Goal: Task Accomplishment & Management: Manage account settings

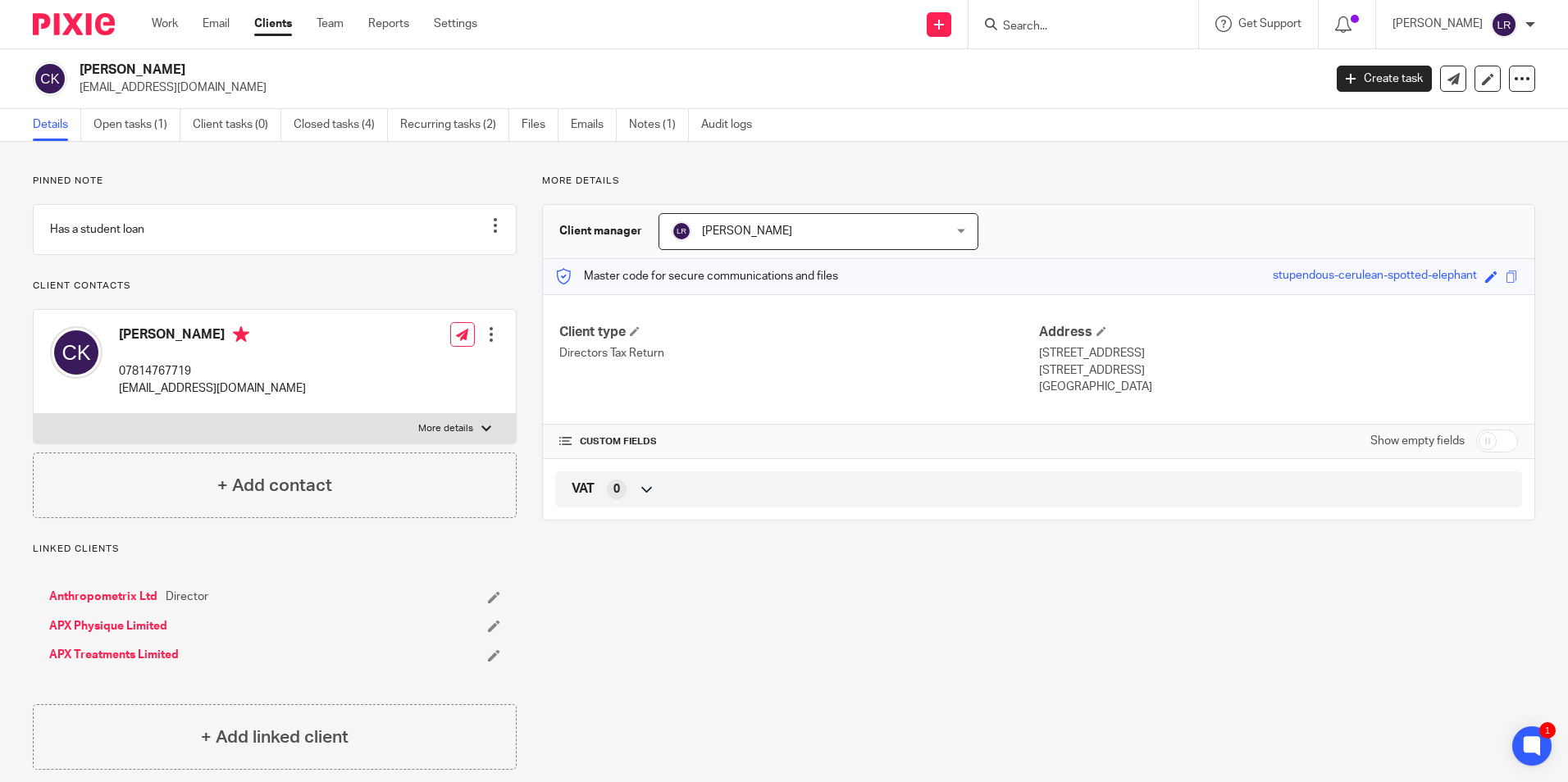
click at [193, 23] on ul "Work Email Clients Team Reports Settings" at bounding box center [326, 24] width 350 height 17
click at [168, 25] on link "Work" at bounding box center [165, 24] width 26 height 17
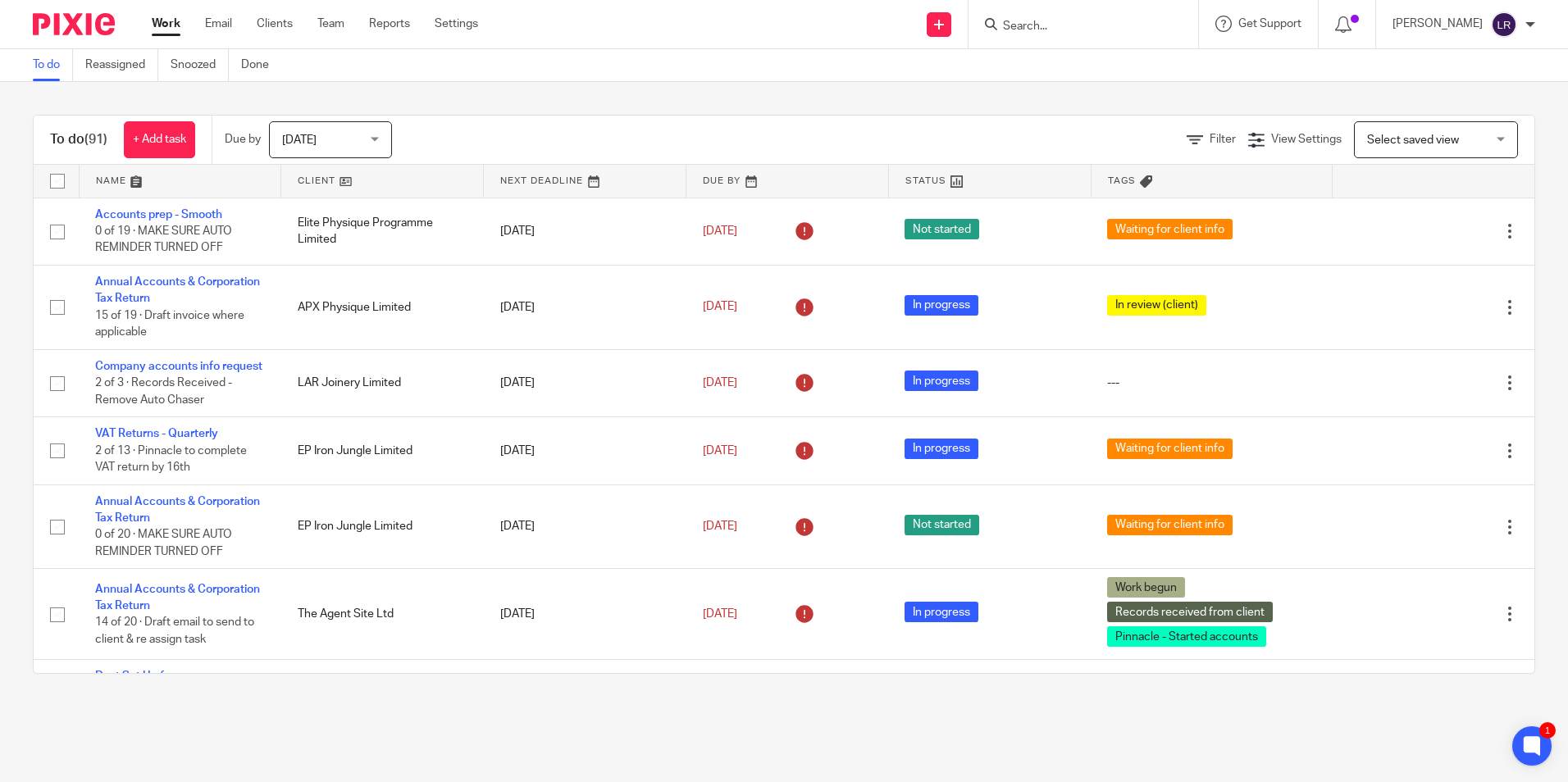
click at [125, 184] on link at bounding box center [180, 181] width 202 height 33
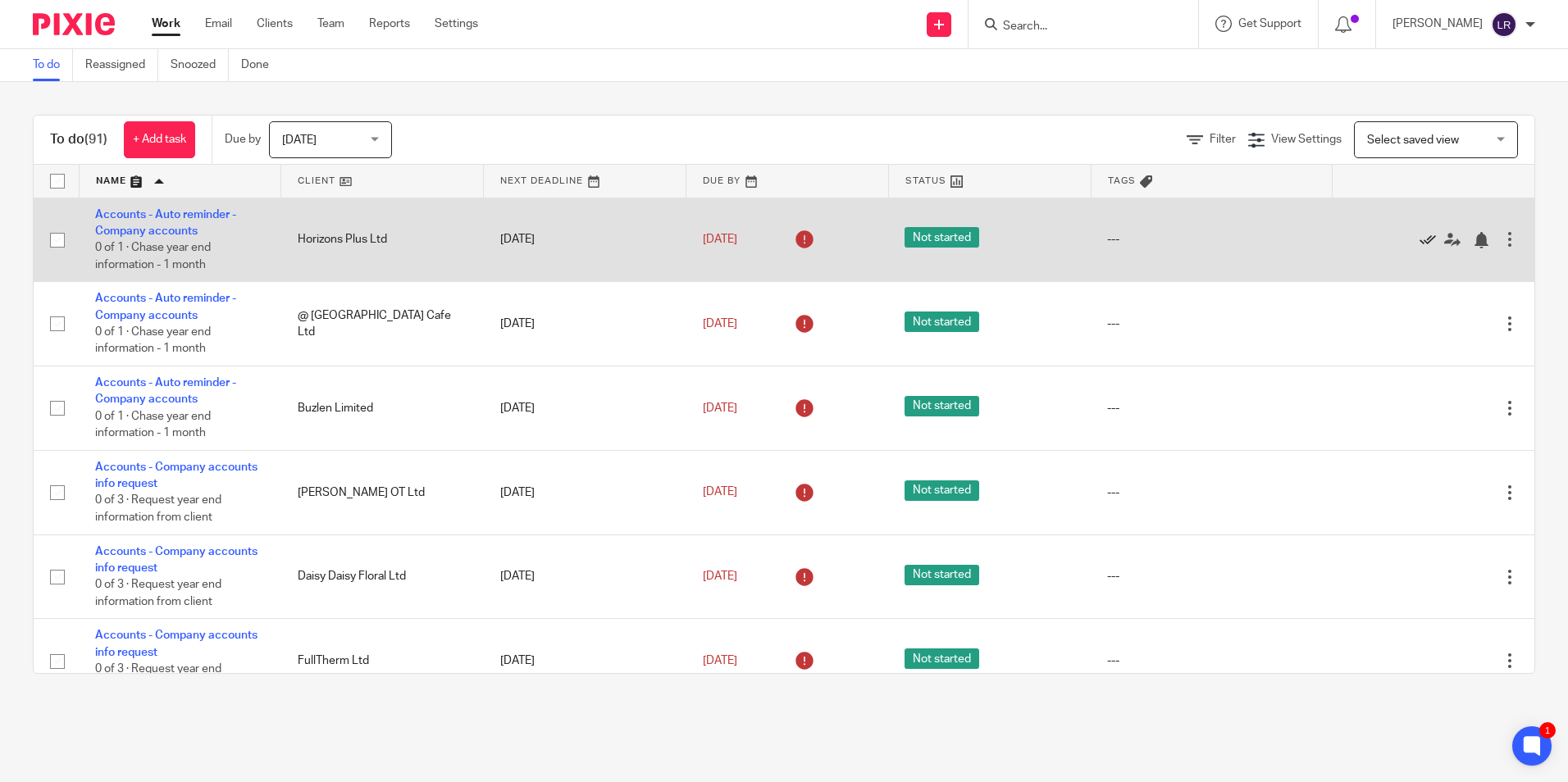
click at [1419, 242] on icon at bounding box center [1427, 240] width 17 height 17
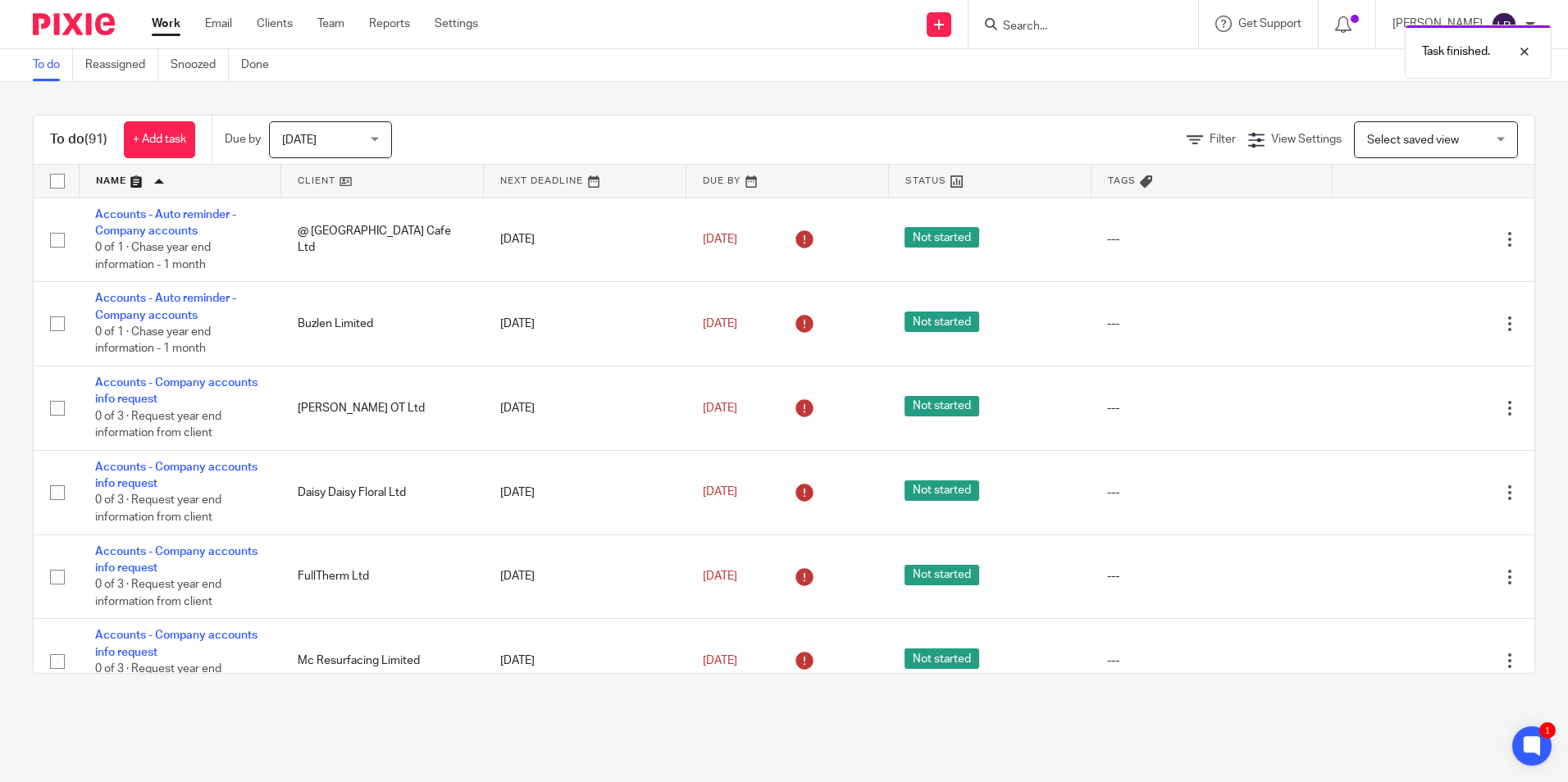
click at [1419, 242] on icon at bounding box center [1427, 240] width 17 height 17
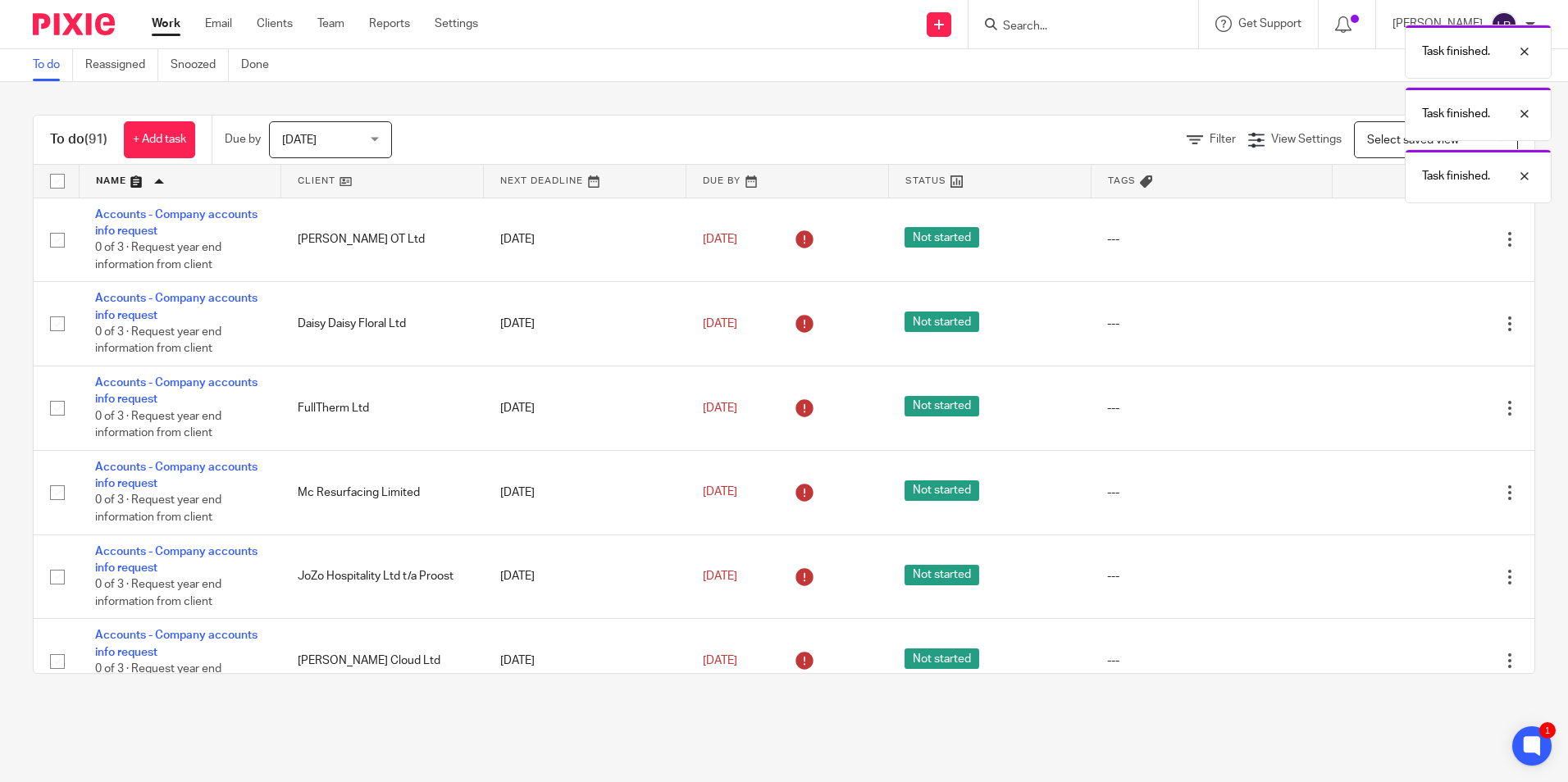
click at [1419, 242] on icon at bounding box center [1427, 240] width 17 height 17
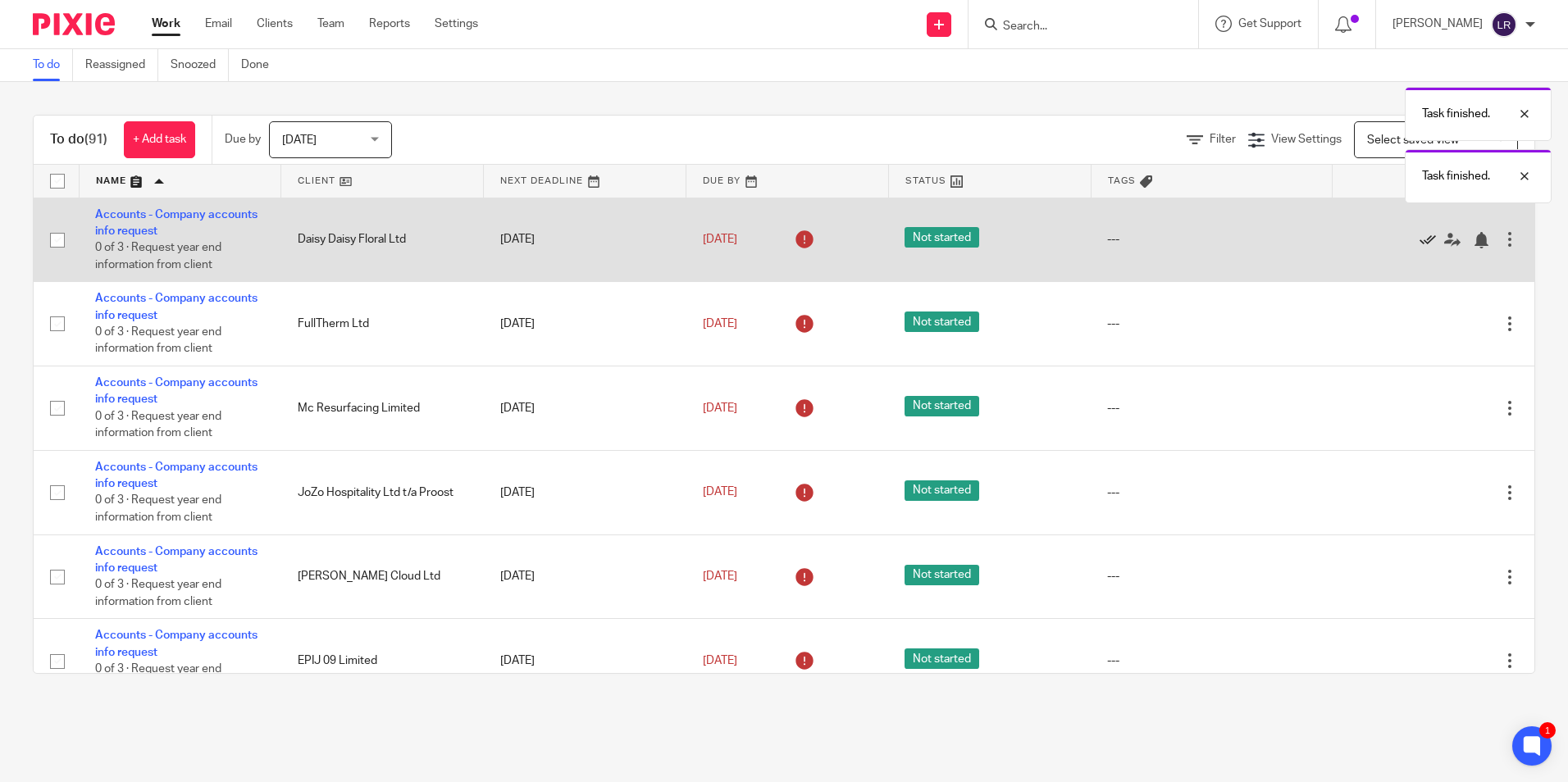
click at [1419, 234] on icon at bounding box center [1427, 240] width 17 height 17
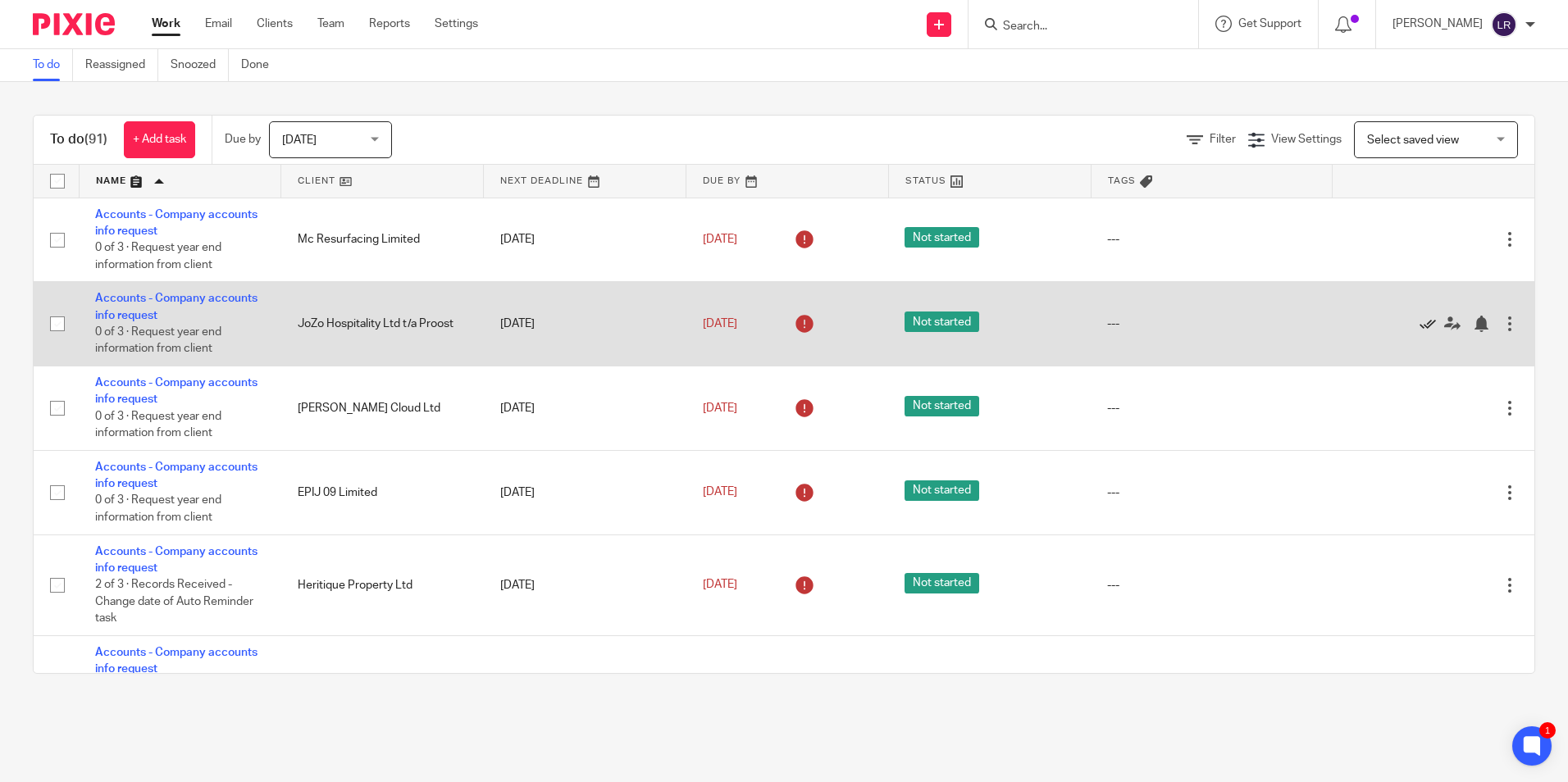
click at [1419, 328] on icon at bounding box center [1427, 323] width 17 height 17
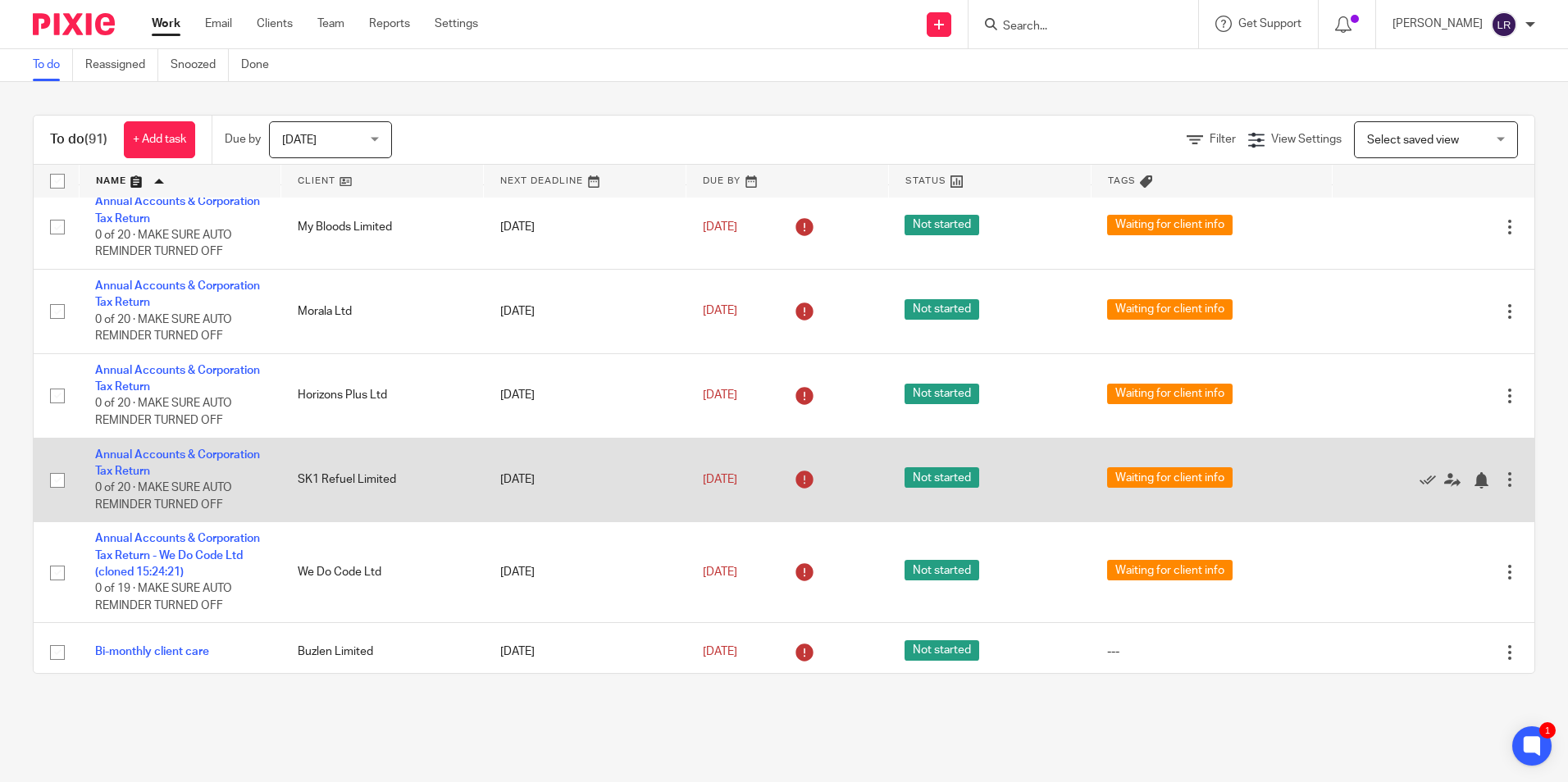
scroll to position [1804, 0]
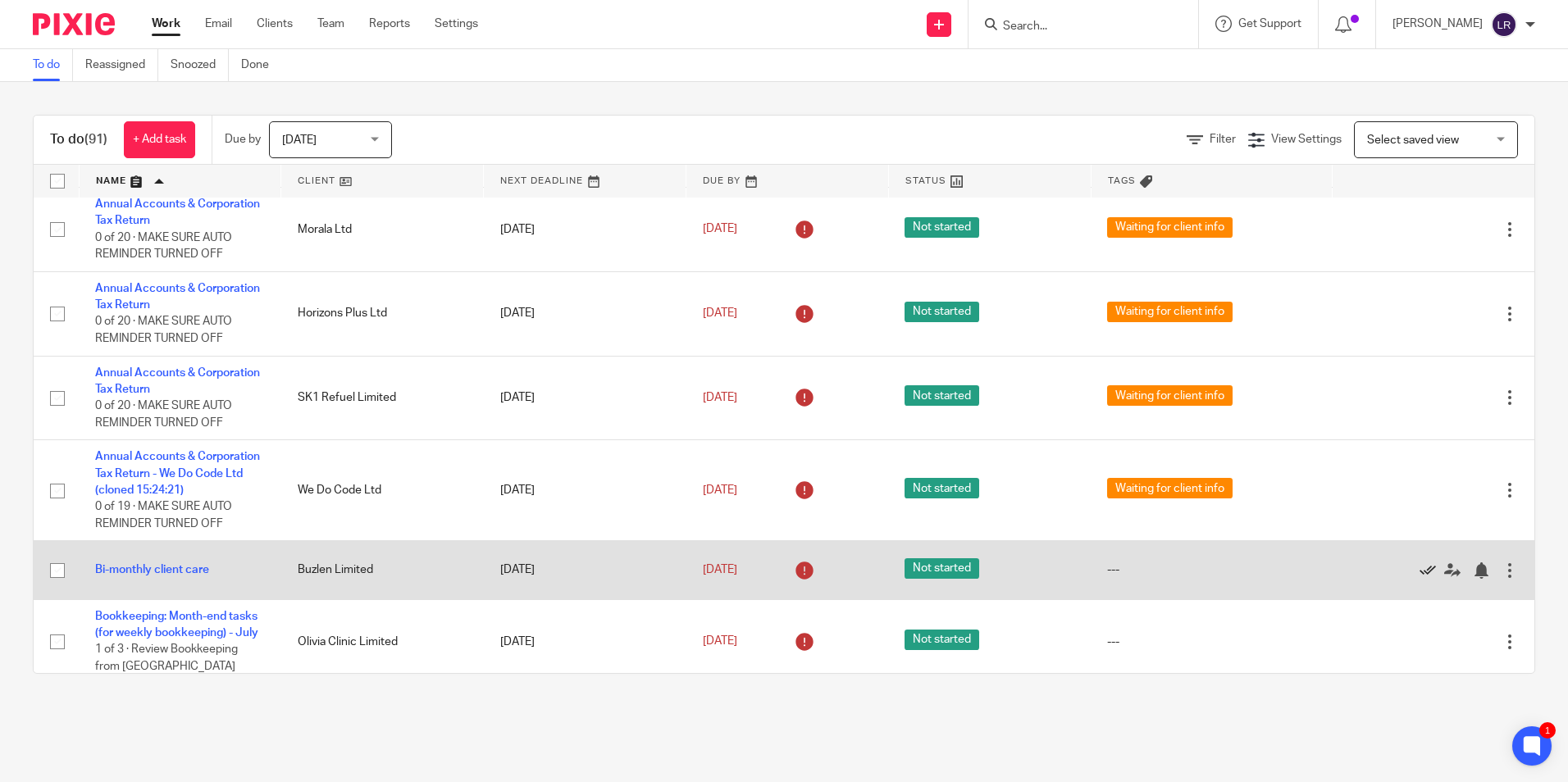
click at [1419, 572] on icon at bounding box center [1427, 571] width 17 height 17
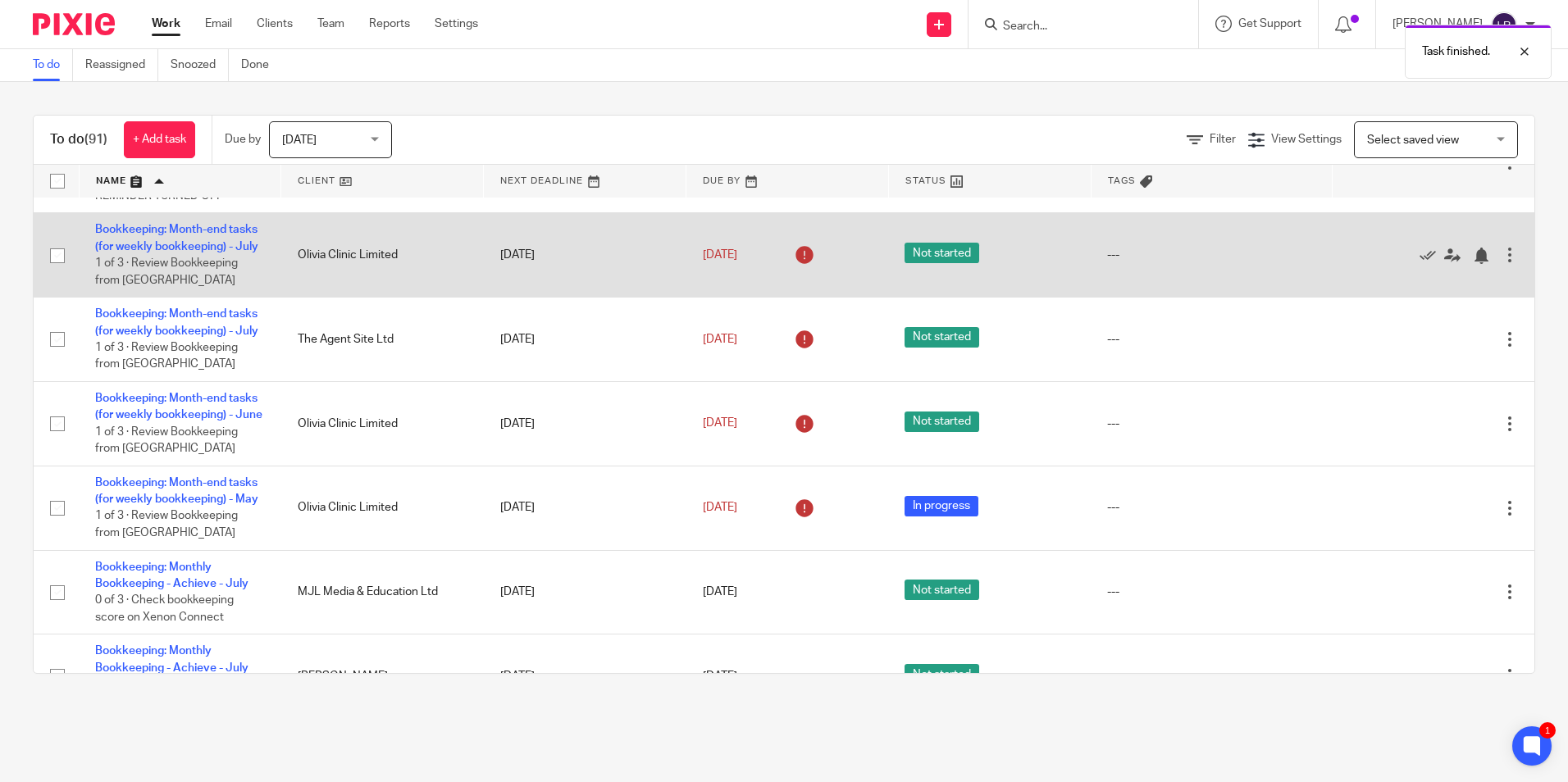
scroll to position [2213, 0]
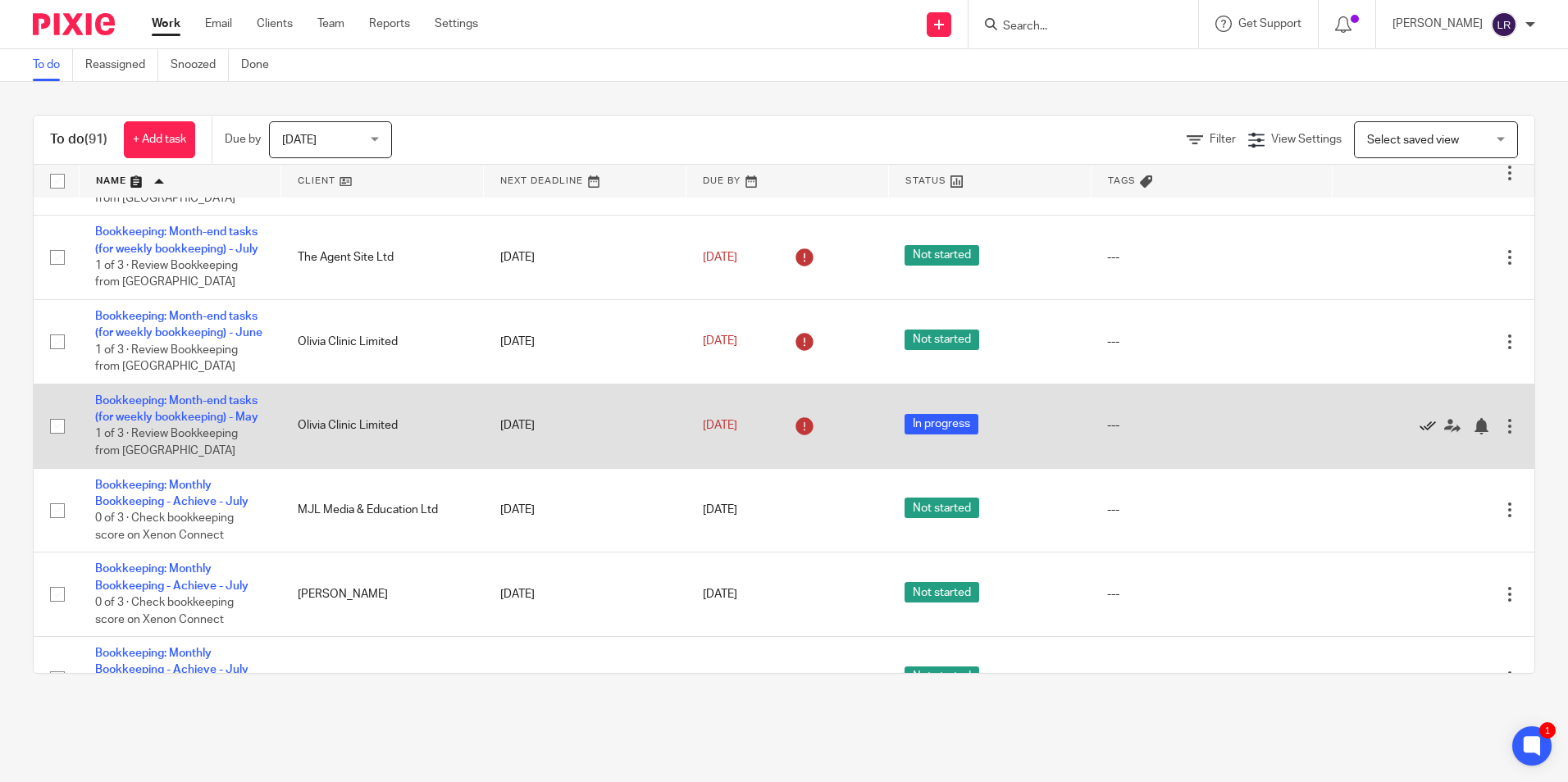
click at [1419, 434] on icon at bounding box center [1427, 426] width 17 height 17
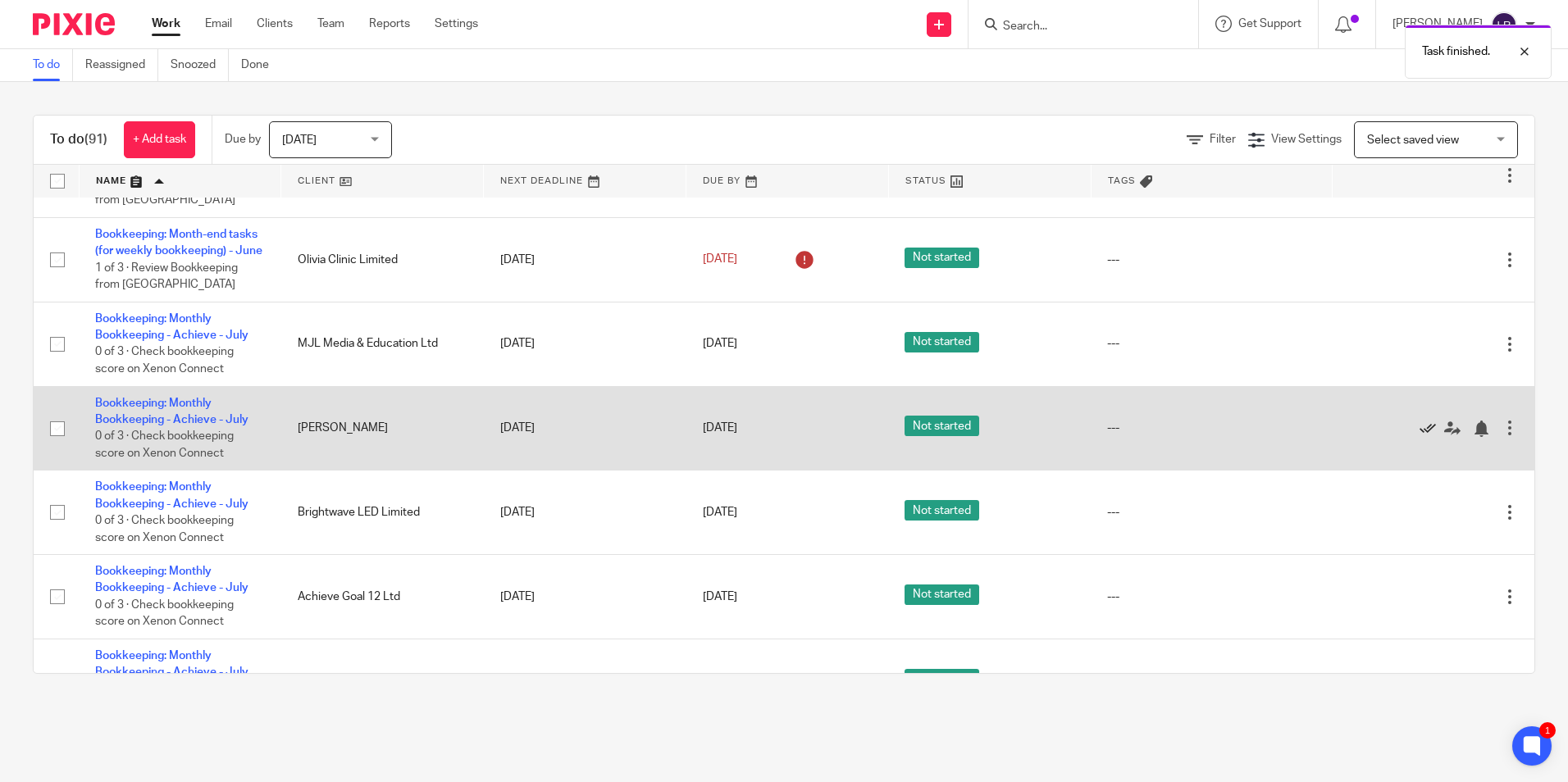
click at [1419, 437] on icon at bounding box center [1427, 429] width 17 height 17
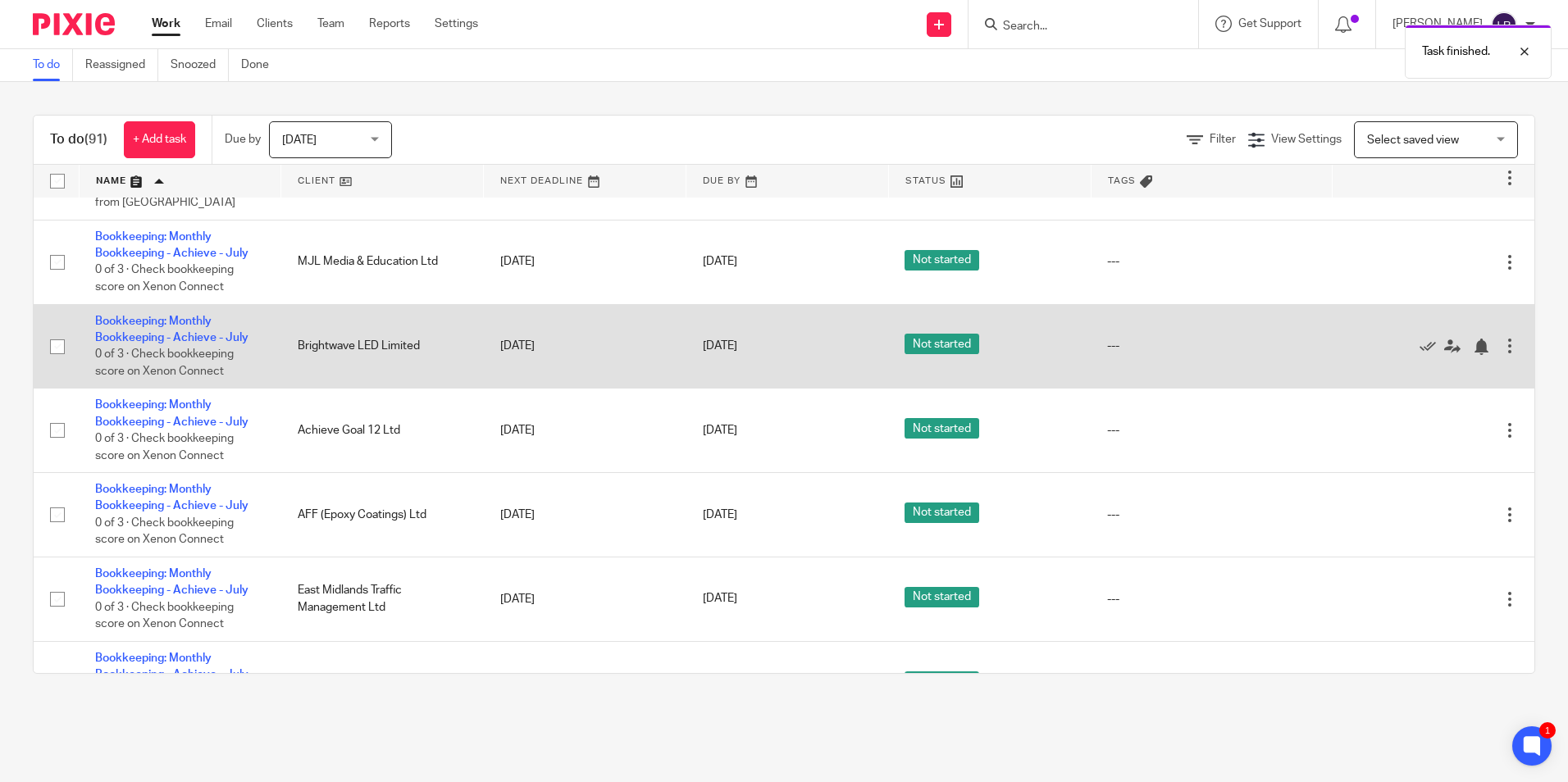
scroll to position [2459, 0]
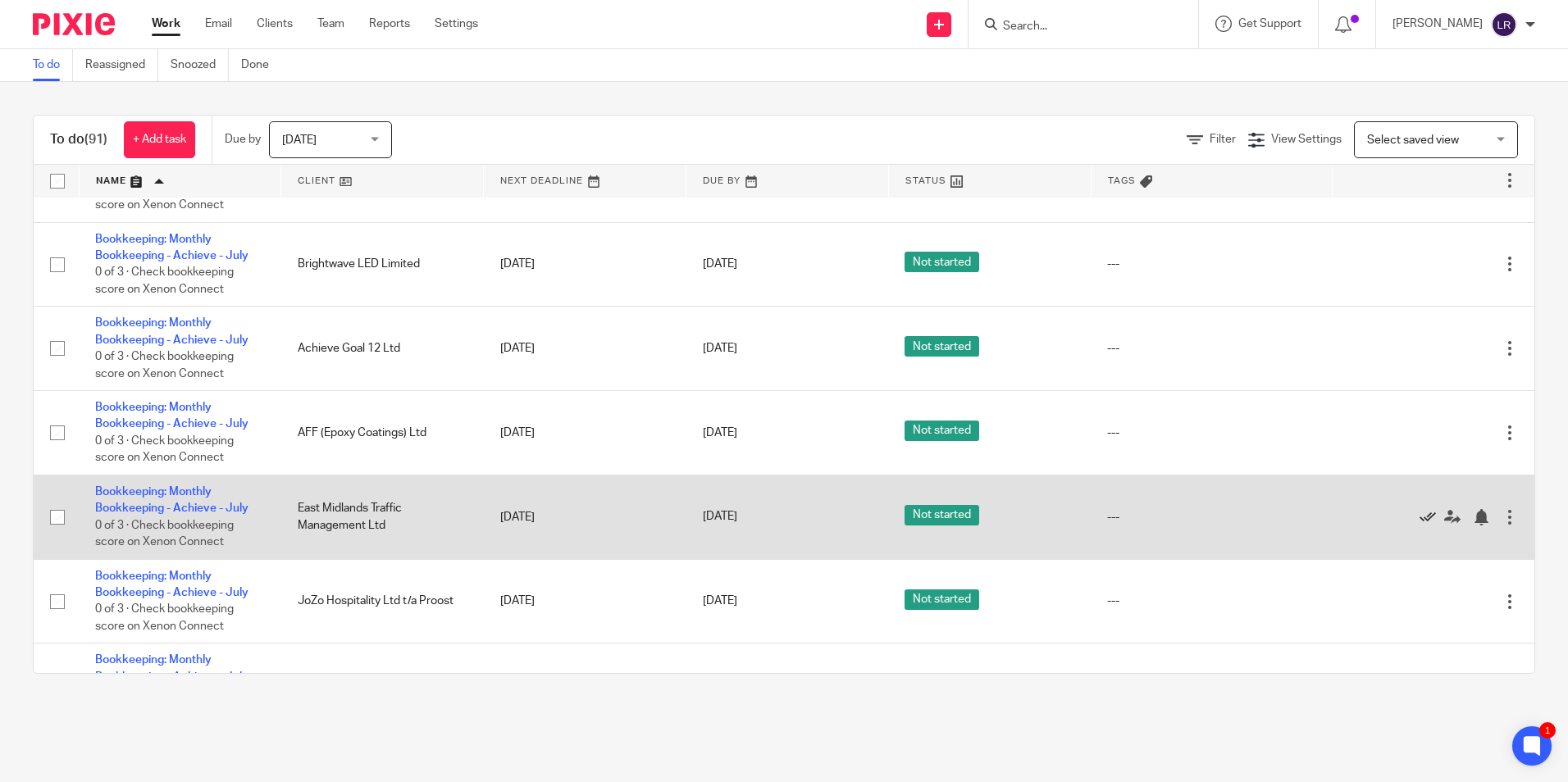
click at [1419, 526] on icon at bounding box center [1427, 517] width 17 height 17
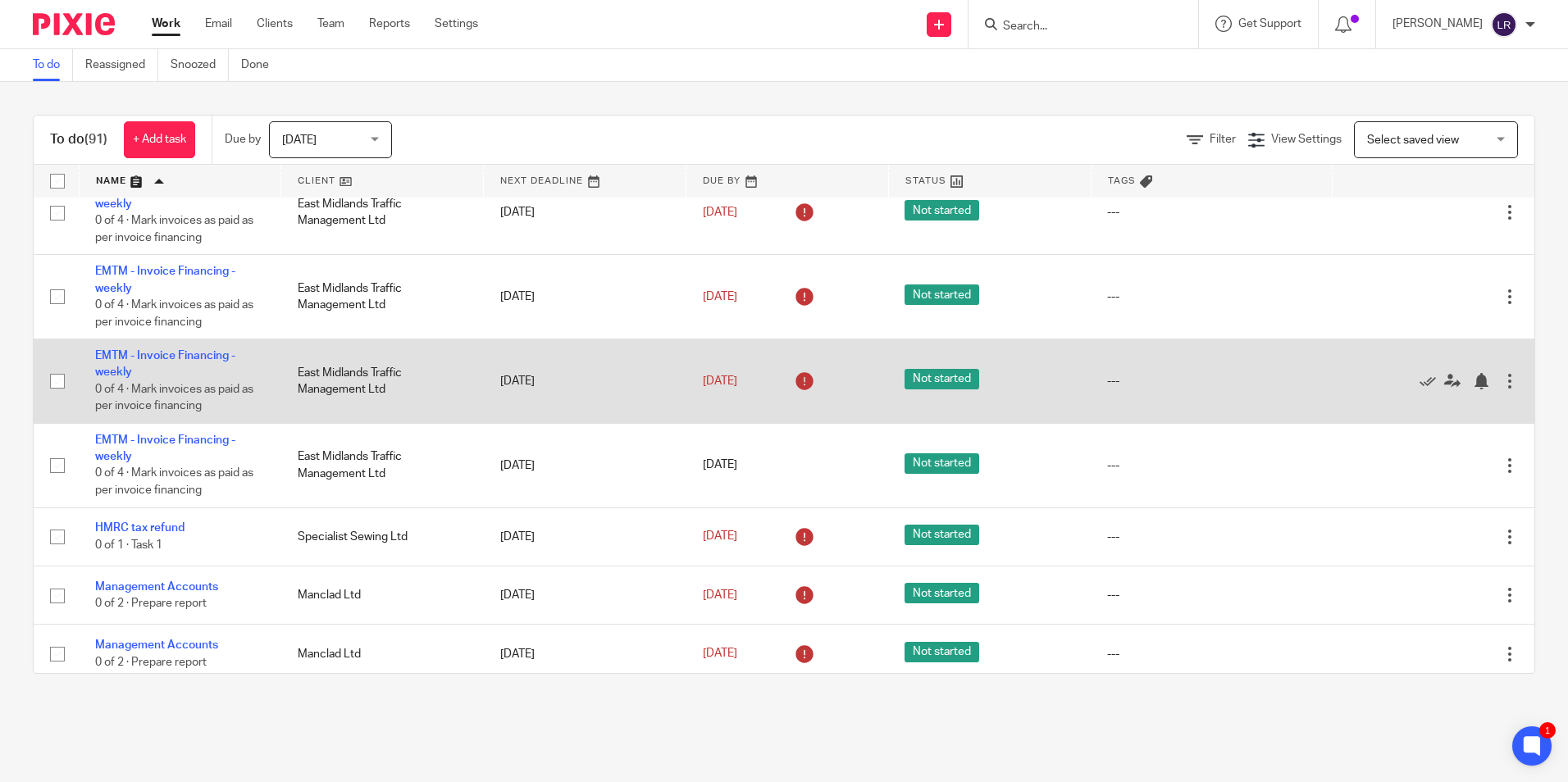
scroll to position [4673, 0]
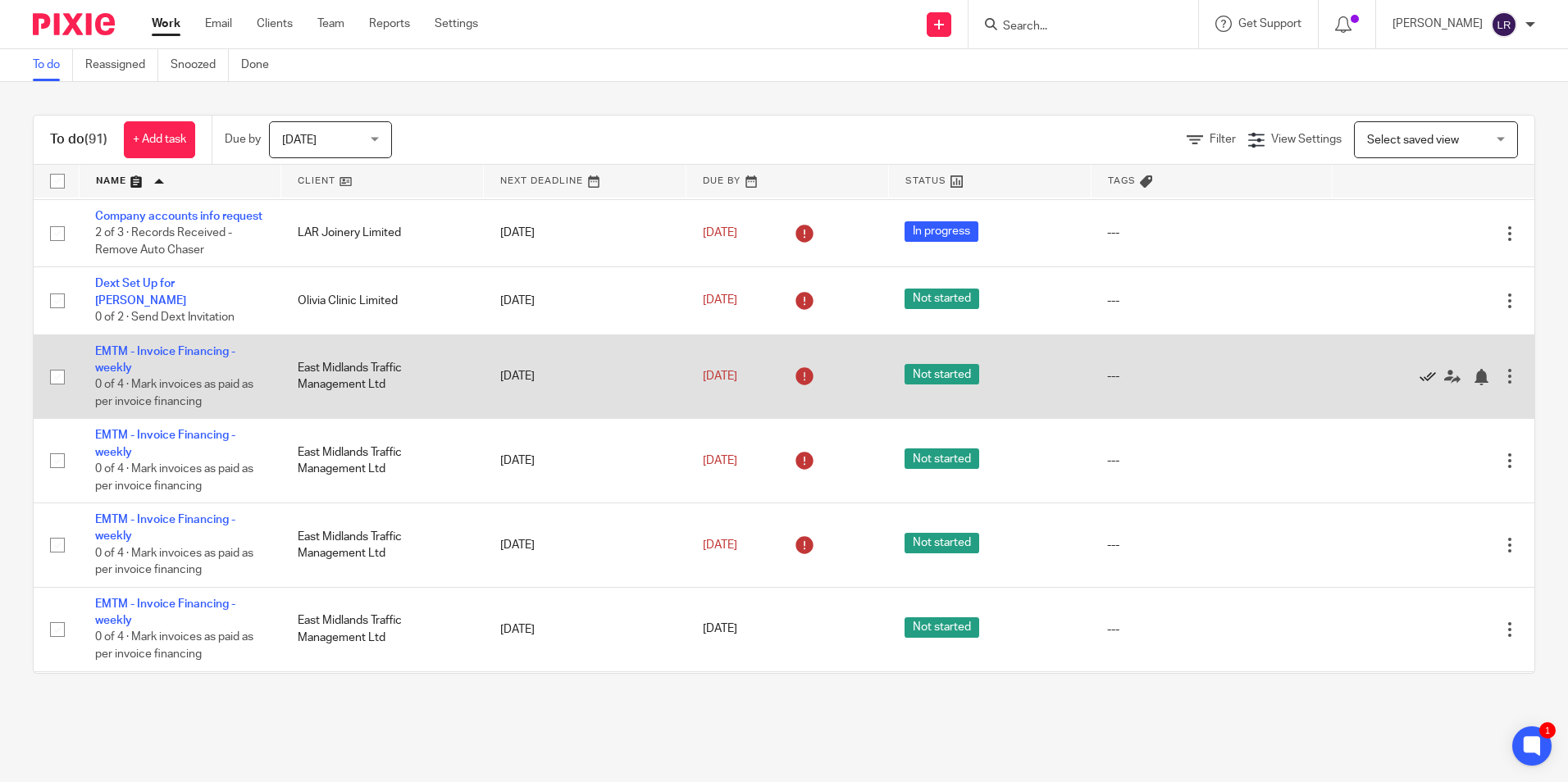
click at [1419, 385] on icon at bounding box center [1427, 377] width 17 height 17
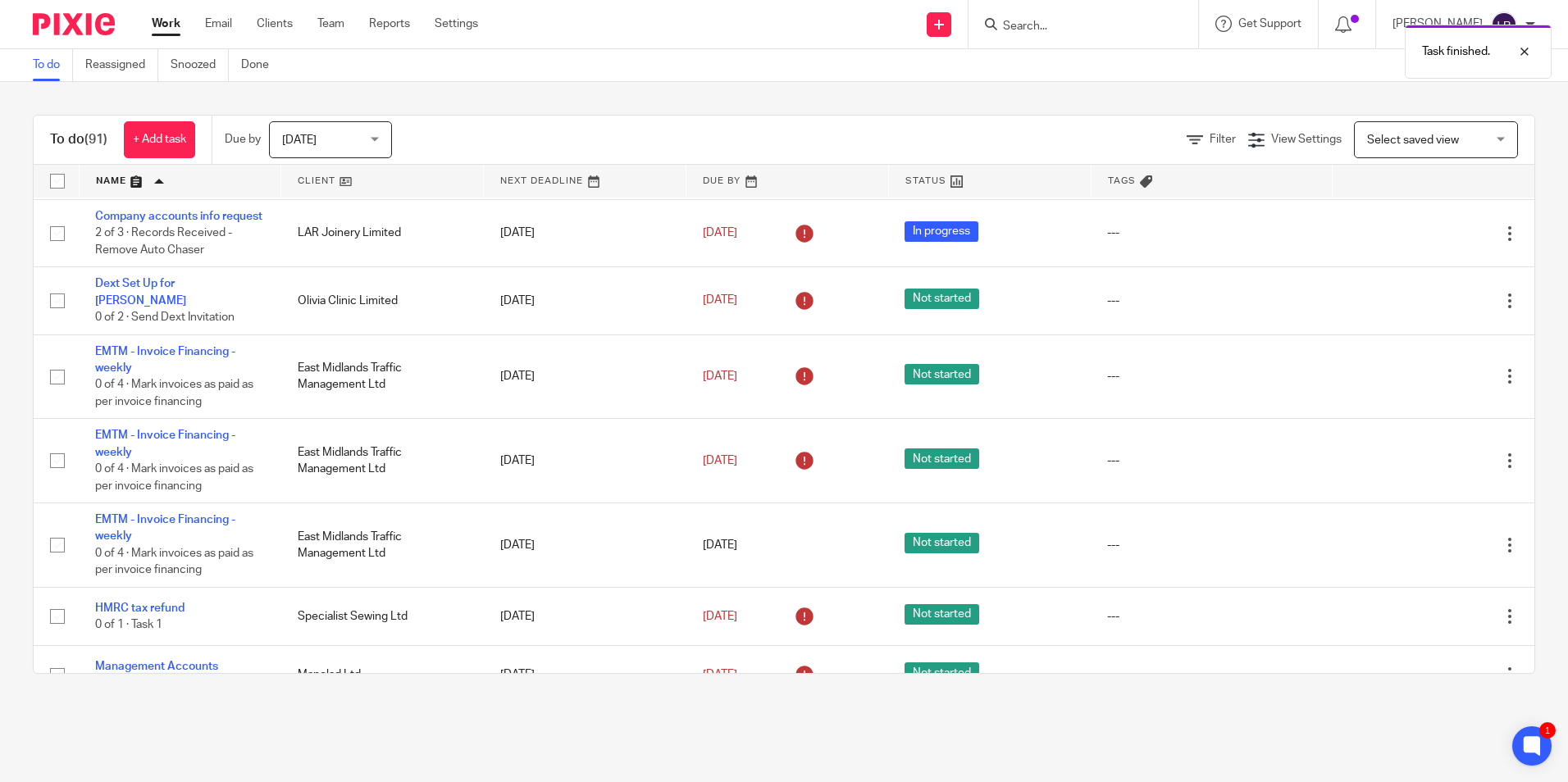
click at [1419, 385] on icon at bounding box center [1427, 377] width 17 height 17
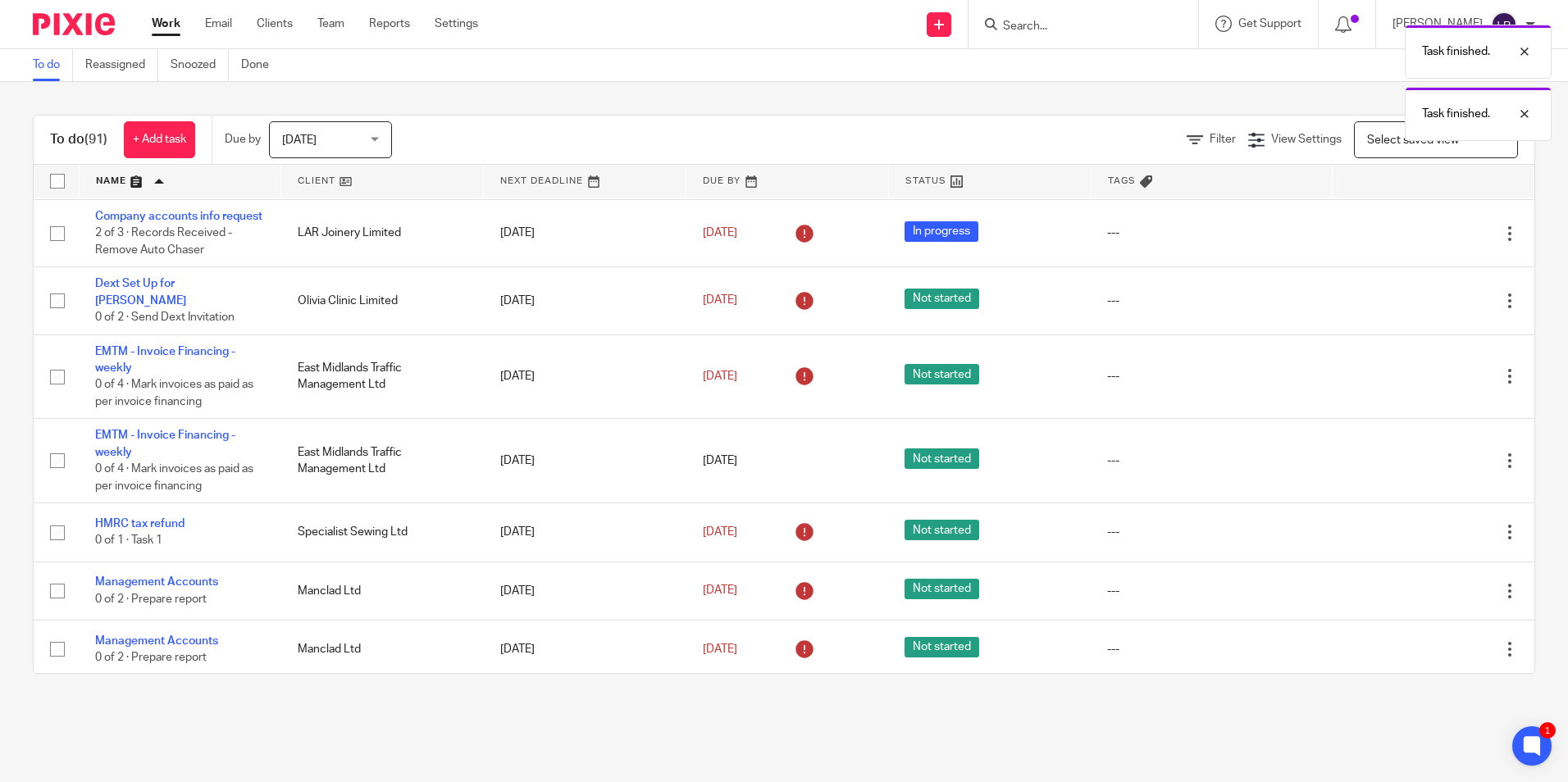
click at [1419, 385] on icon at bounding box center [1427, 377] width 17 height 17
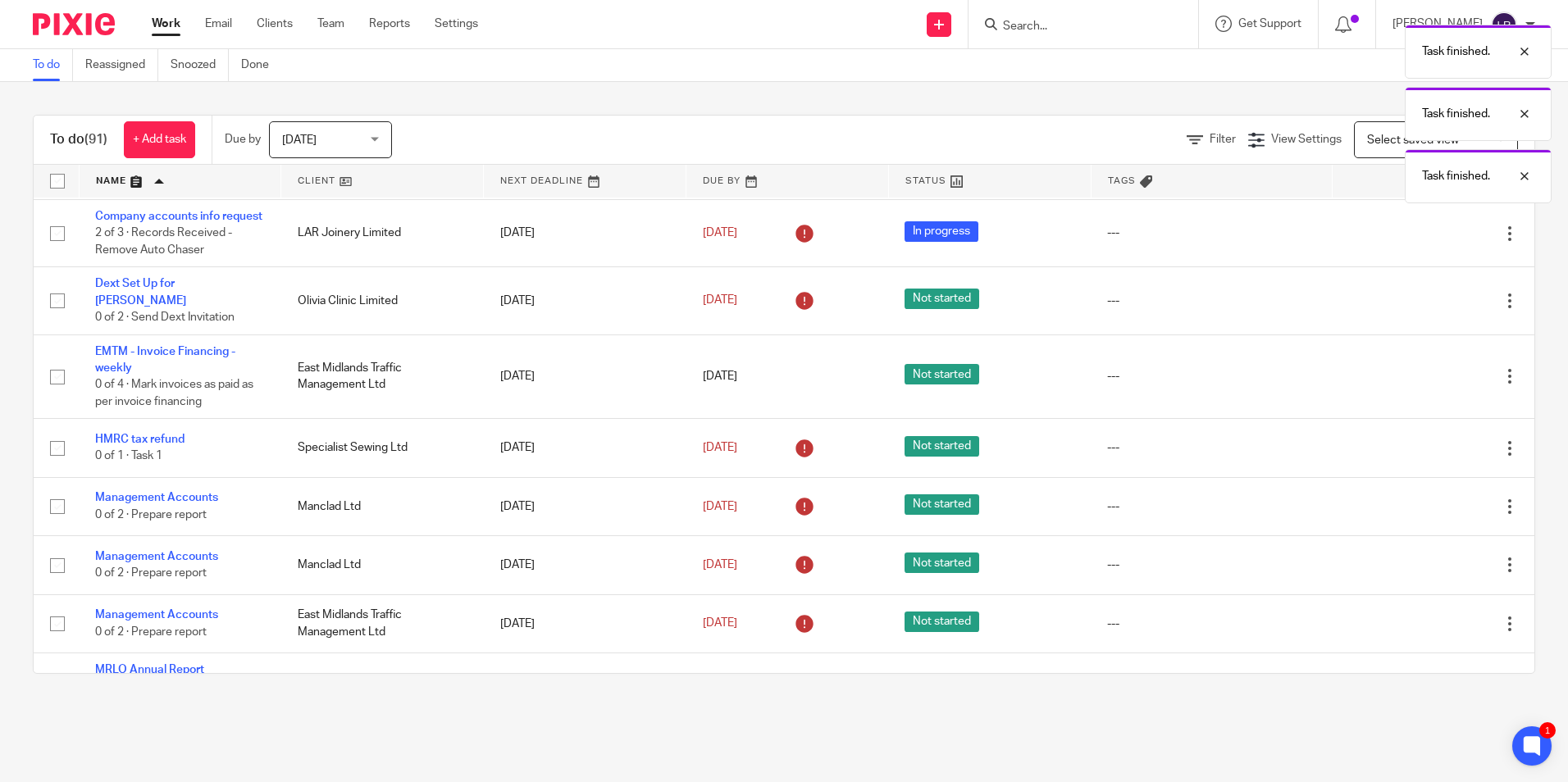
click at [1419, 385] on icon at bounding box center [1427, 377] width 17 height 17
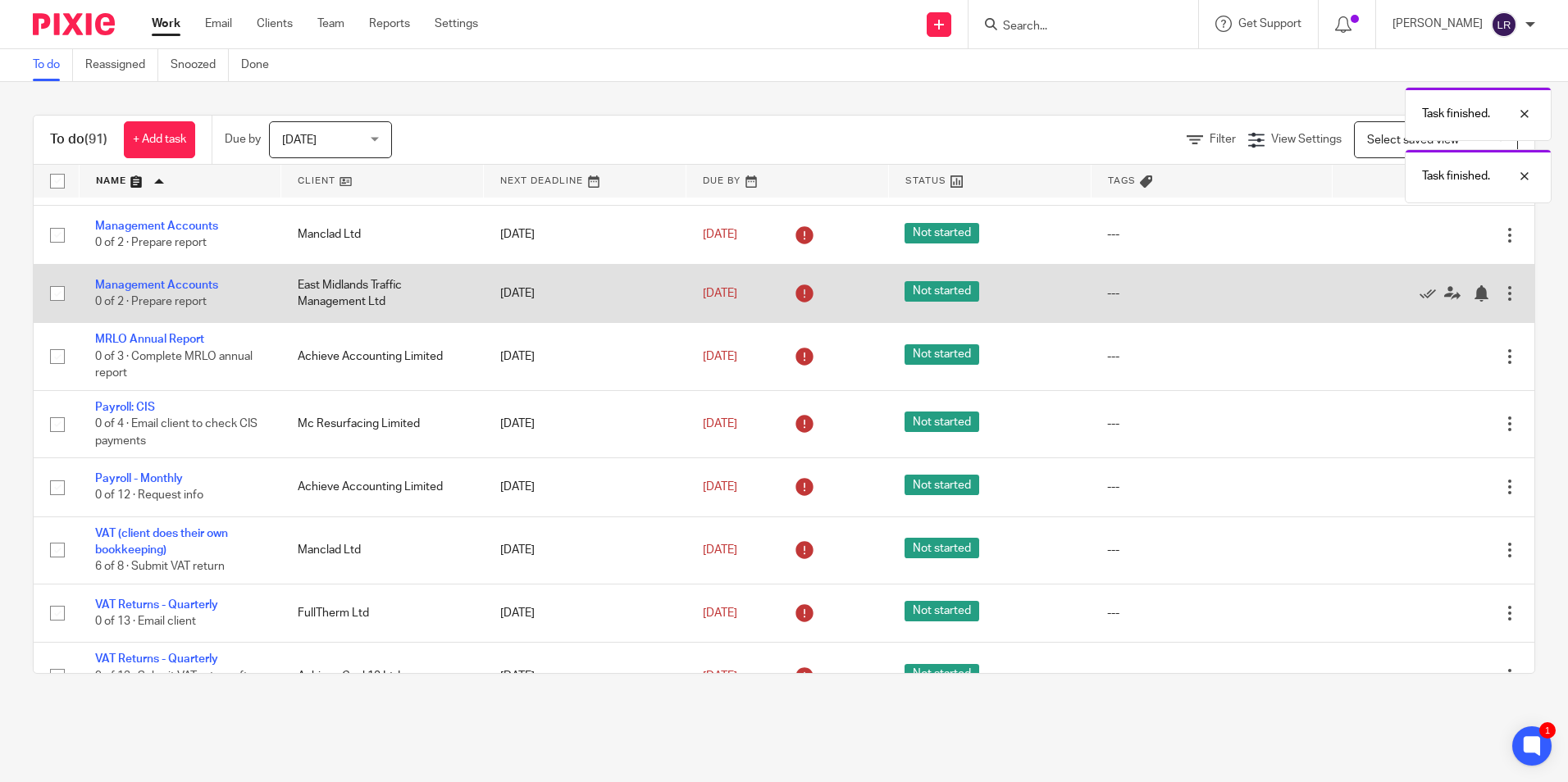
scroll to position [5000, 0]
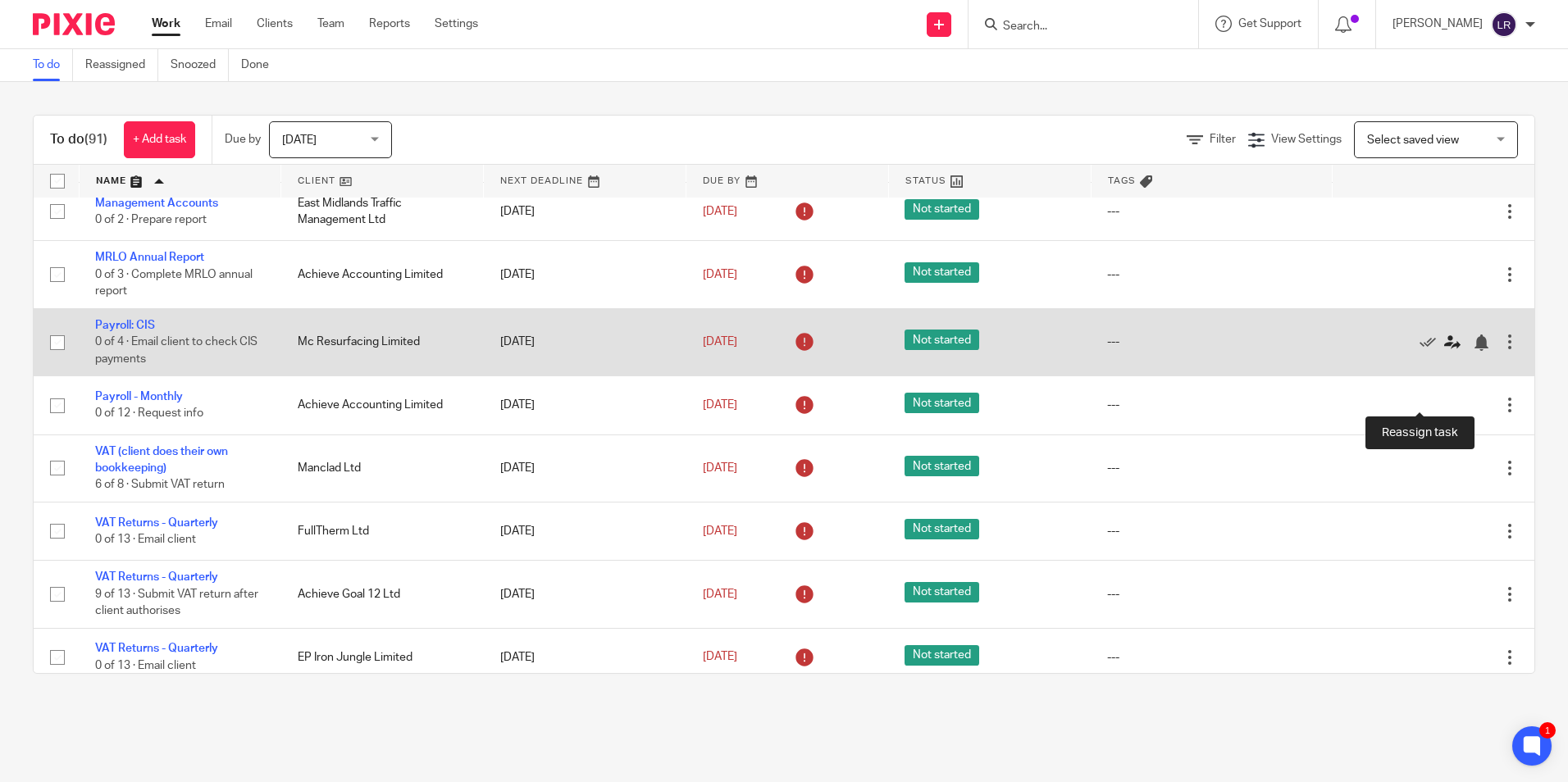
click at [1444, 350] on icon at bounding box center [1452, 343] width 17 height 17
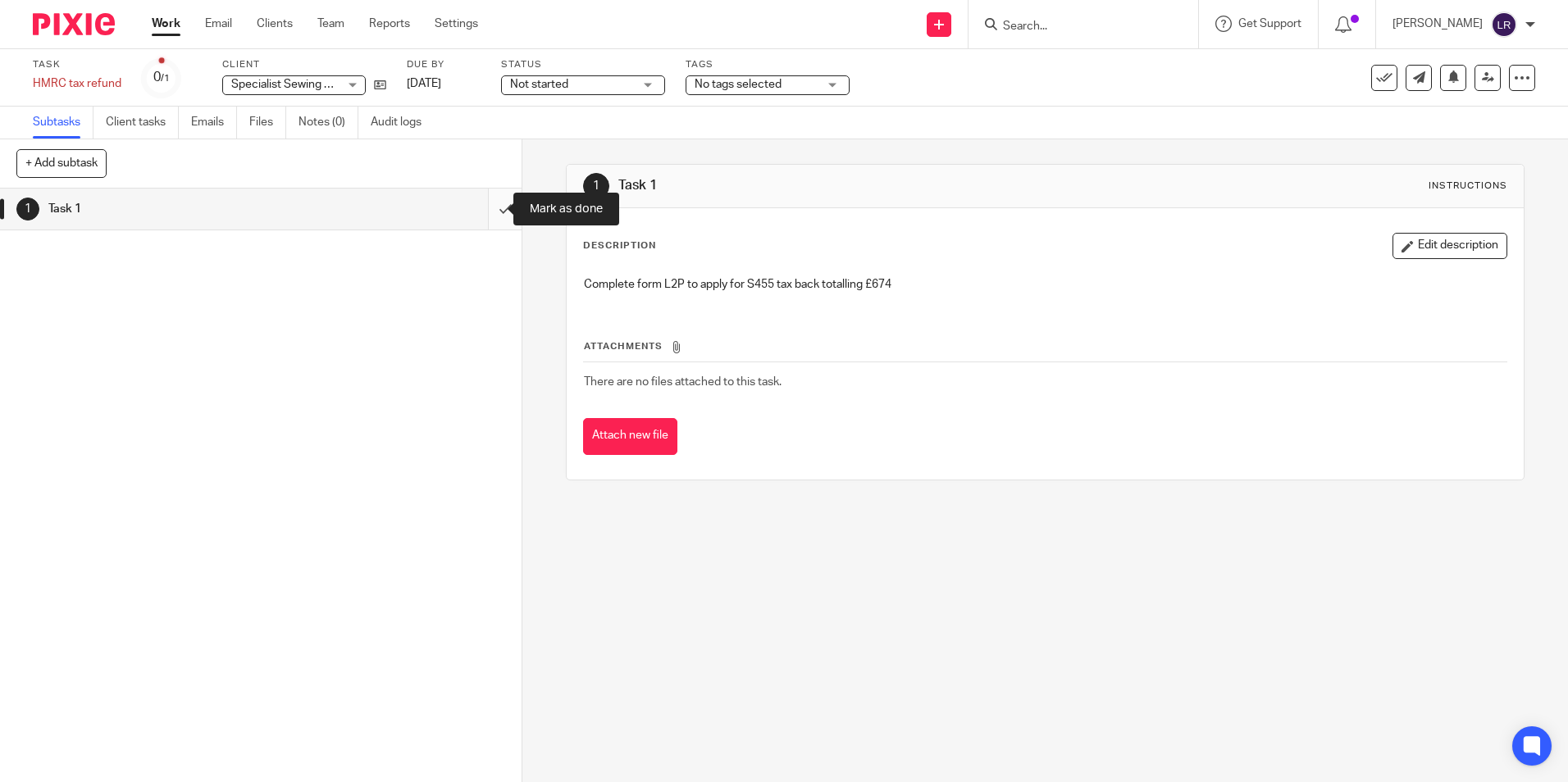
click at [473, 210] on input "submit" at bounding box center [261, 209] width 521 height 41
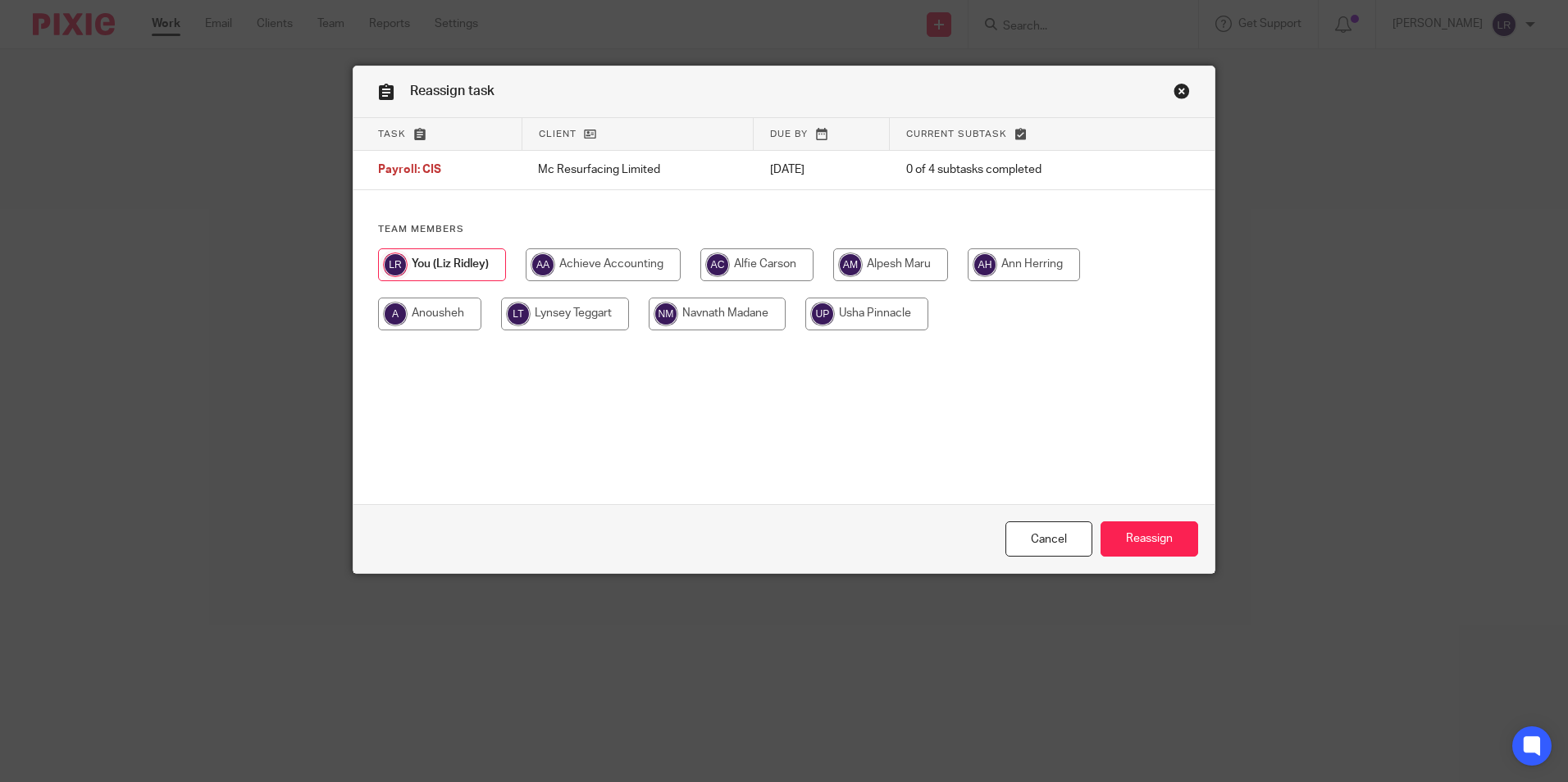
click at [551, 309] on input "radio" at bounding box center [565, 314] width 128 height 33
radio input "true"
click at [1154, 551] on input "Reassign" at bounding box center [1149, 539] width 98 height 35
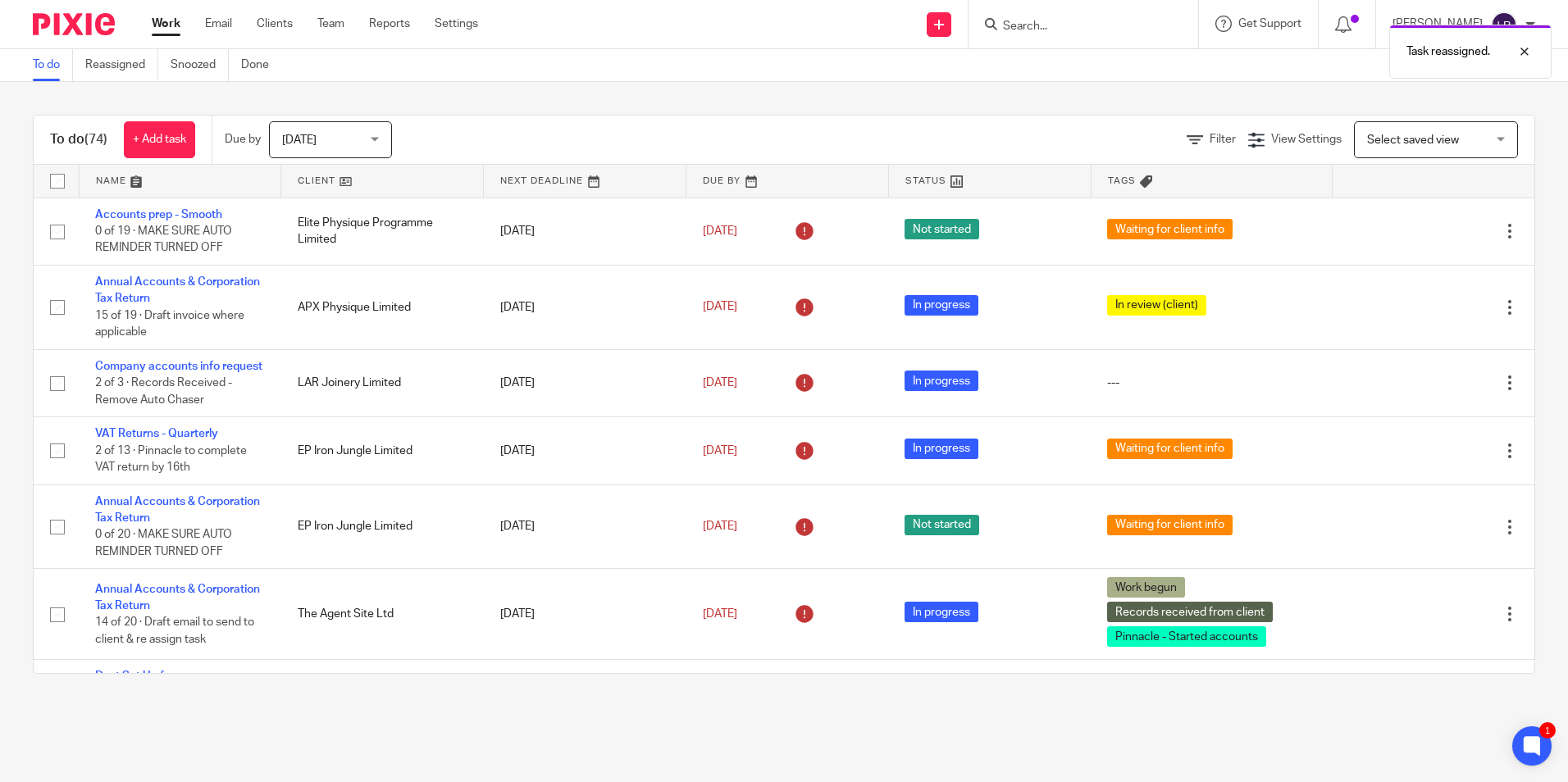
click at [106, 181] on link at bounding box center [180, 181] width 202 height 33
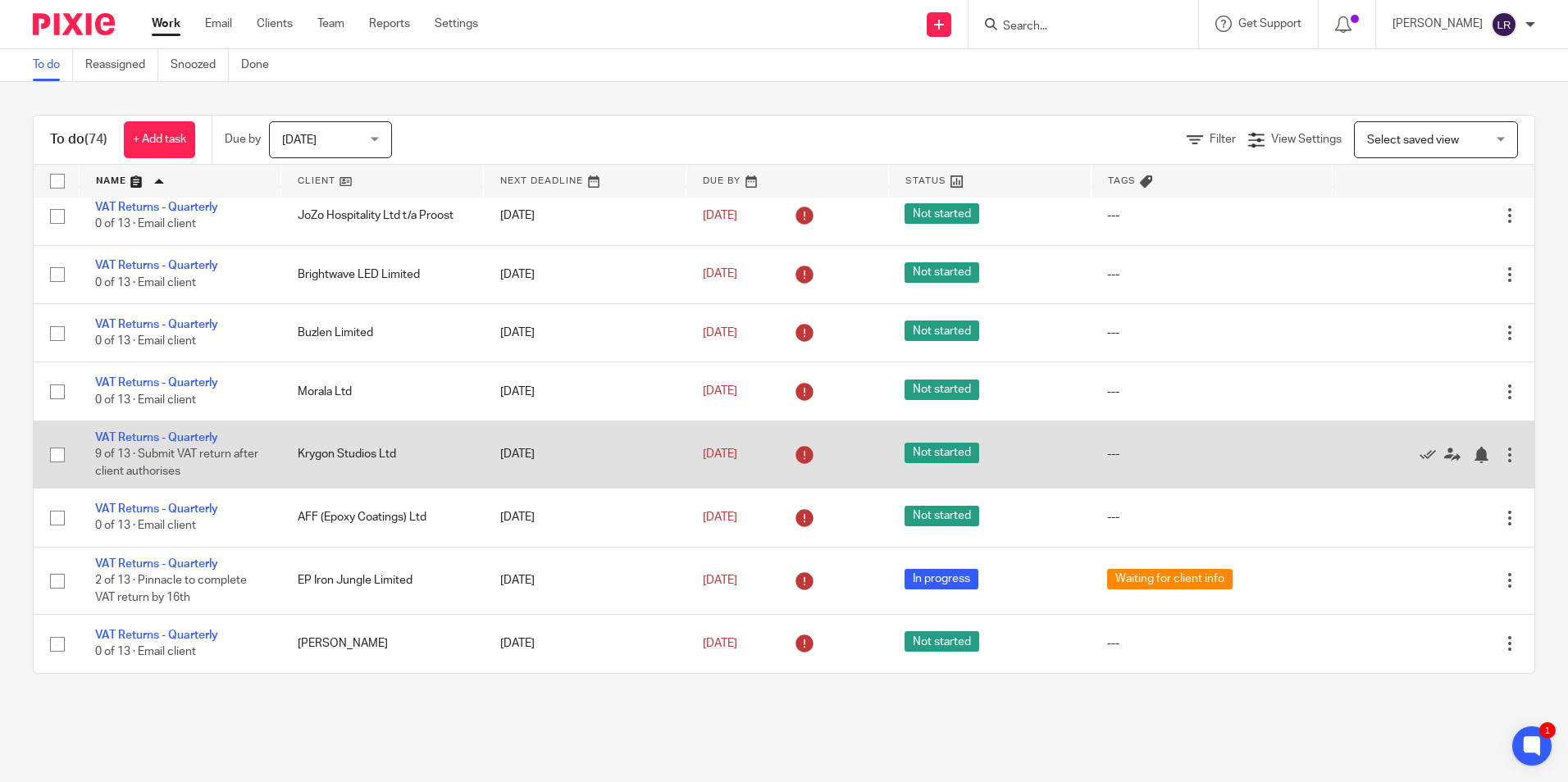
scroll to position [5432, 0]
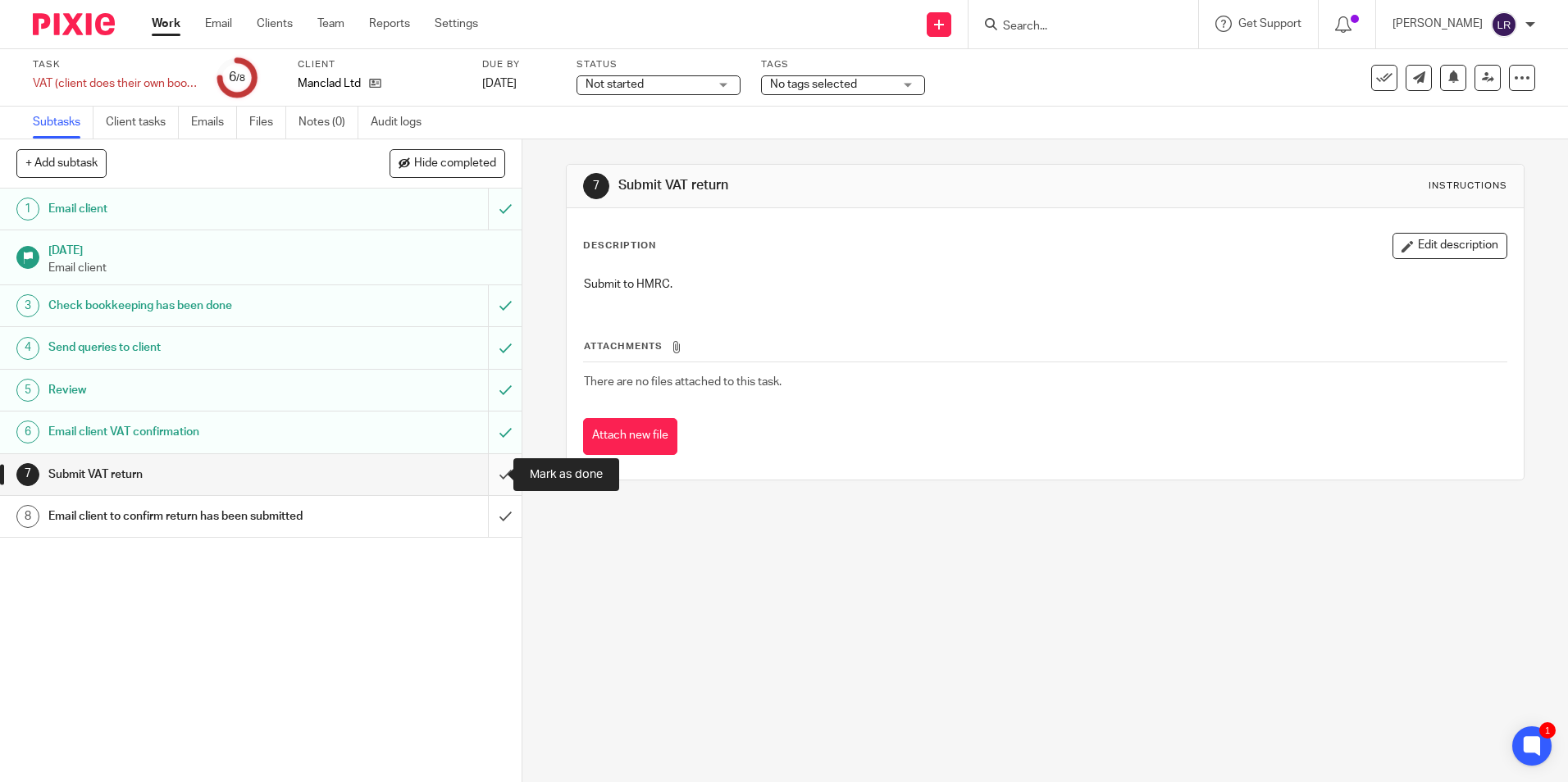
click at [492, 468] on input "submit" at bounding box center [261, 475] width 521 height 41
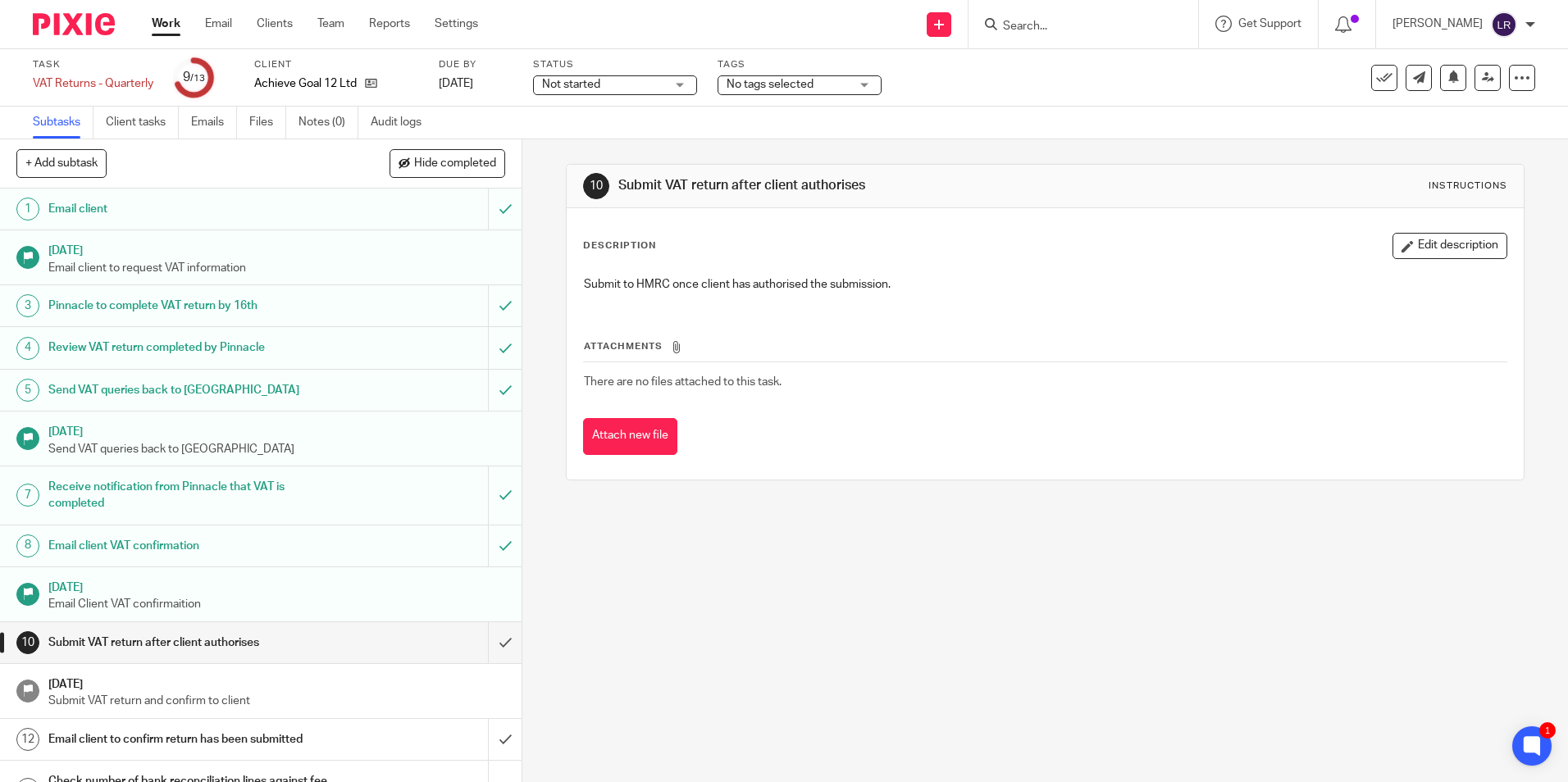
scroll to position [38, 0]
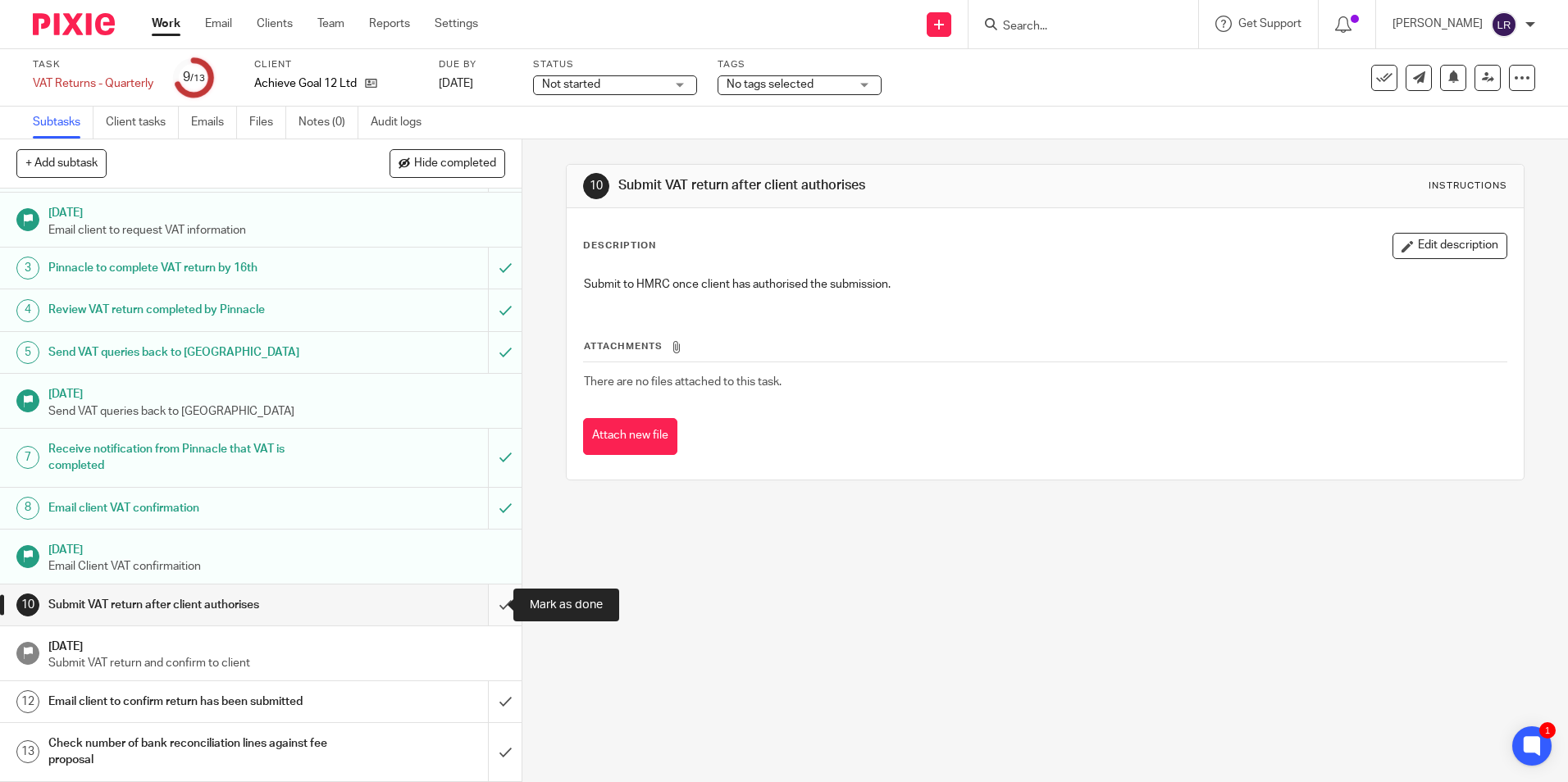
click at [492, 608] on input "submit" at bounding box center [261, 605] width 521 height 41
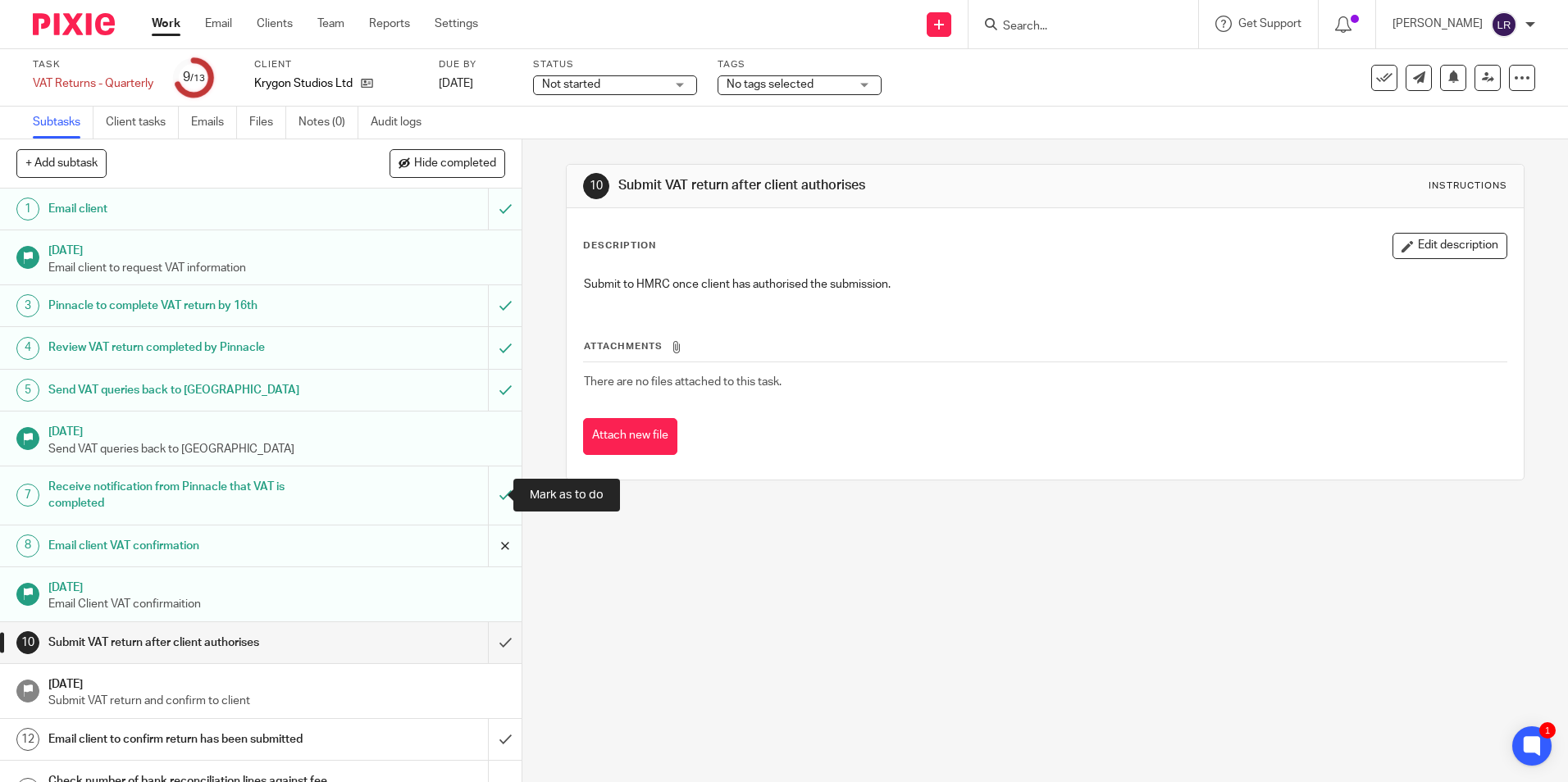
scroll to position [38, 0]
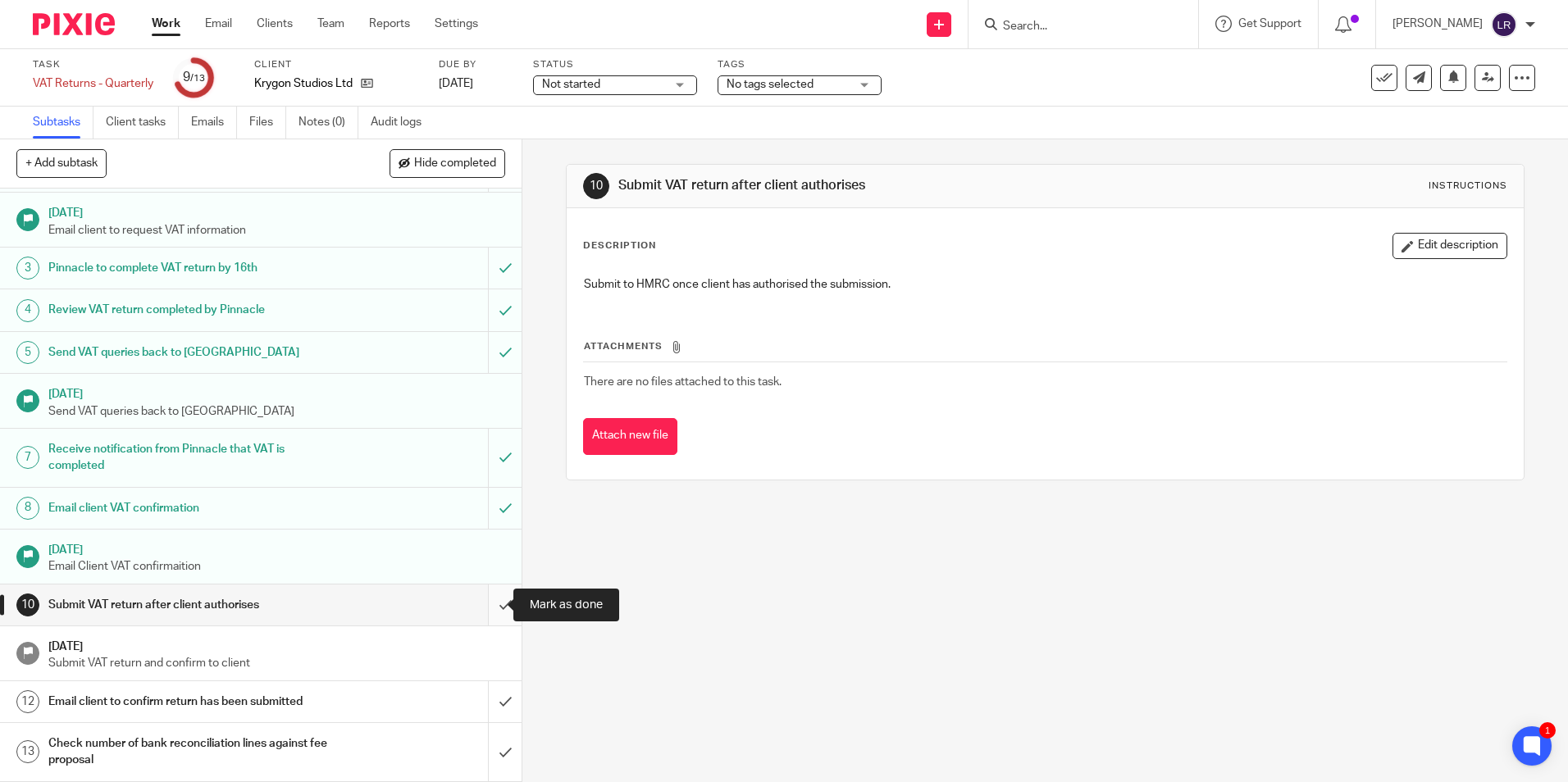
click at [492, 603] on input "submit" at bounding box center [261, 605] width 521 height 41
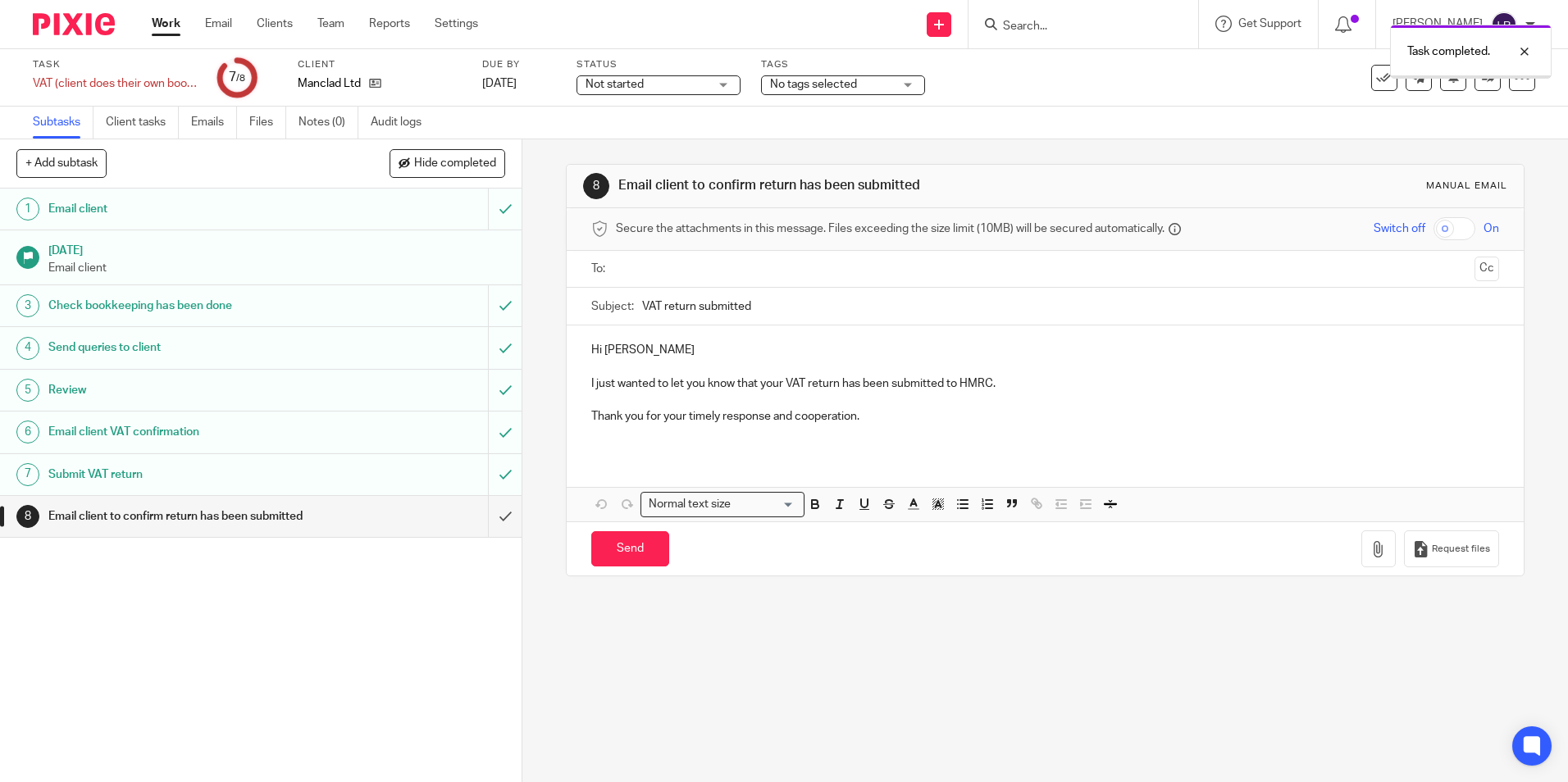
click at [484, 520] on input "submit" at bounding box center [261, 516] width 521 height 41
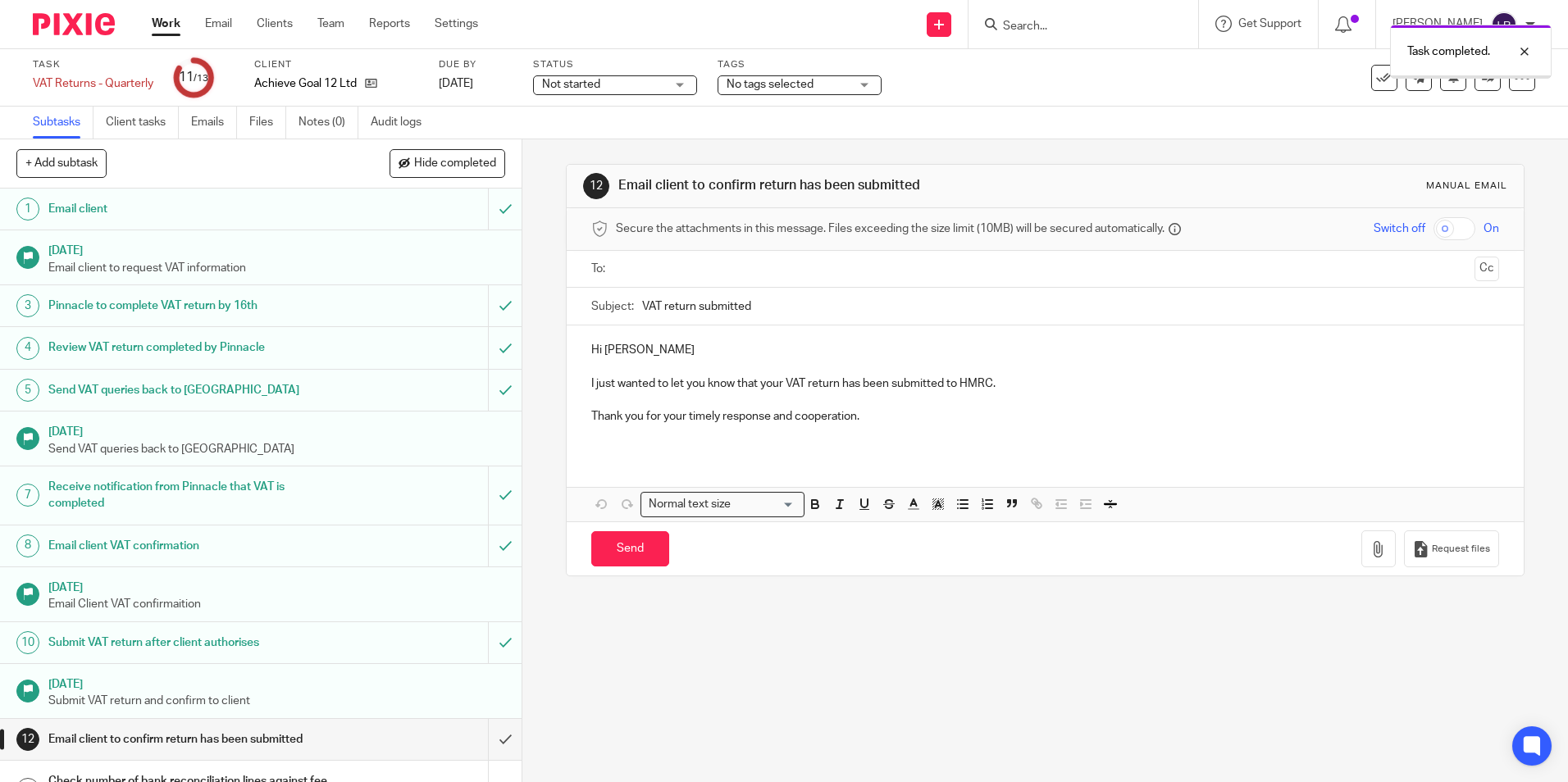
scroll to position [38, 0]
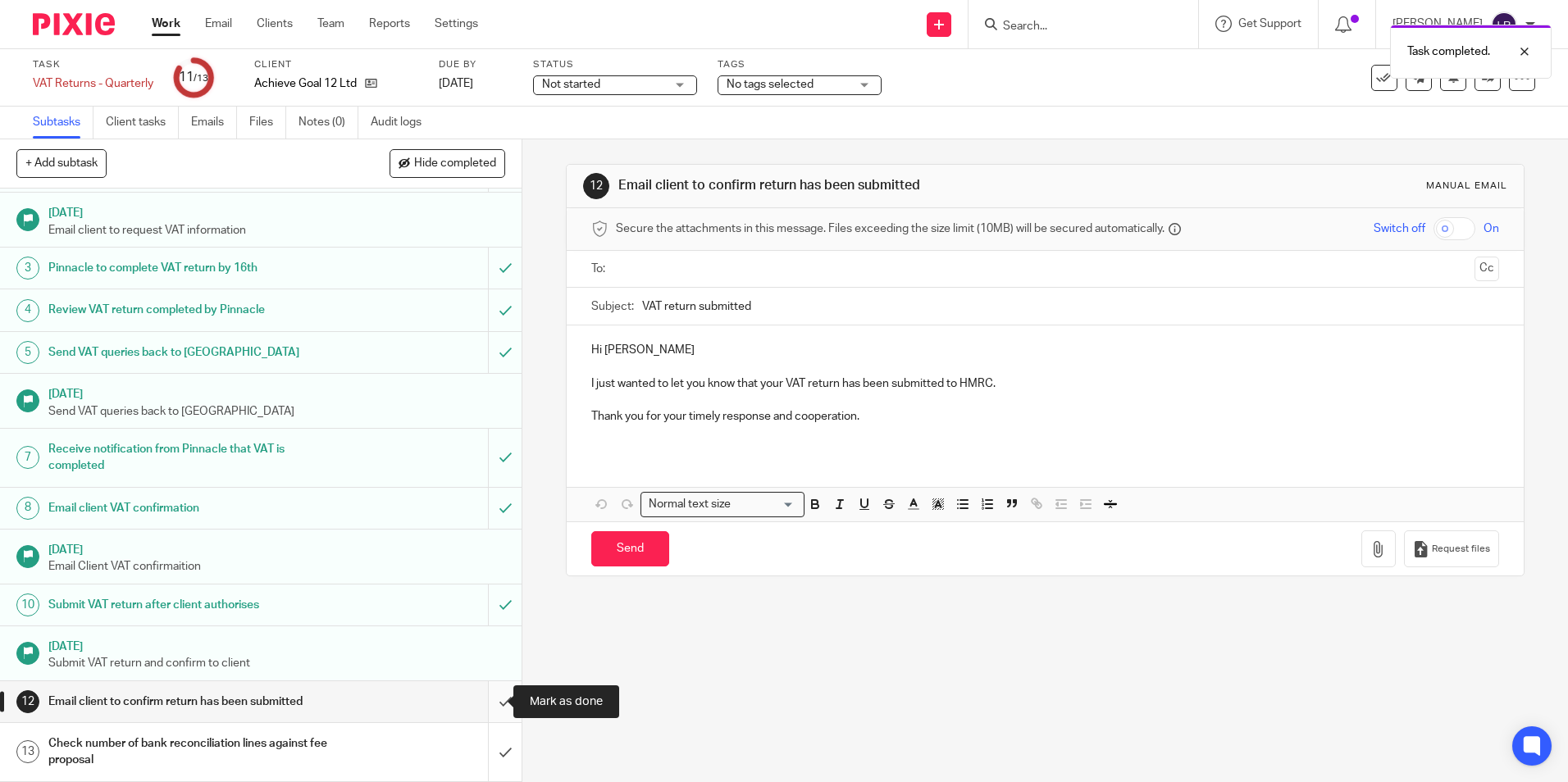
click at [482, 697] on input "submit" at bounding box center [261, 702] width 521 height 41
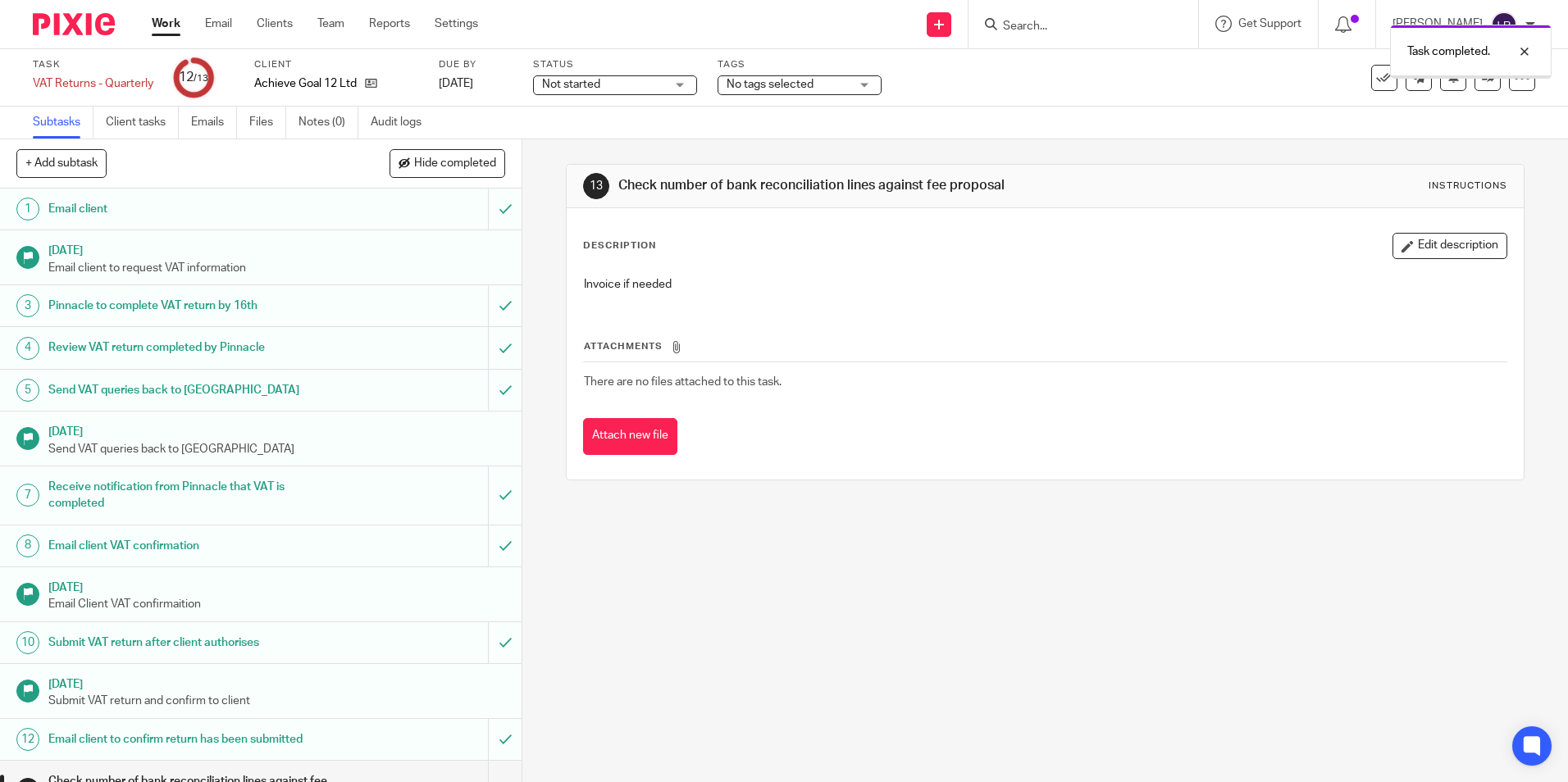
scroll to position [38, 0]
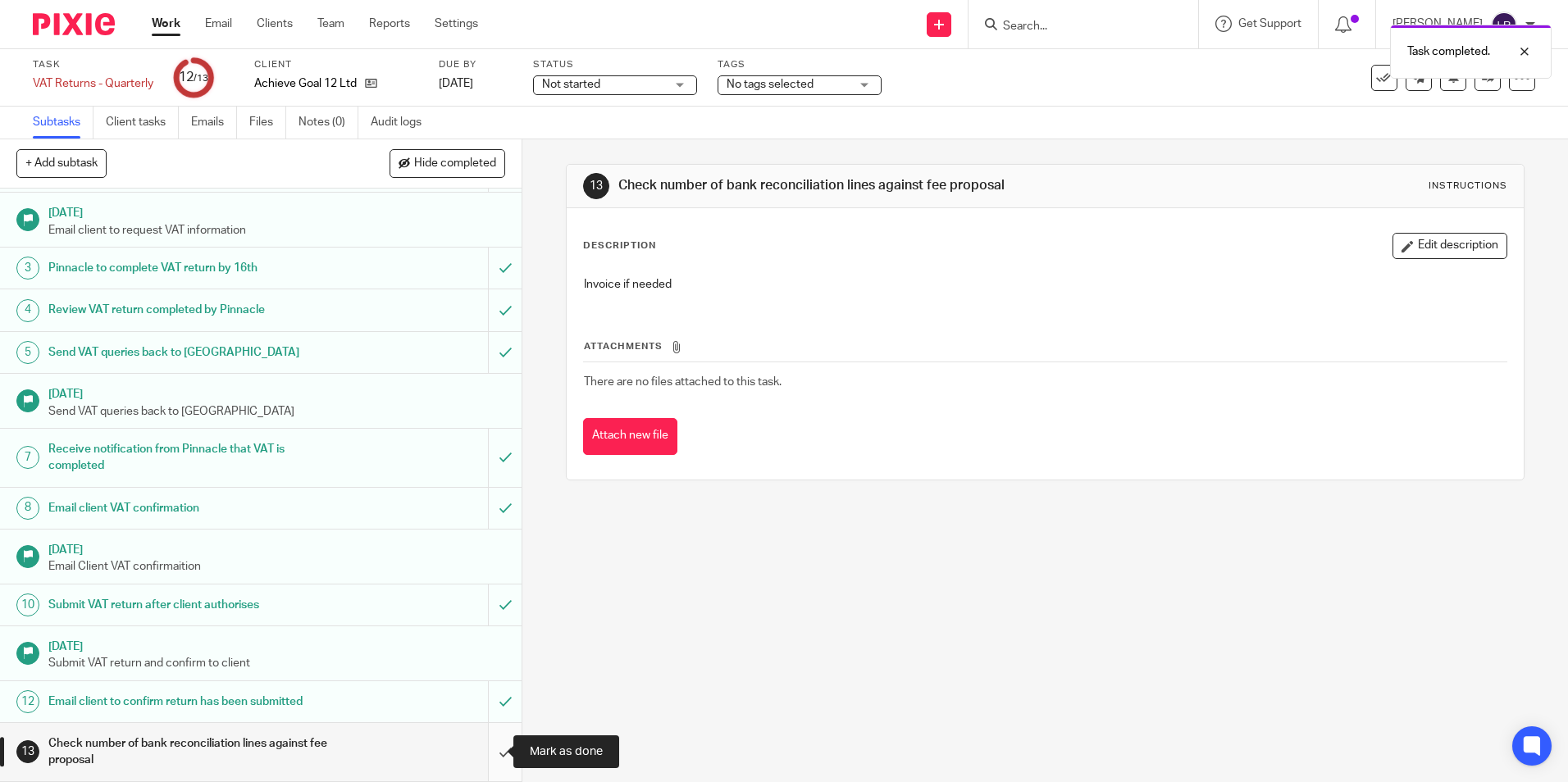
click at [491, 746] on input "submit" at bounding box center [261, 752] width 521 height 58
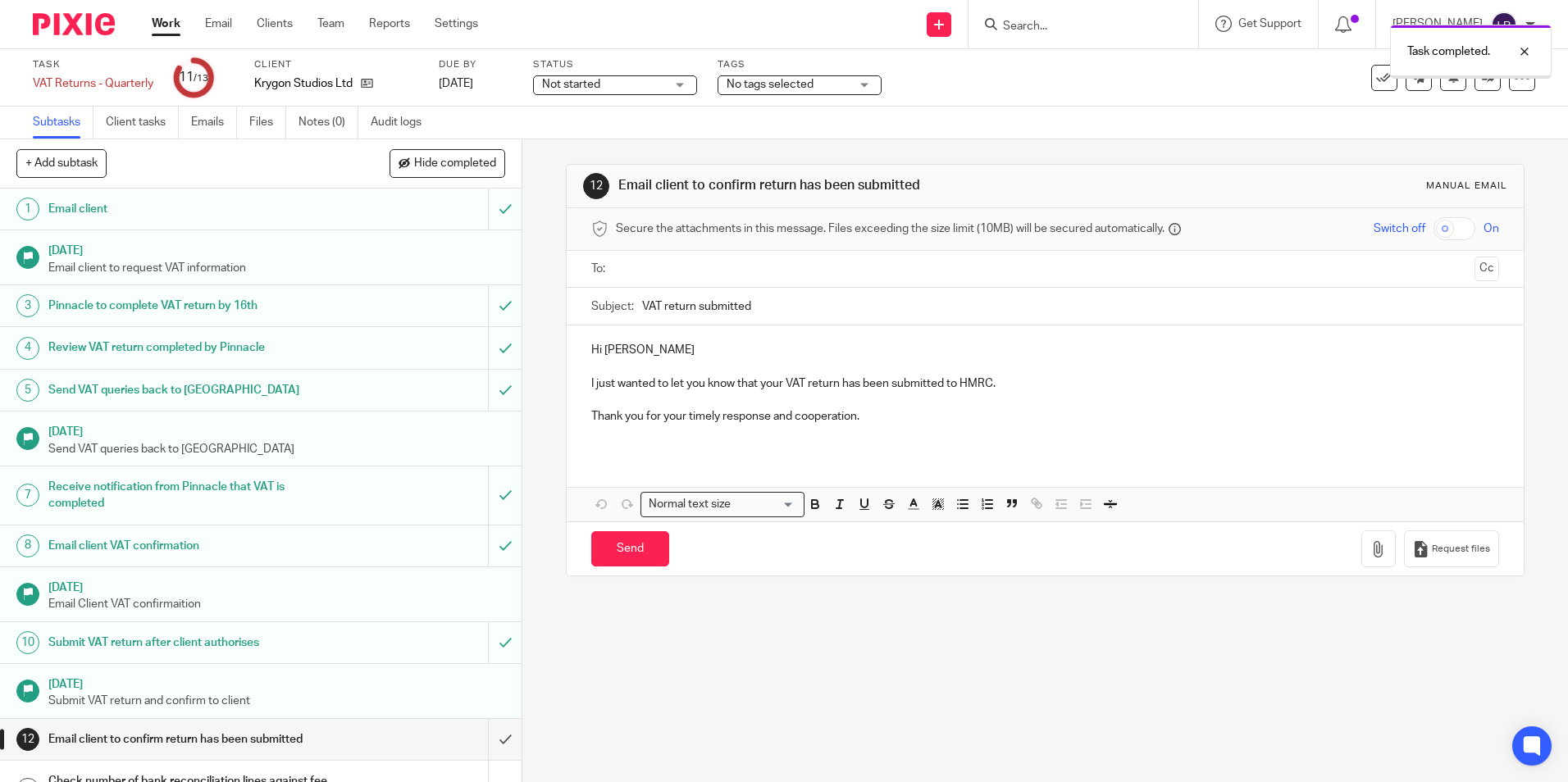
scroll to position [38, 0]
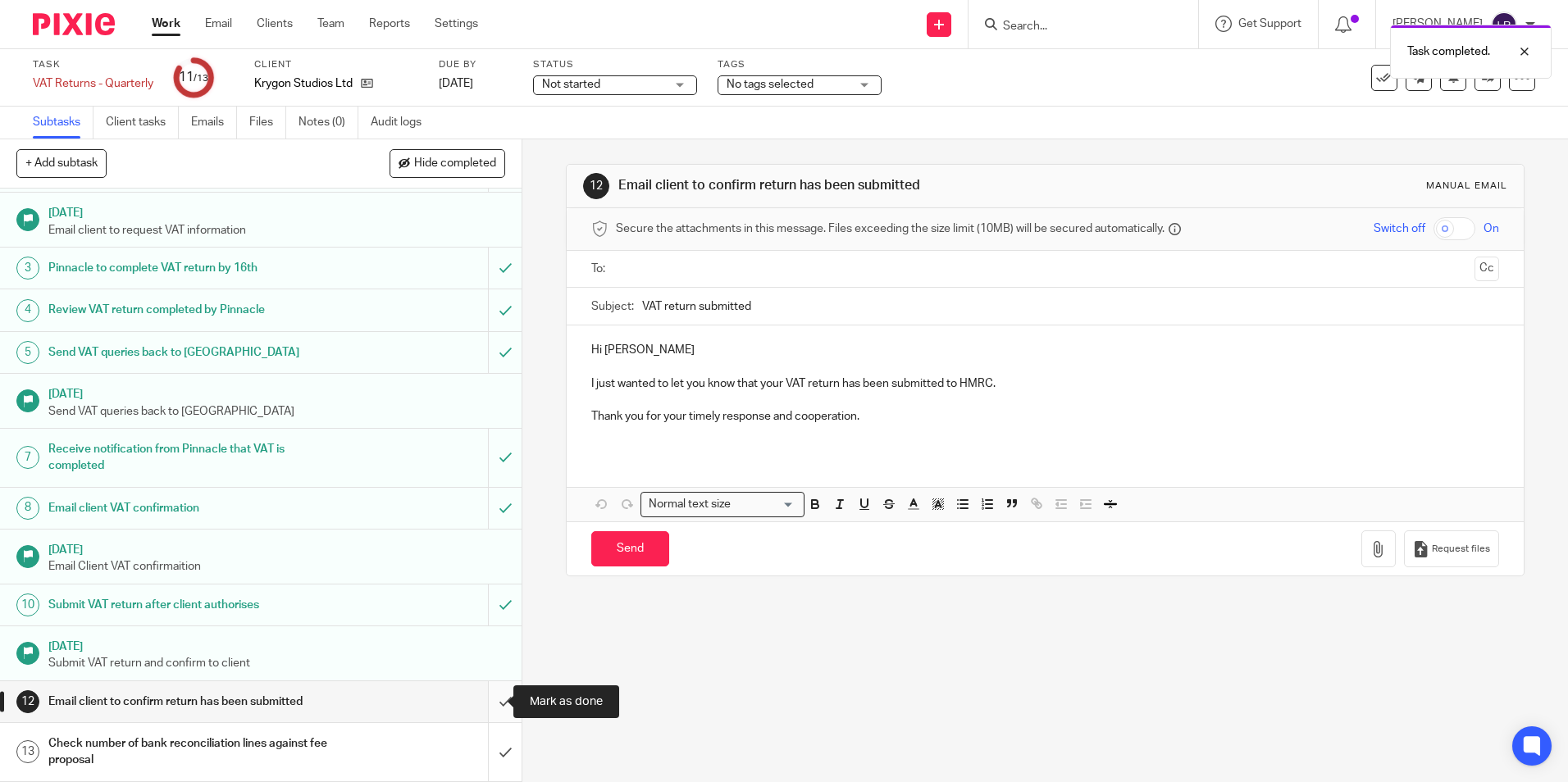
click at [487, 705] on input "submit" at bounding box center [261, 702] width 521 height 41
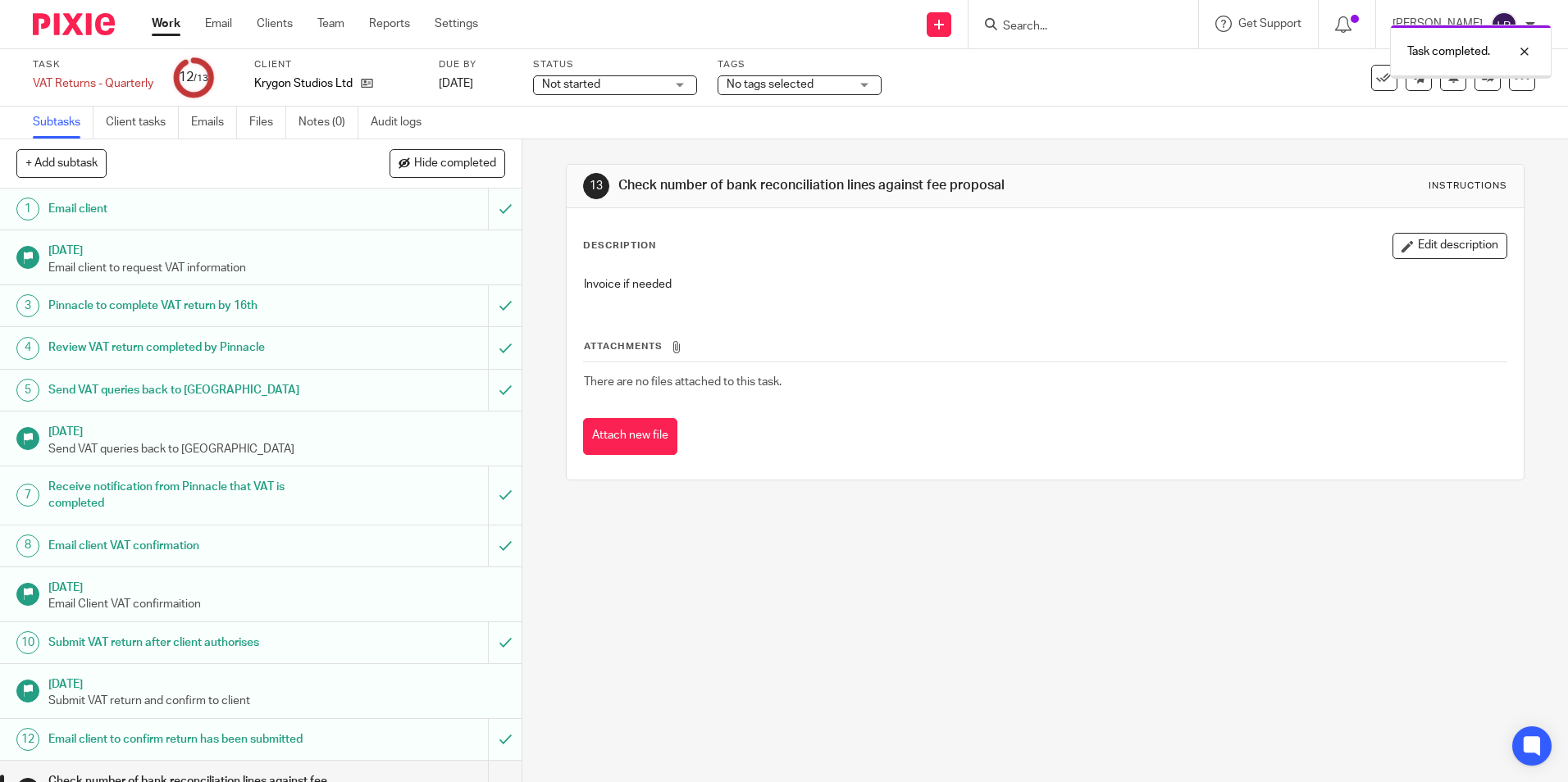
scroll to position [38, 0]
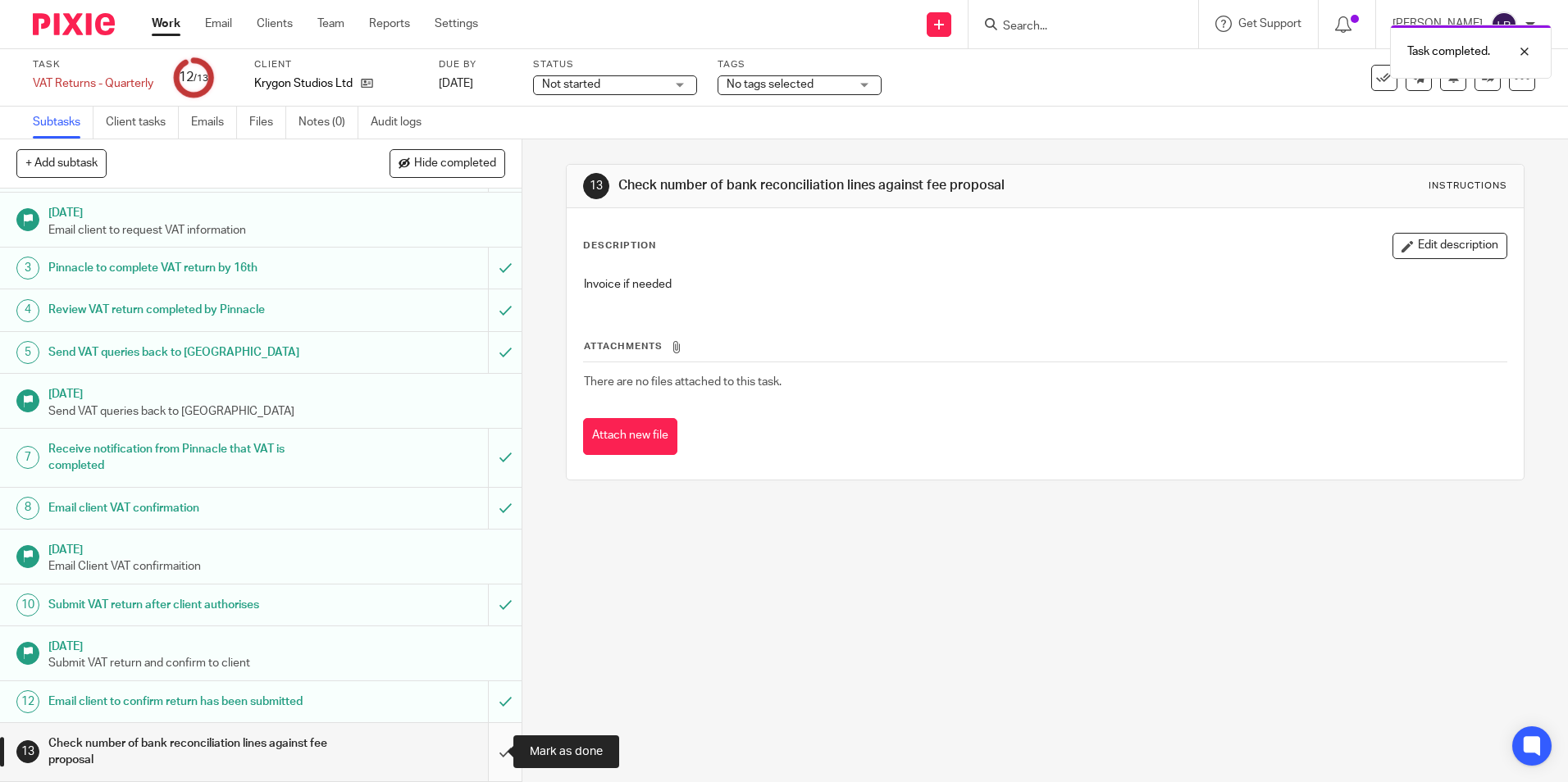
click at [487, 759] on input "submit" at bounding box center [261, 752] width 521 height 58
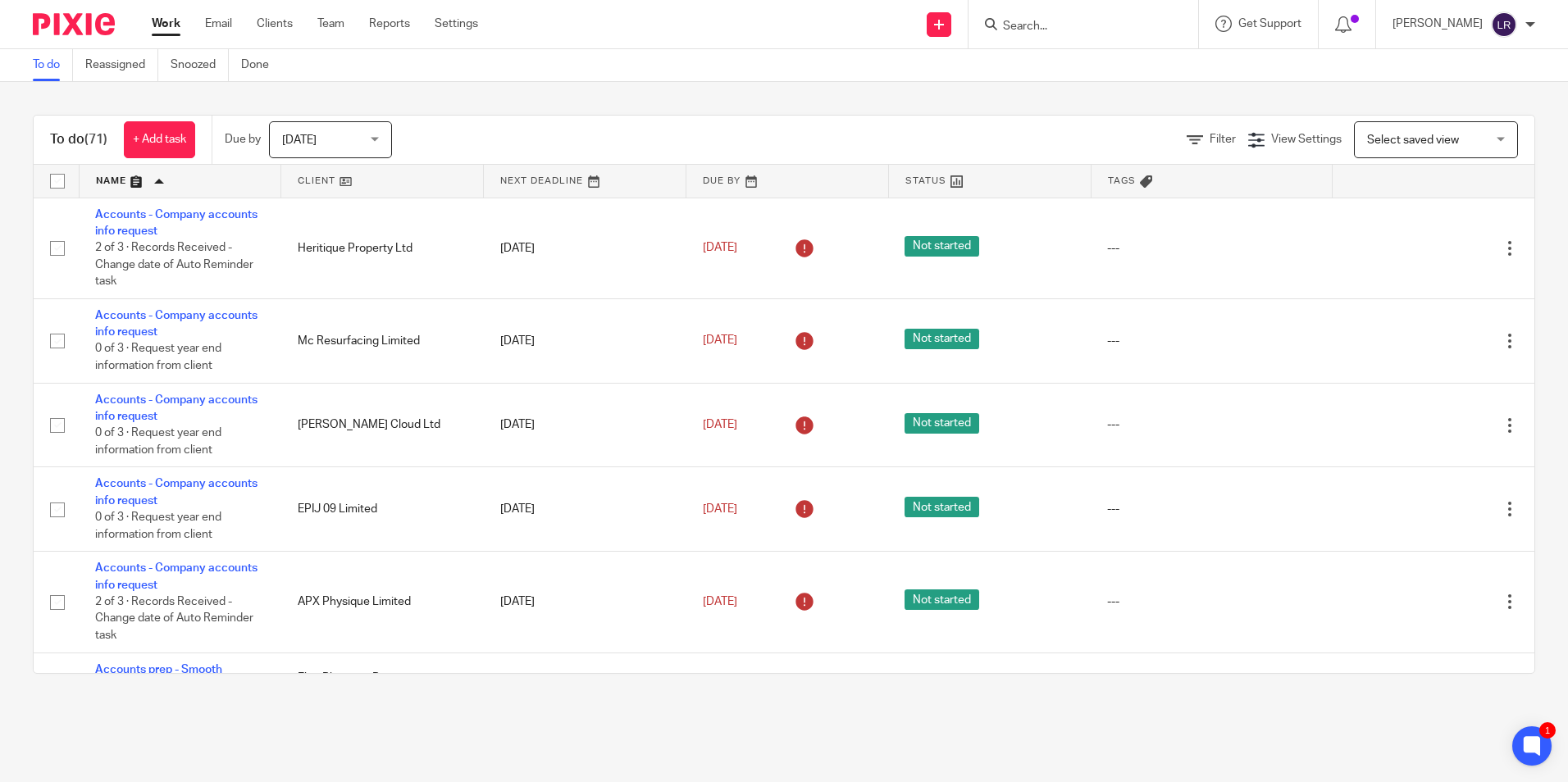
click at [99, 173] on link at bounding box center [180, 181] width 202 height 33
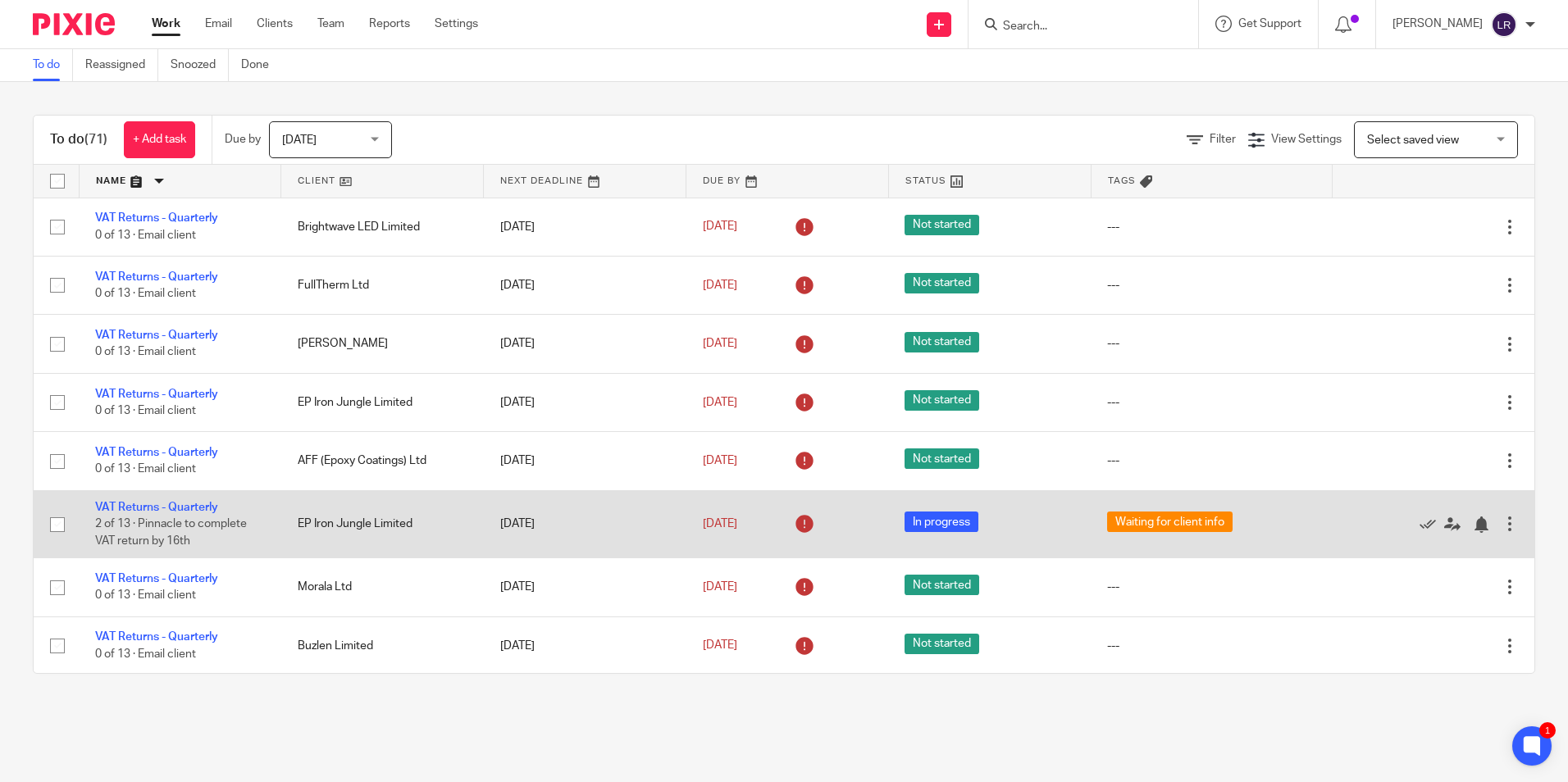
scroll to position [246, 0]
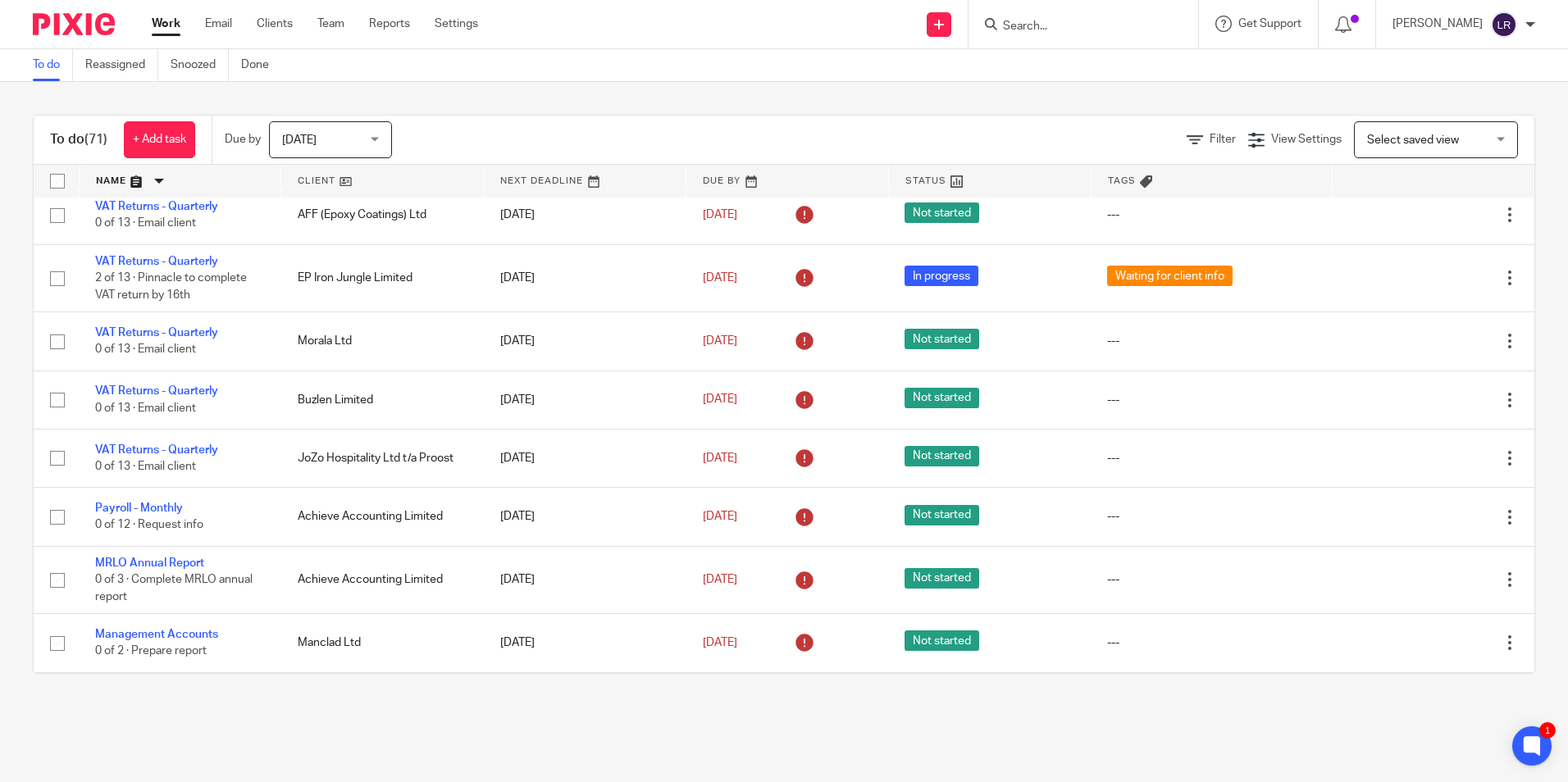
click at [104, 177] on link at bounding box center [180, 181] width 202 height 33
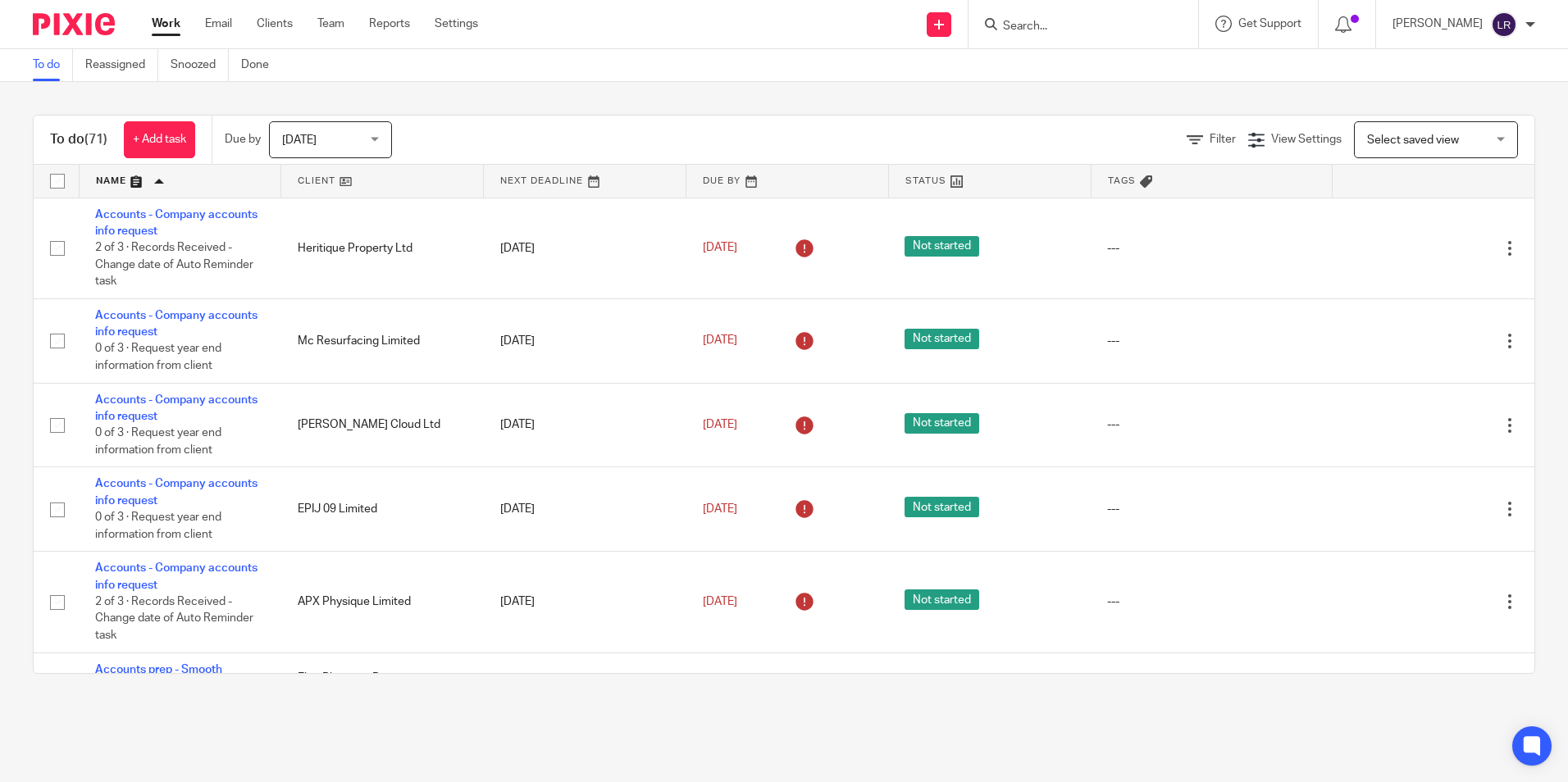
click at [313, 186] on link at bounding box center [381, 181] width 202 height 33
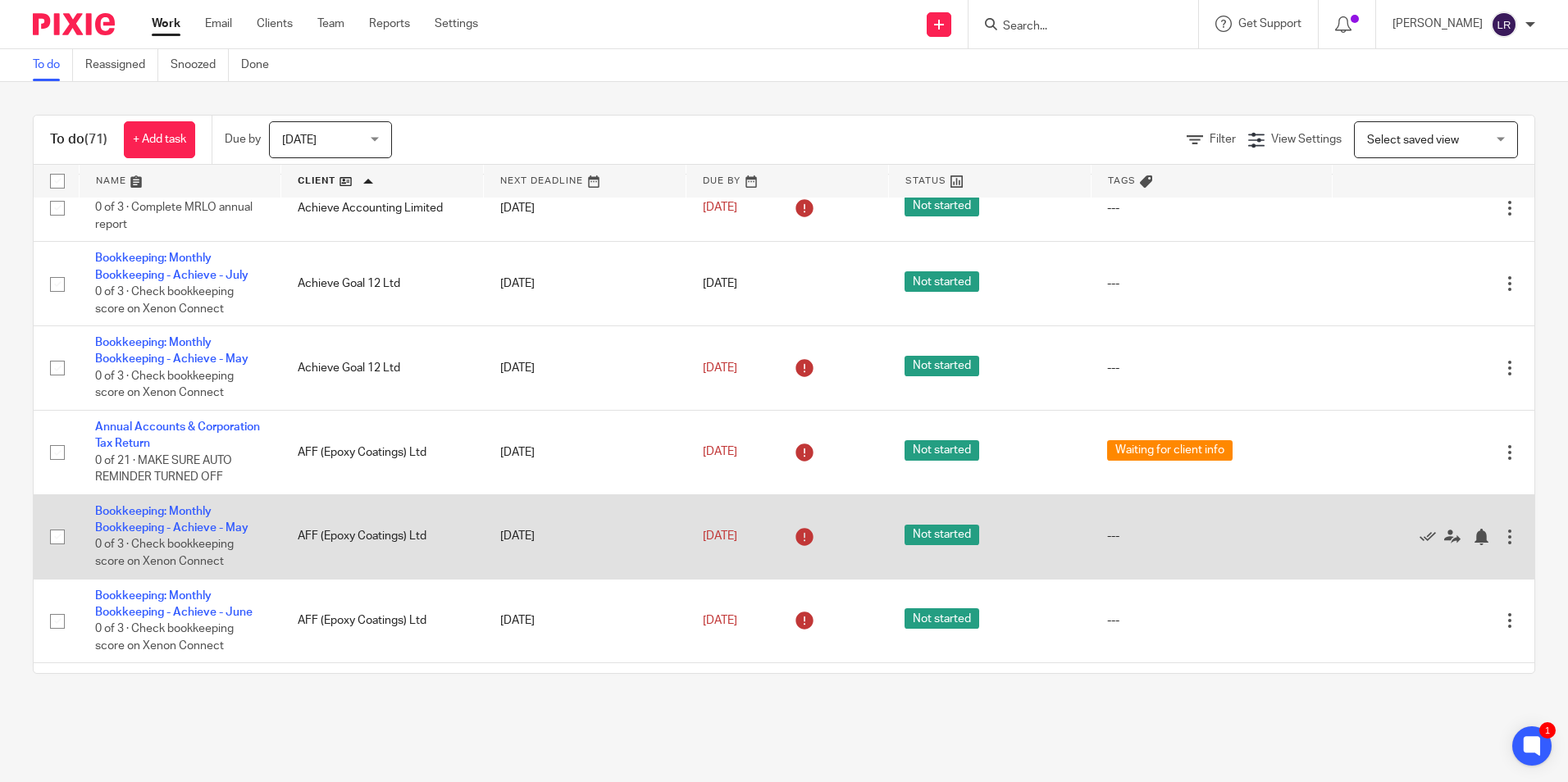
scroll to position [164, 0]
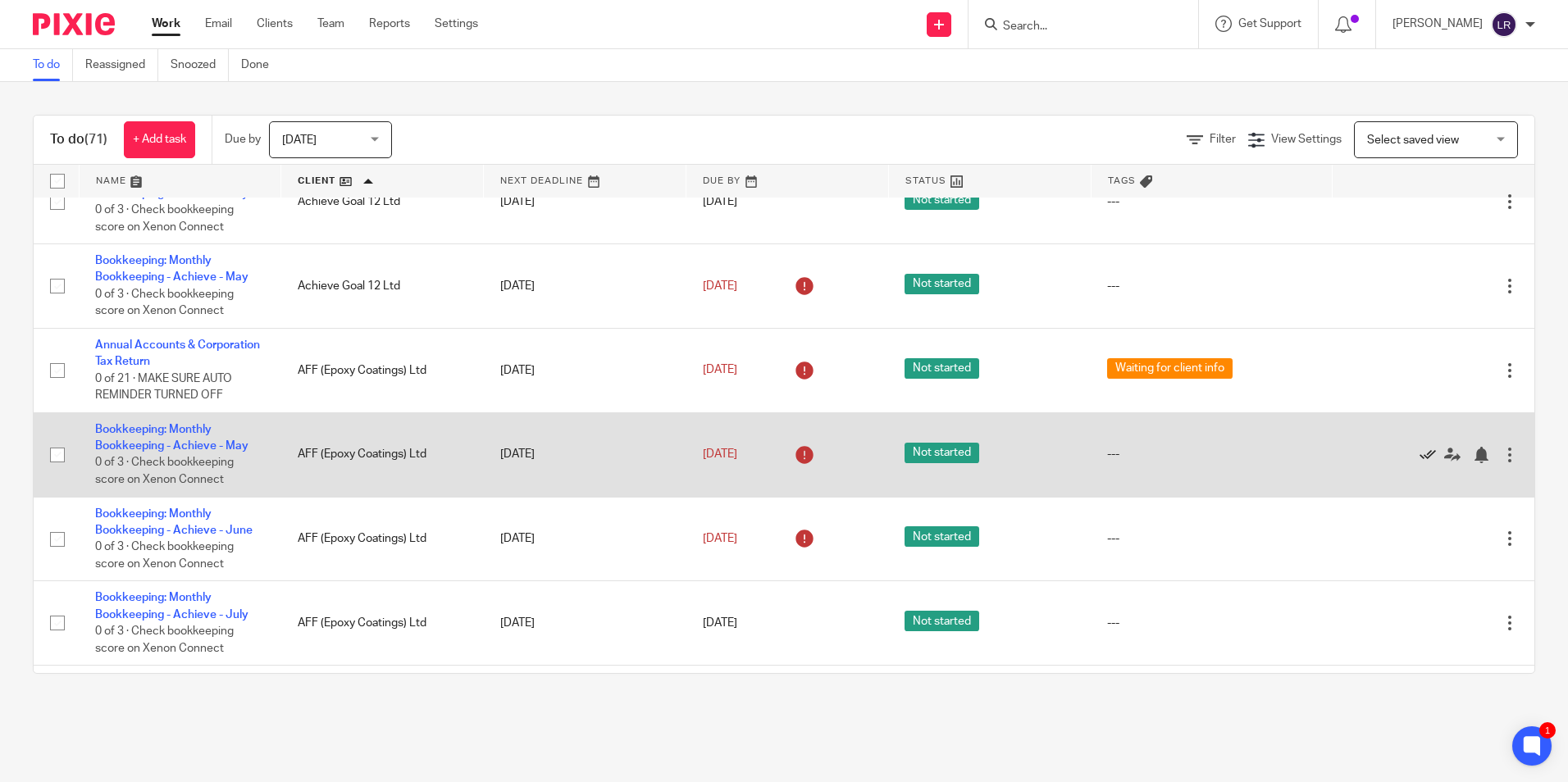
click at [1419, 451] on icon at bounding box center [1427, 454] width 17 height 17
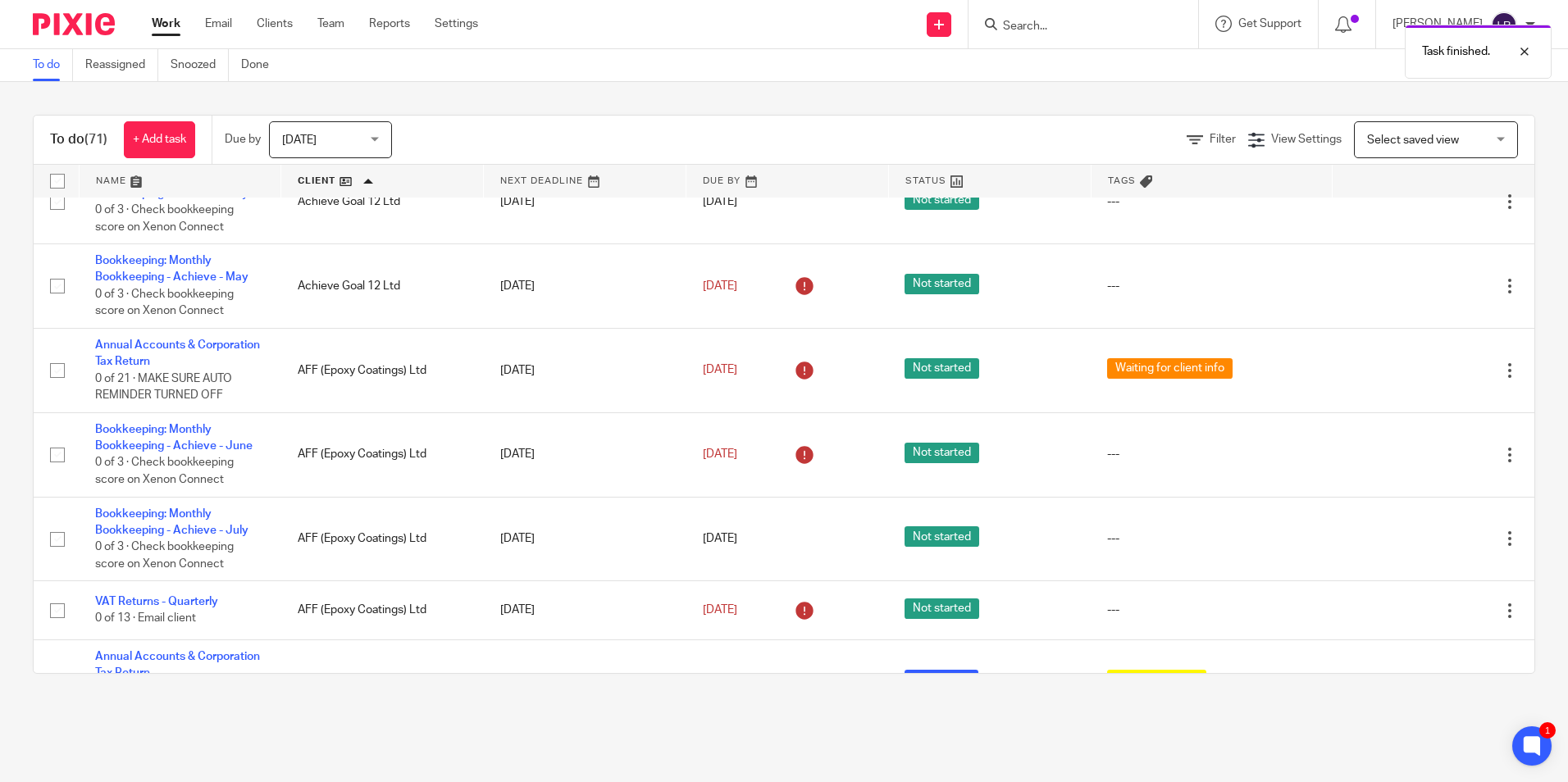
click at [1419, 451] on icon at bounding box center [1427, 454] width 17 height 17
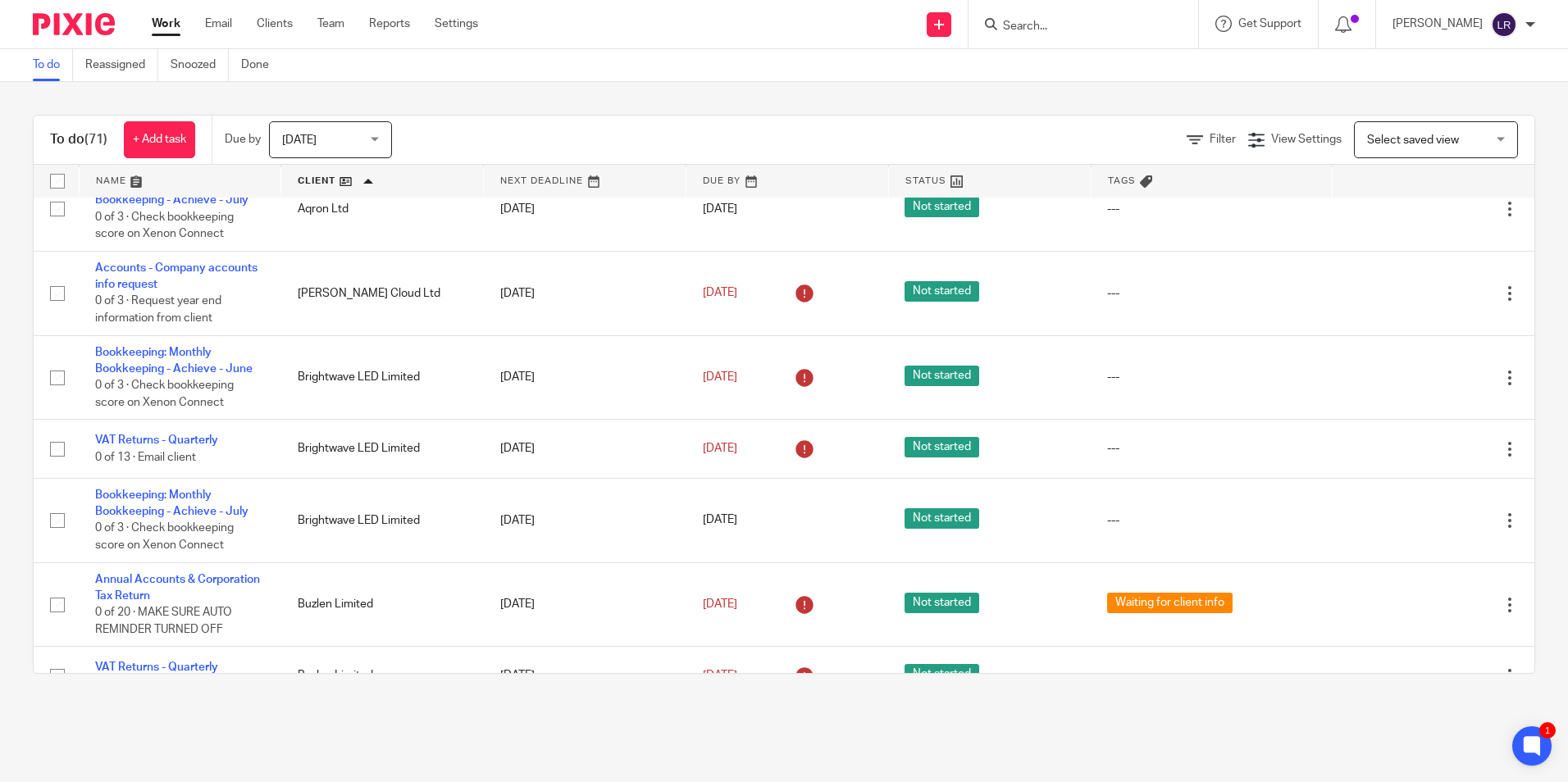
scroll to position [574, 0]
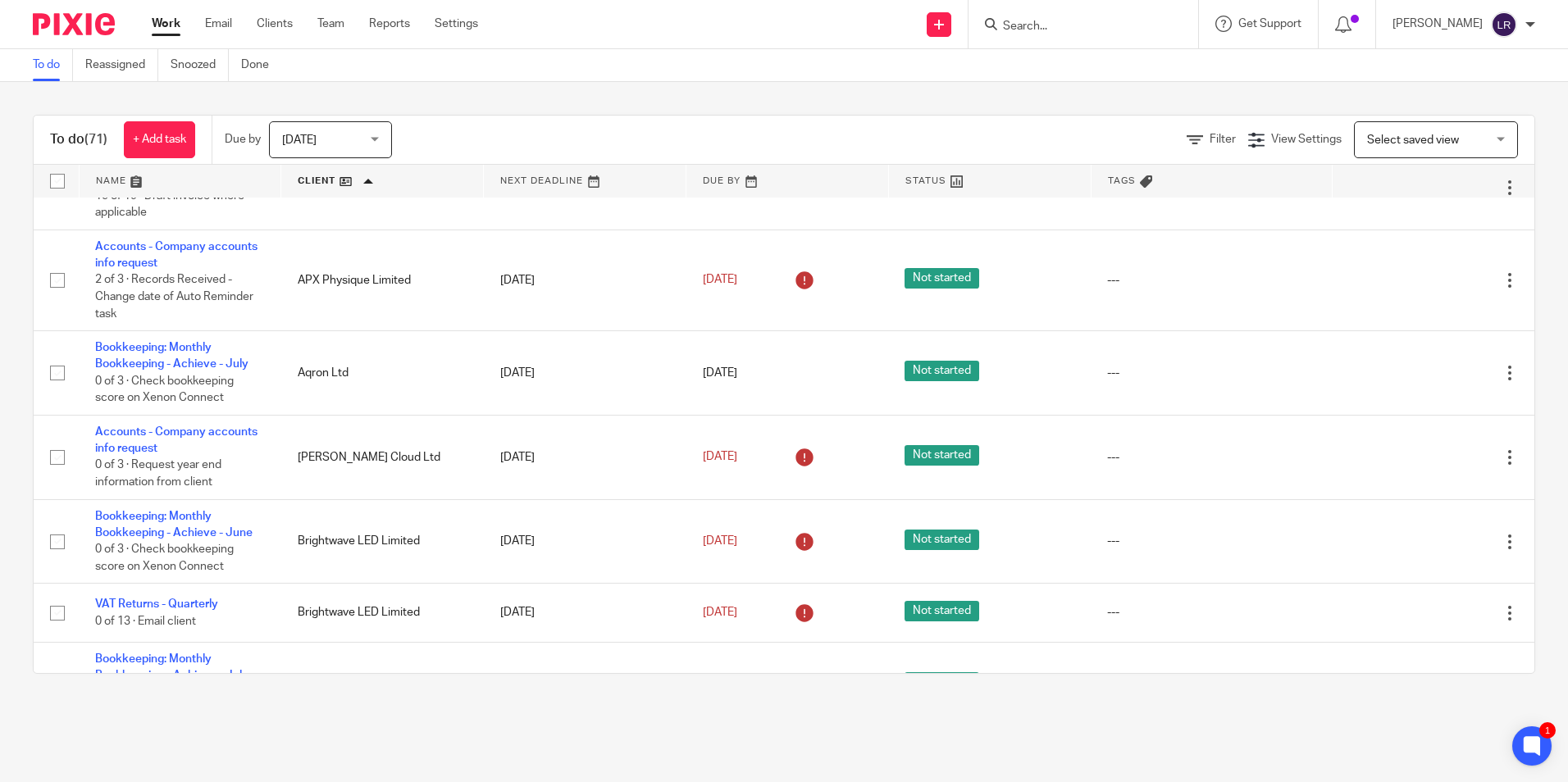
click at [1060, 12] on div at bounding box center [1083, 24] width 230 height 48
click at [1076, 27] on input "Search" at bounding box center [1076, 26] width 148 height 15
type input "bab"
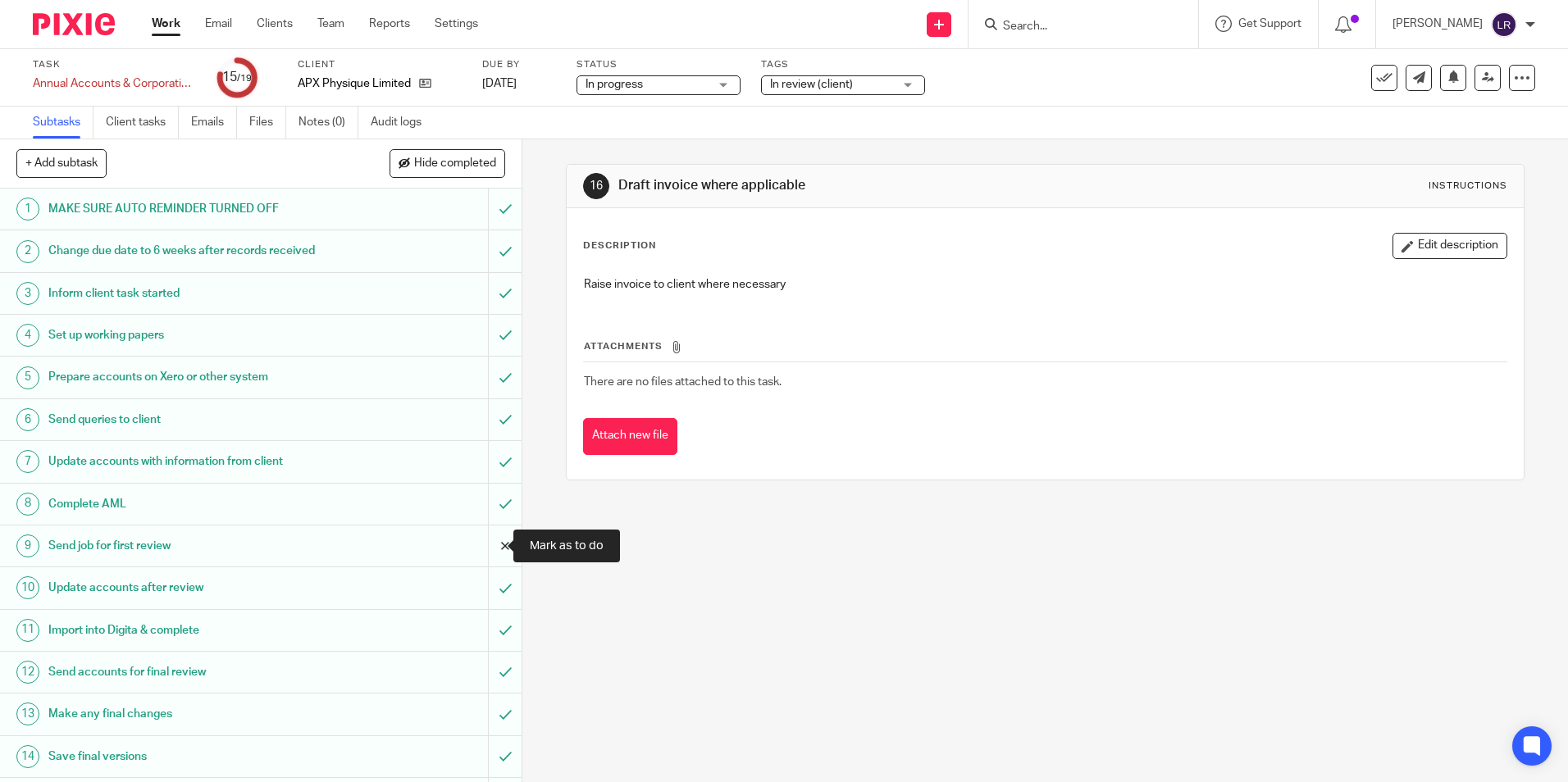
scroll to position [207, 0]
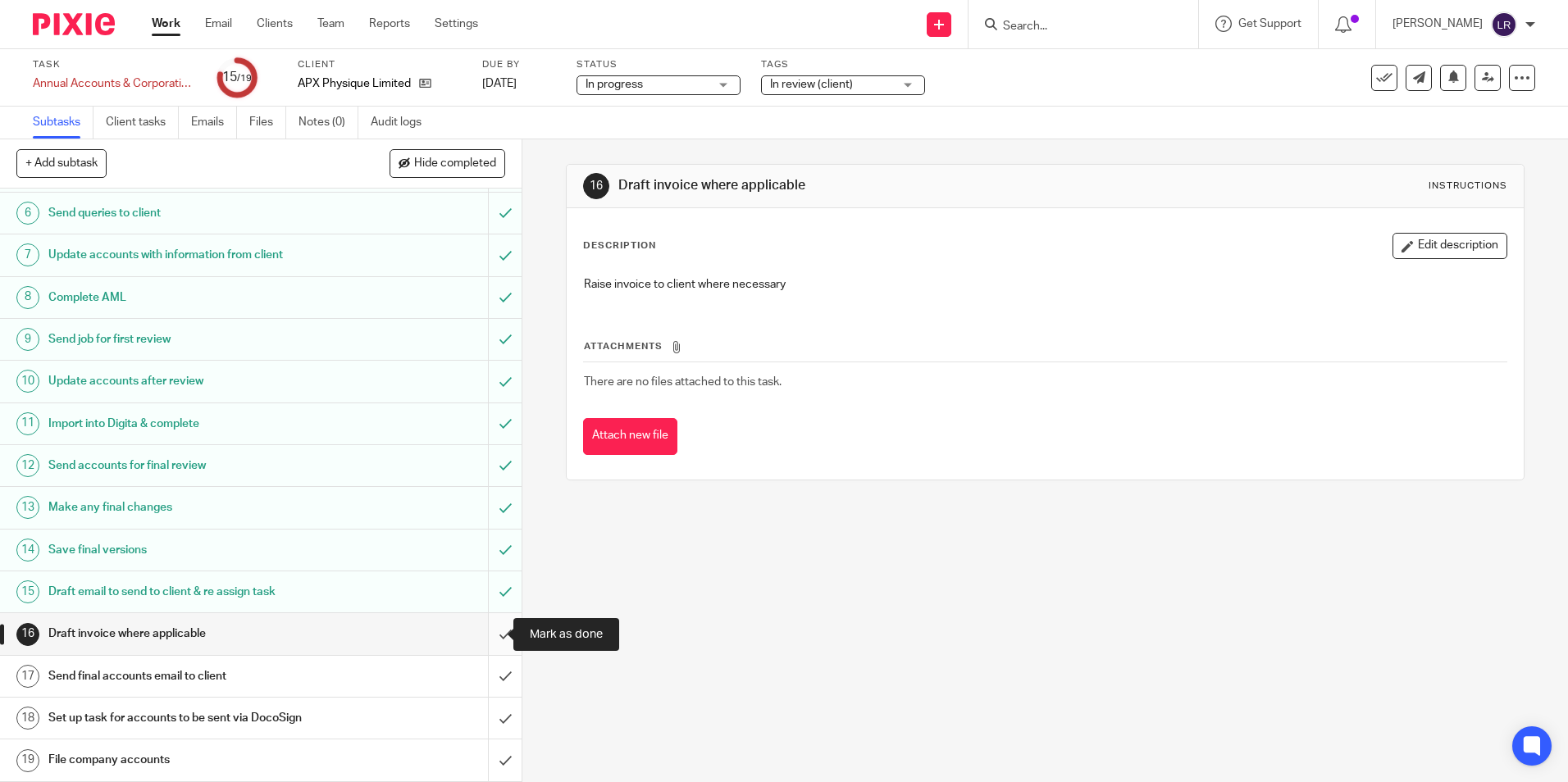
click at [484, 631] on input "submit" at bounding box center [261, 633] width 521 height 41
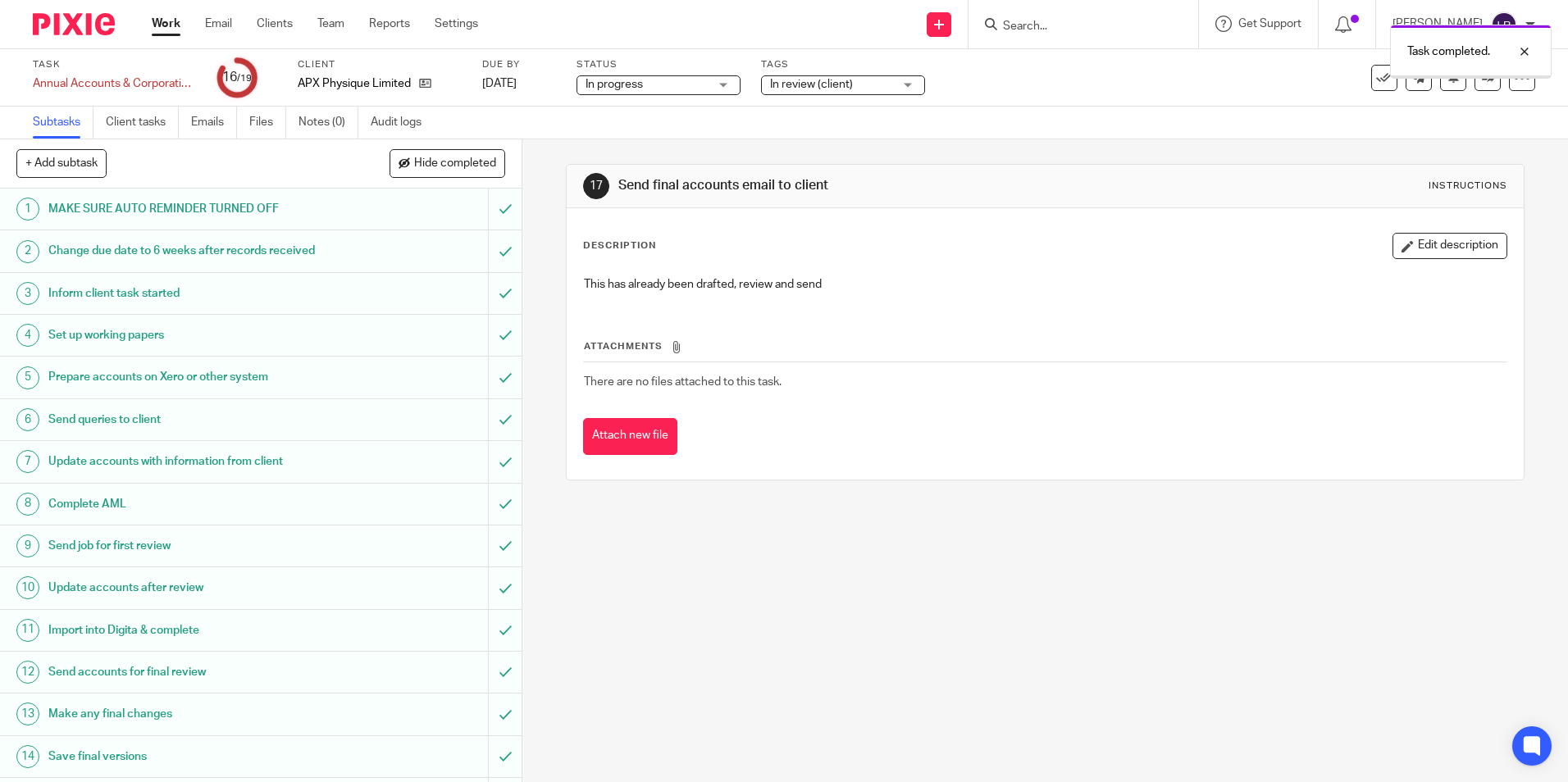
scroll to position [207, 0]
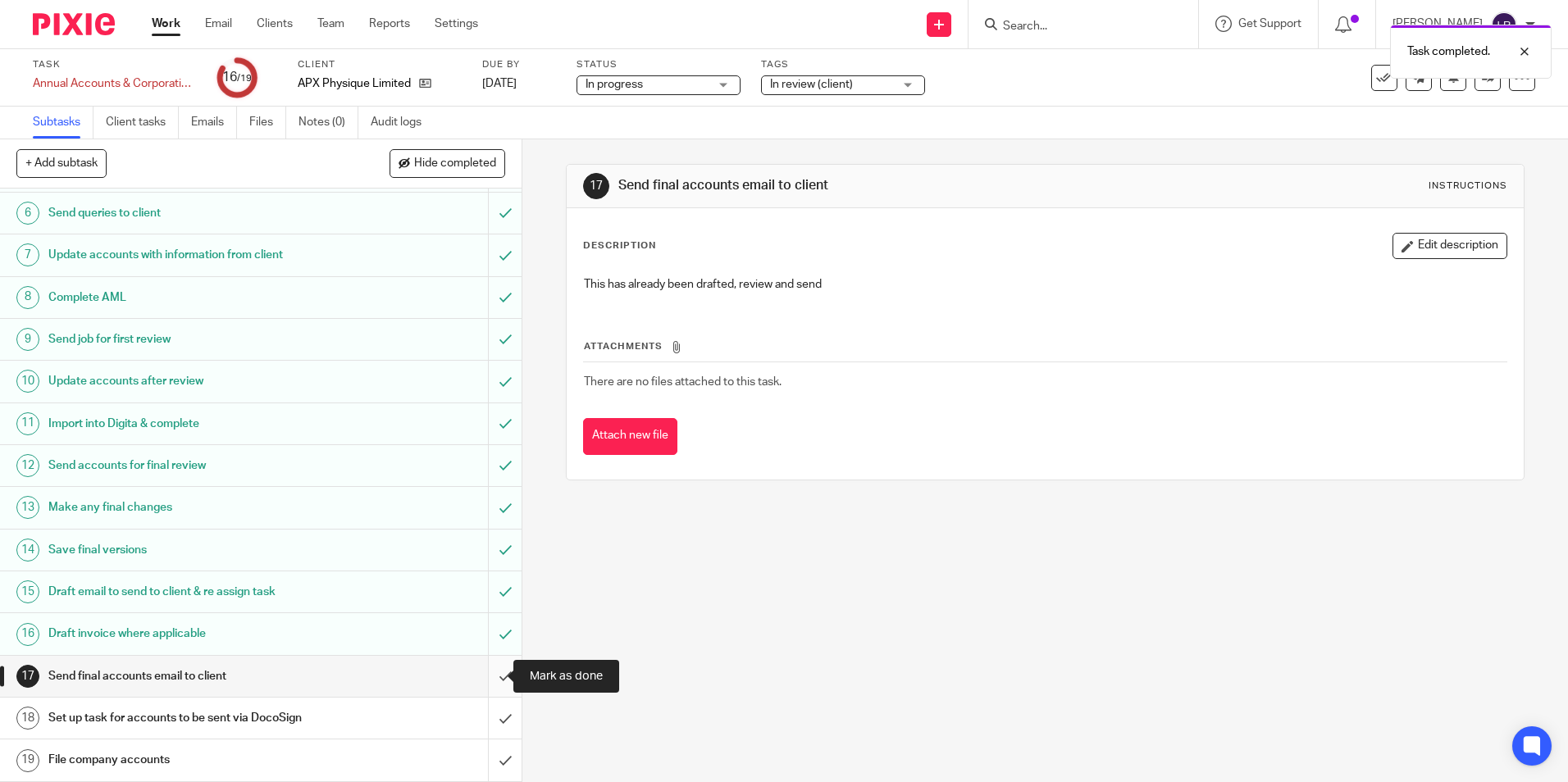
click at [492, 670] on input "submit" at bounding box center [261, 676] width 521 height 41
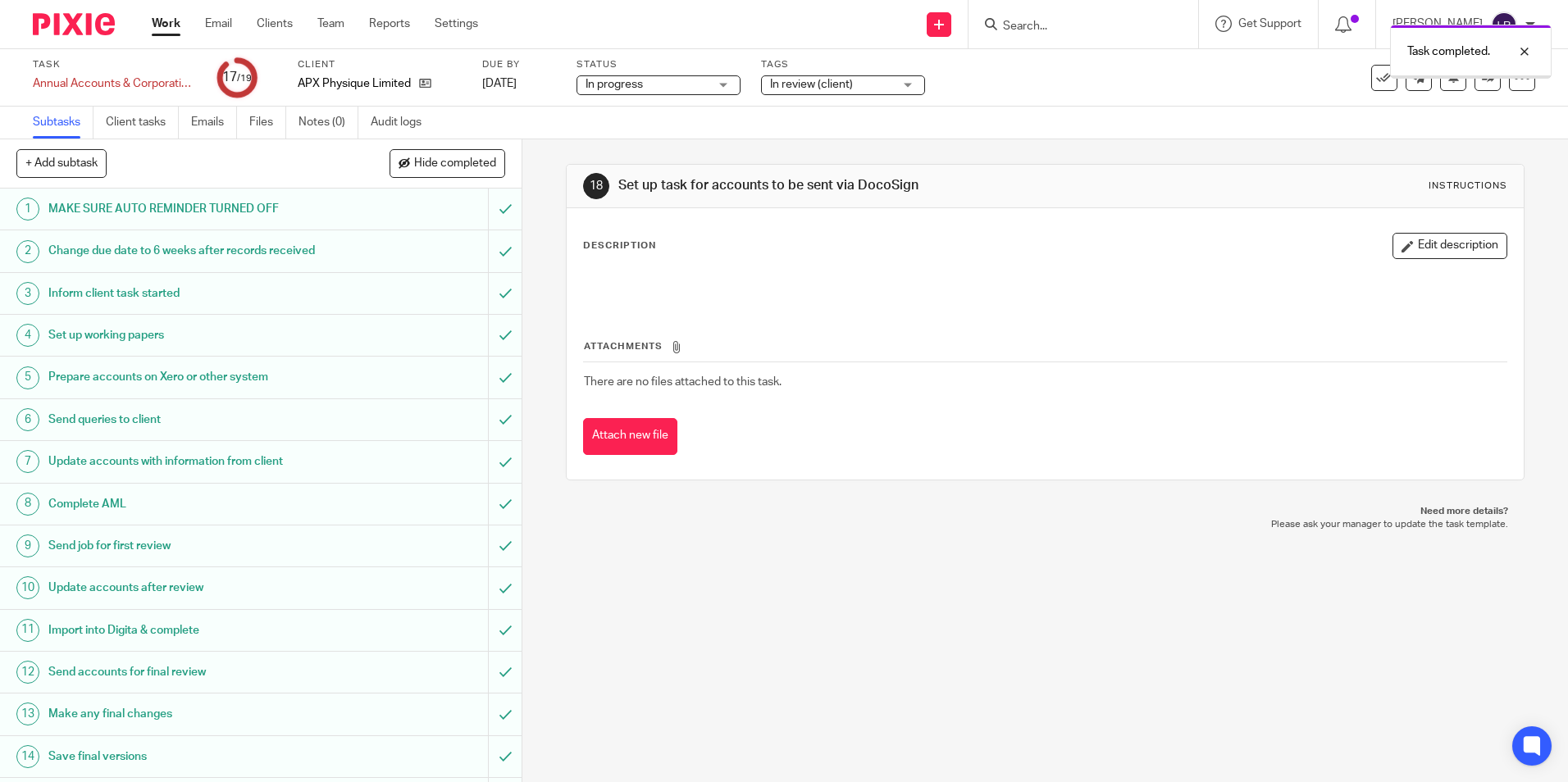
scroll to position [207, 0]
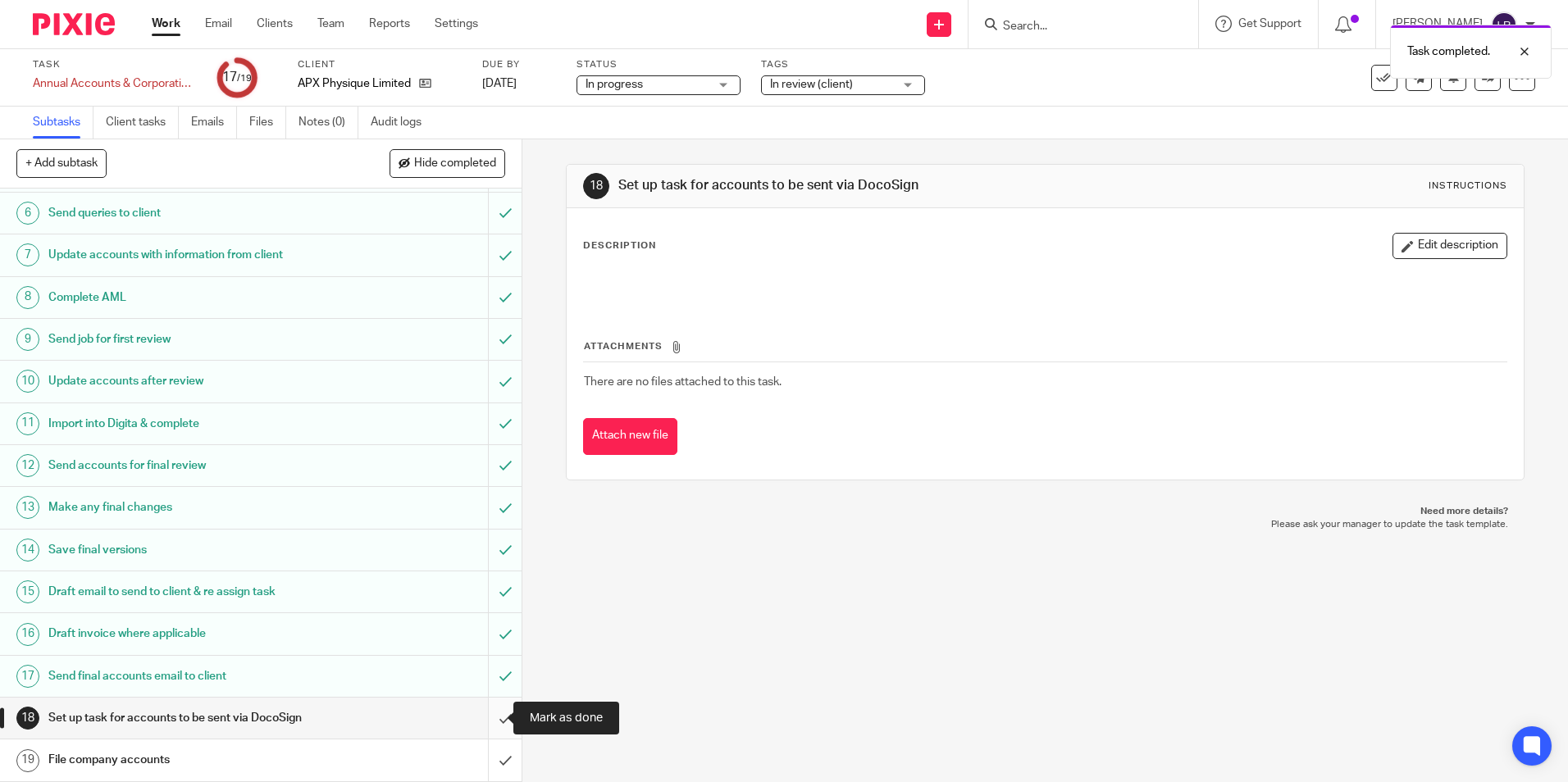
click at [486, 712] on input "submit" at bounding box center [261, 718] width 521 height 41
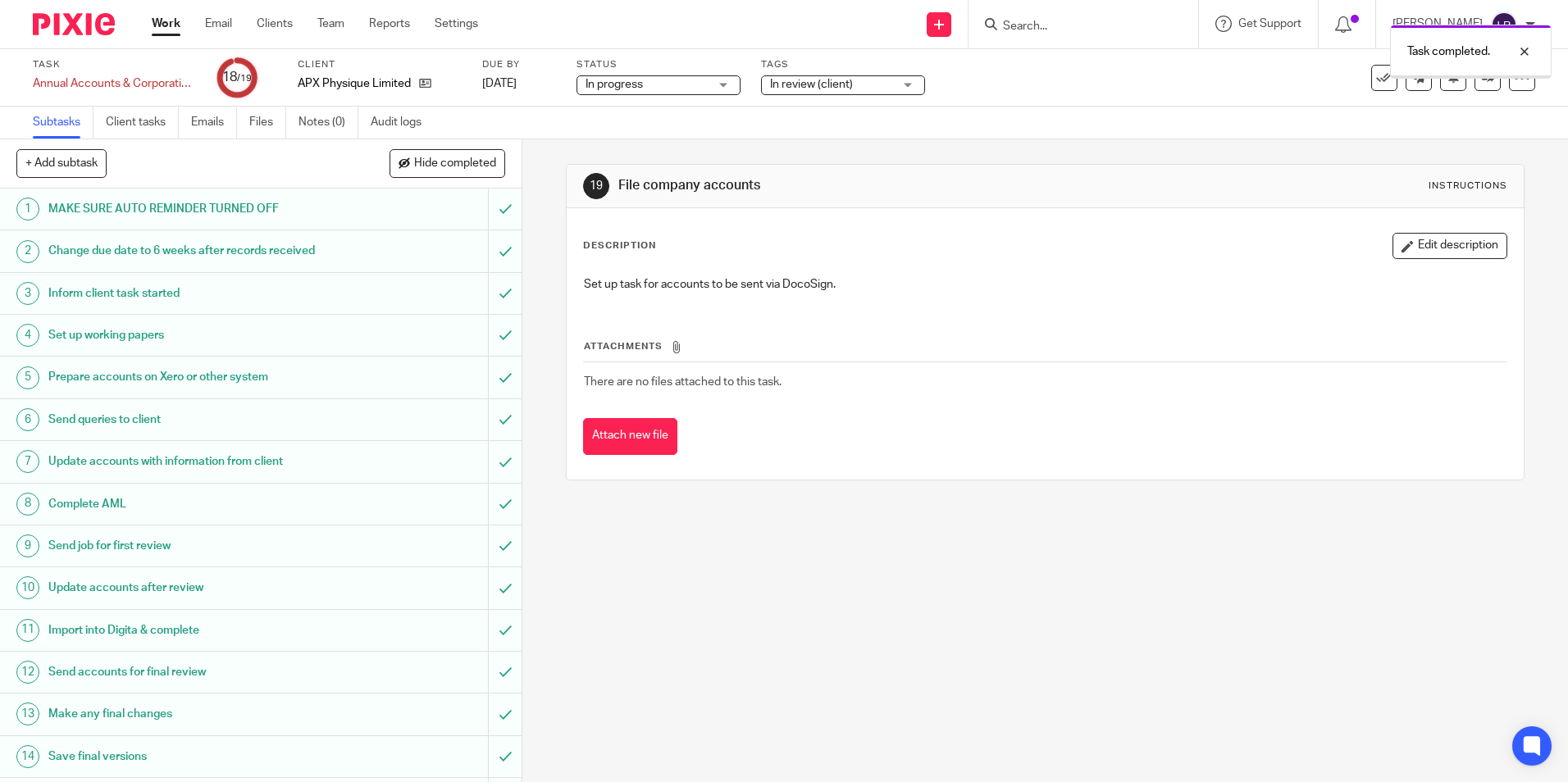
scroll to position [207, 0]
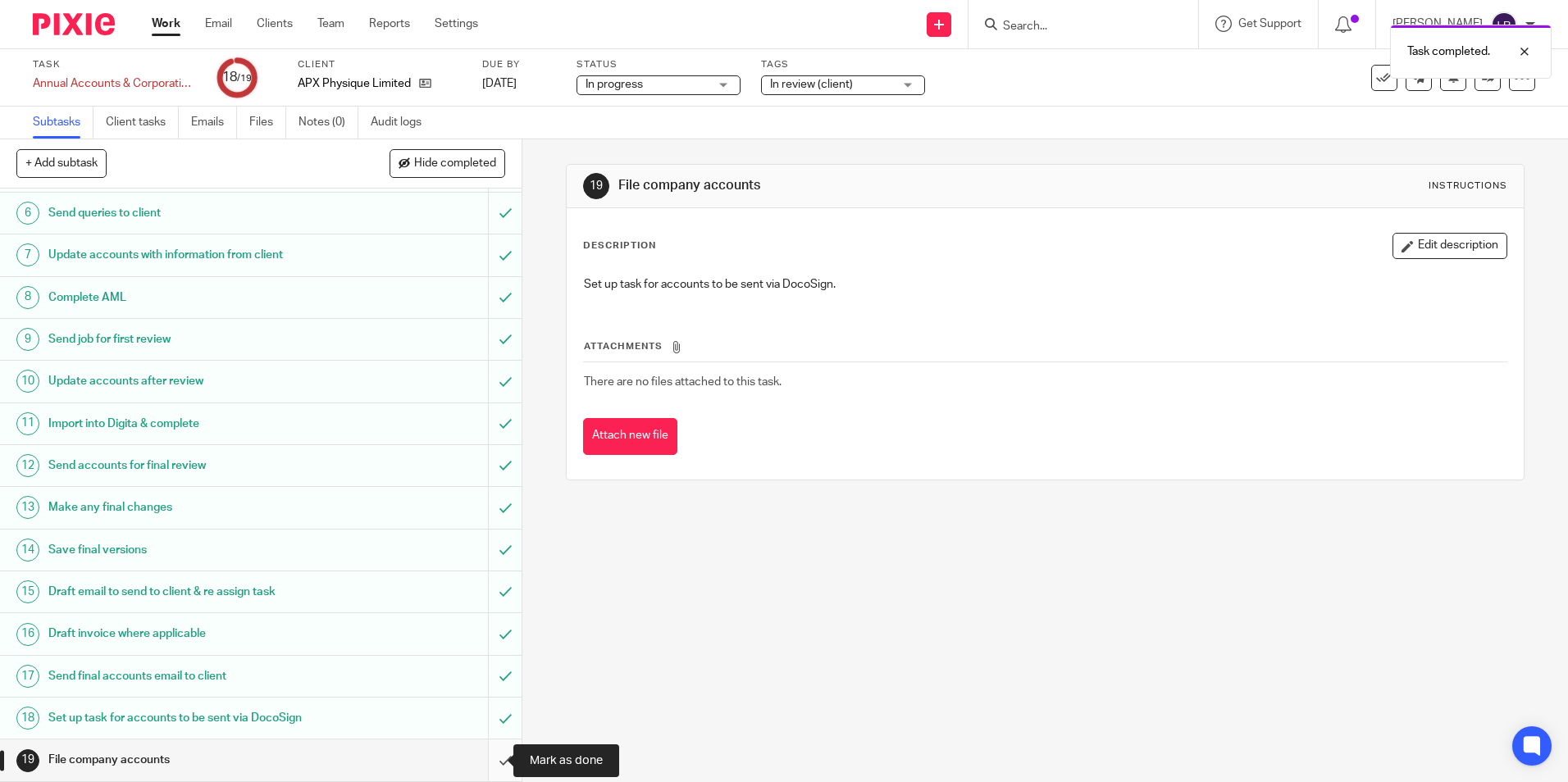
click at [495, 752] on input "submit" at bounding box center [261, 760] width 521 height 41
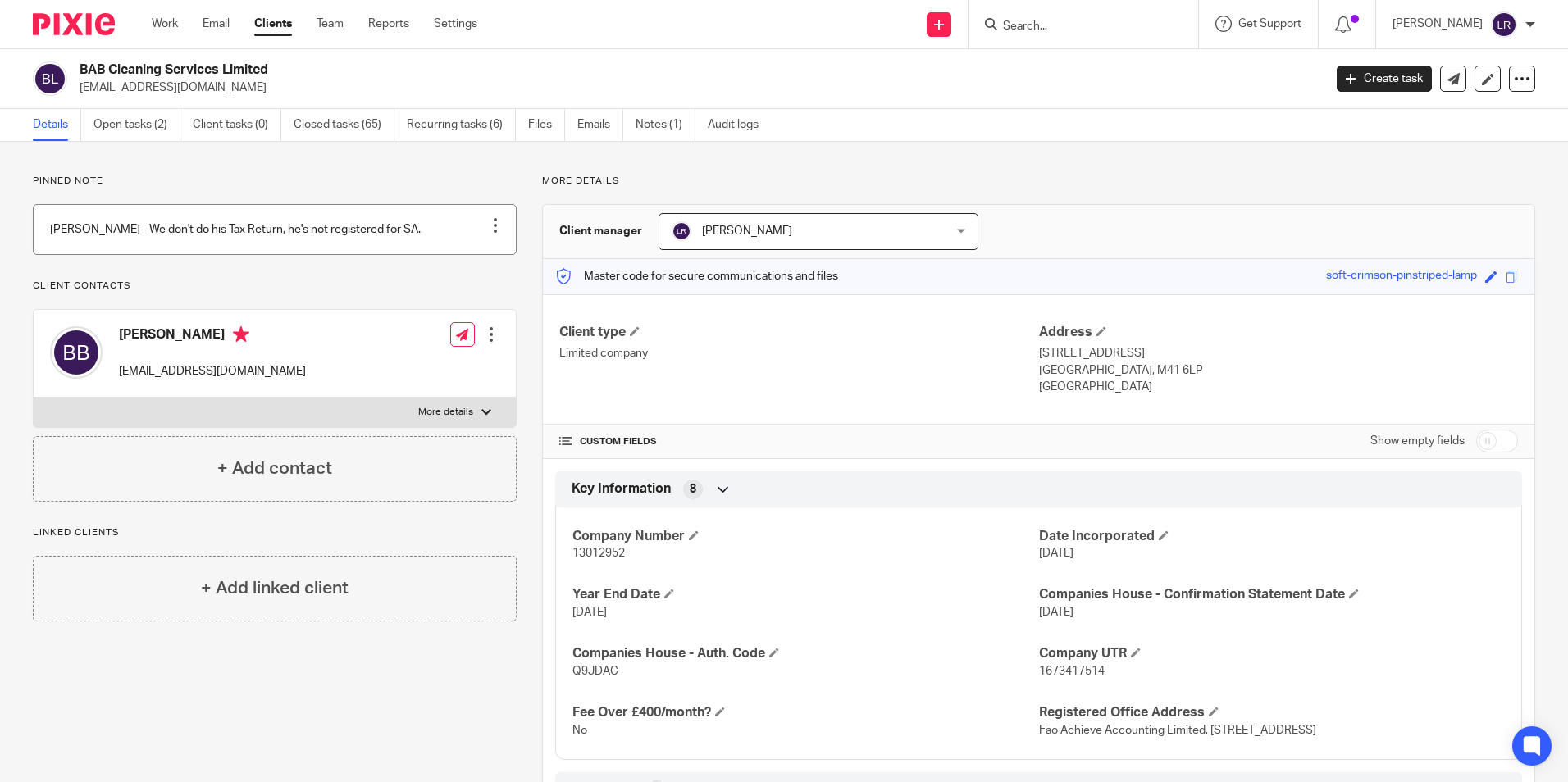
drag, startPoint x: 152, startPoint y: 132, endPoint x: 208, endPoint y: 240, distance: 121.7
click at [152, 132] on link "Open tasks (2)" at bounding box center [137, 125] width 87 height 32
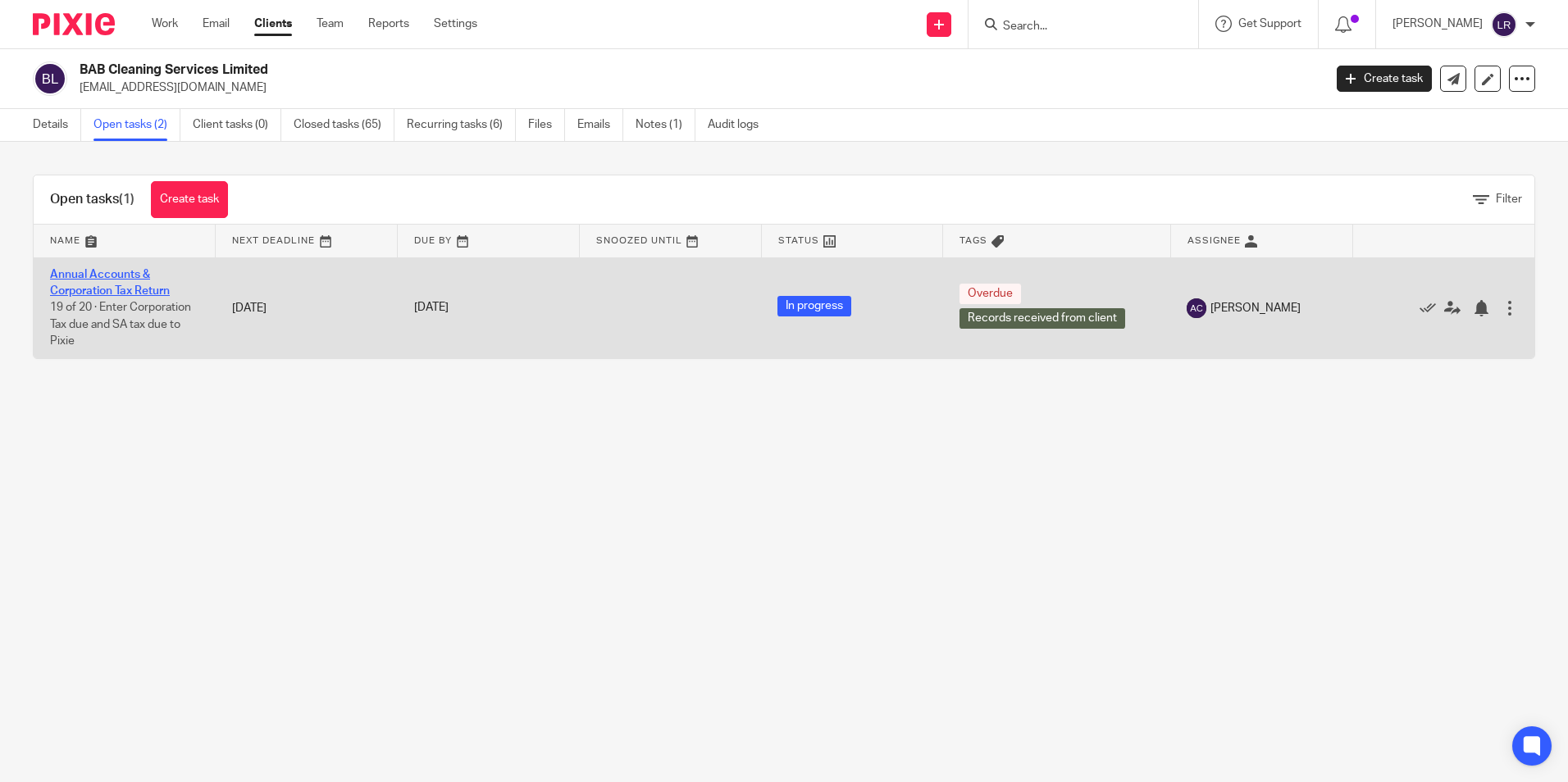
click at [152, 291] on link "Annual Accounts & Corporation Tax Return" at bounding box center [110, 283] width 120 height 28
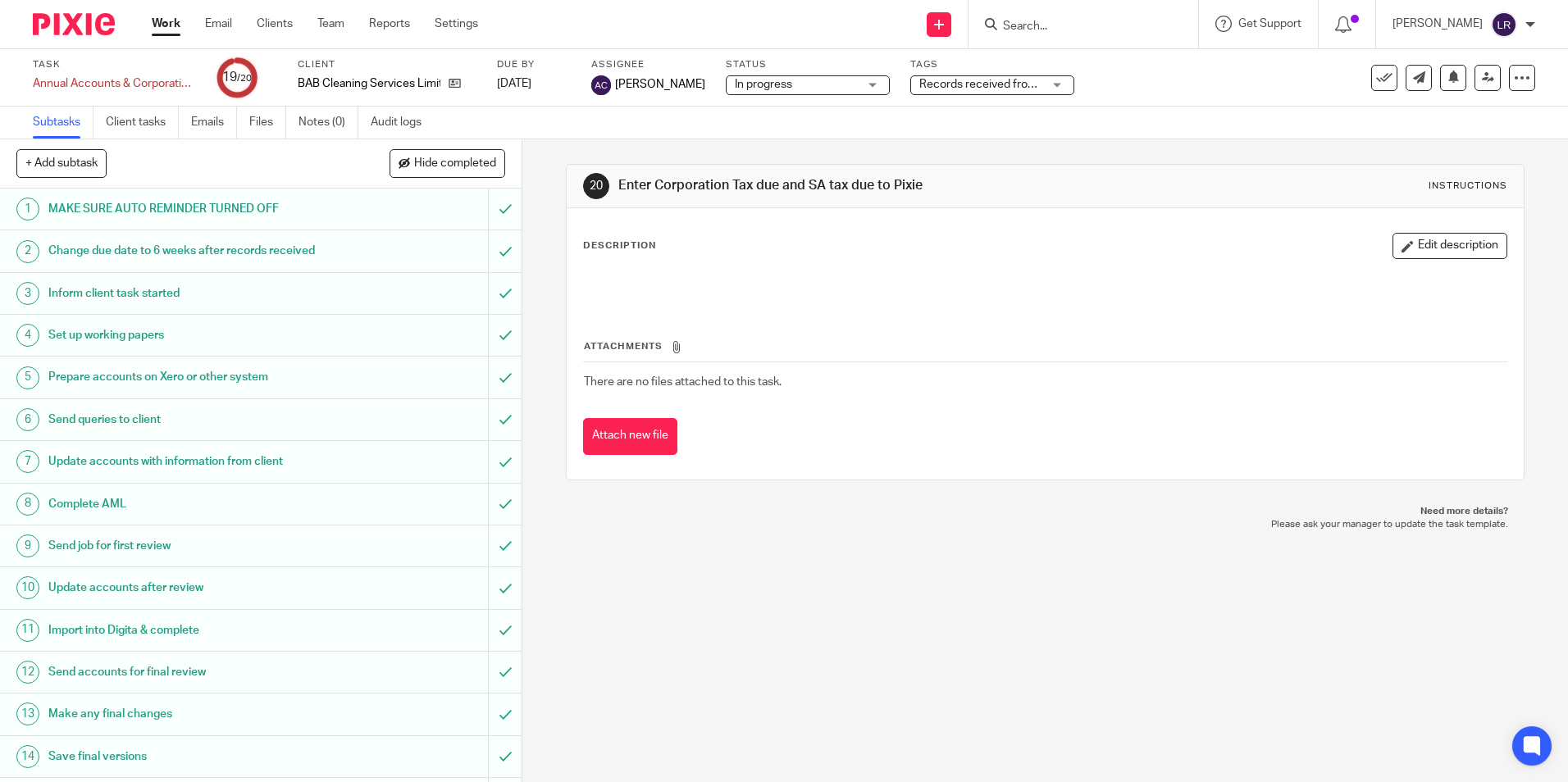
scroll to position [248, 0]
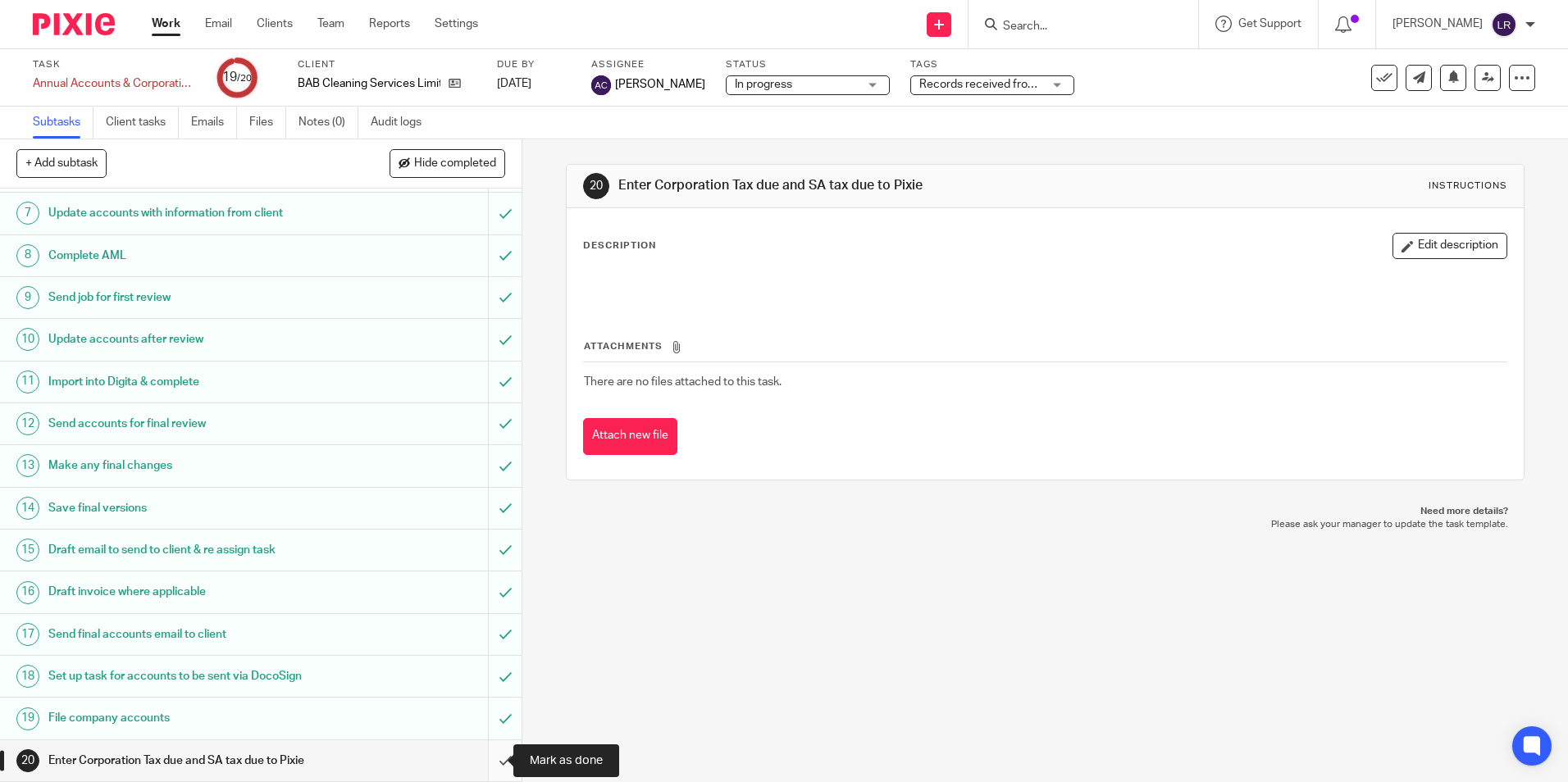
click at [489, 764] on input "submit" at bounding box center [261, 761] width 521 height 41
